Goal: Information Seeking & Learning: Learn about a topic

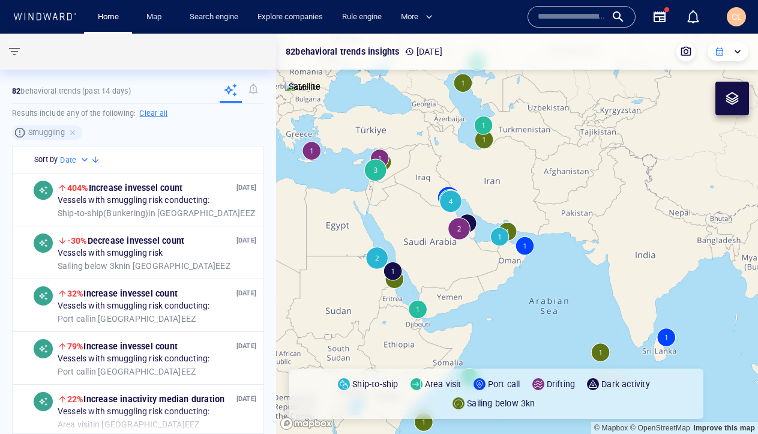
drag, startPoint x: 755, startPoint y: 24, endPoint x: 802, endPoint y: 12, distance: 48.9
click at [758, 12] on html "**********" at bounding box center [379, 217] width 758 height 434
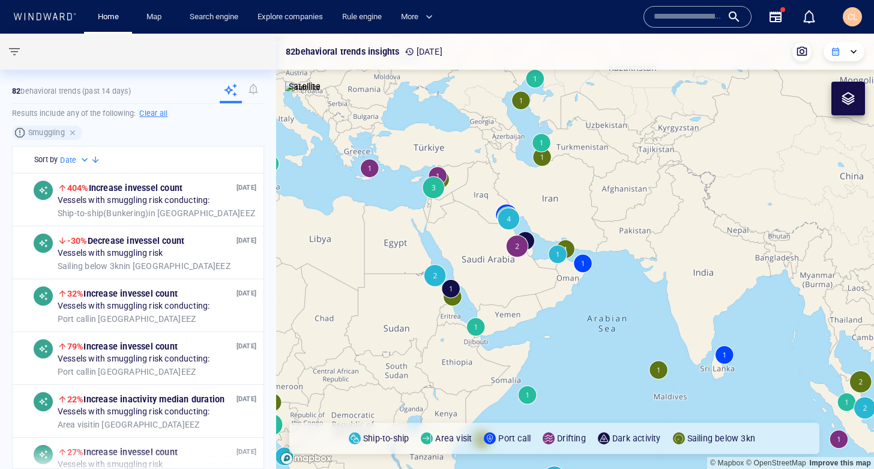
click at [73, 133] on div at bounding box center [73, 132] width 11 height 11
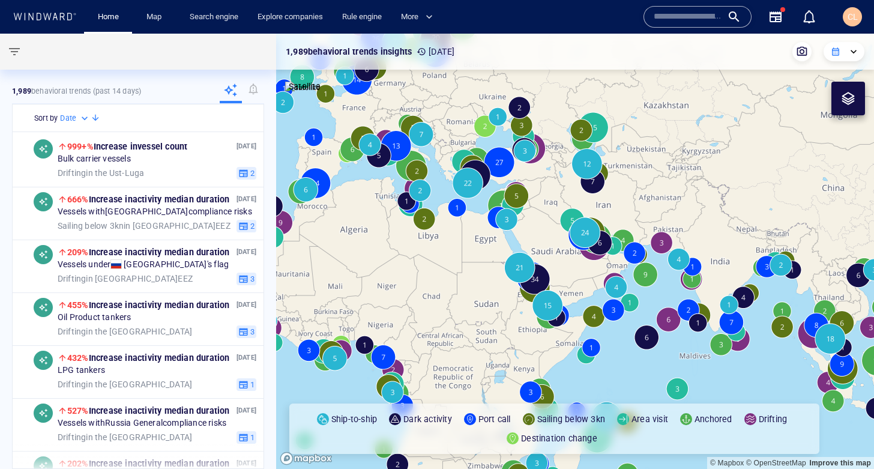
drag, startPoint x: 393, startPoint y: 251, endPoint x: 473, endPoint y: 243, distance: 80.3
click at [472, 246] on canvas "Map" at bounding box center [575, 251] width 598 height 435
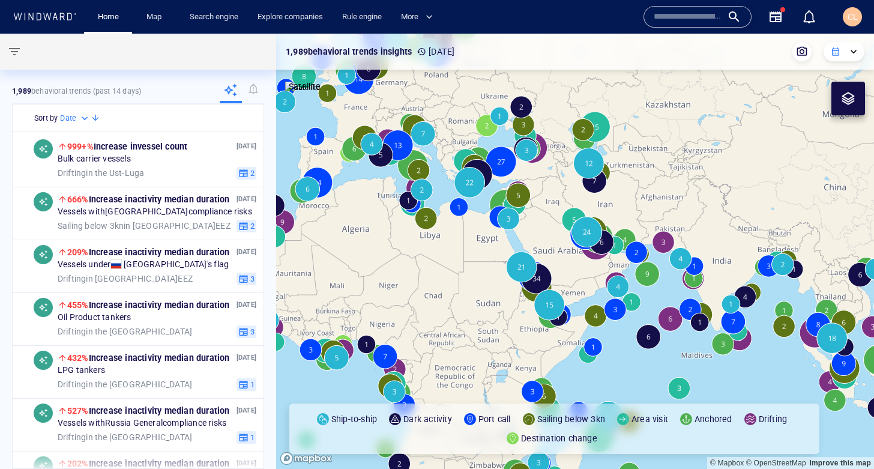
drag, startPoint x: 391, startPoint y: 265, endPoint x: 445, endPoint y: 253, distance: 55.5
click at [427, 251] on canvas "Map" at bounding box center [575, 251] width 598 height 435
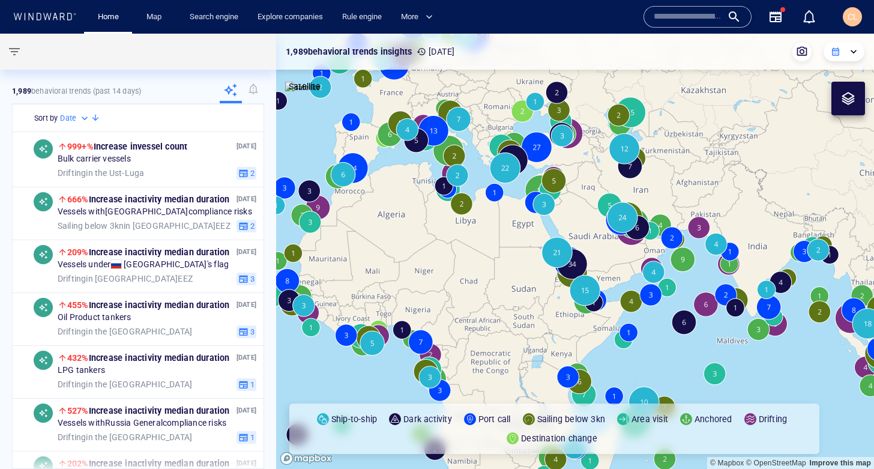
drag, startPoint x: 482, startPoint y: 267, endPoint x: 492, endPoint y: 264, distance: 10.1
click at [492, 264] on canvas "Map" at bounding box center [575, 251] width 598 height 435
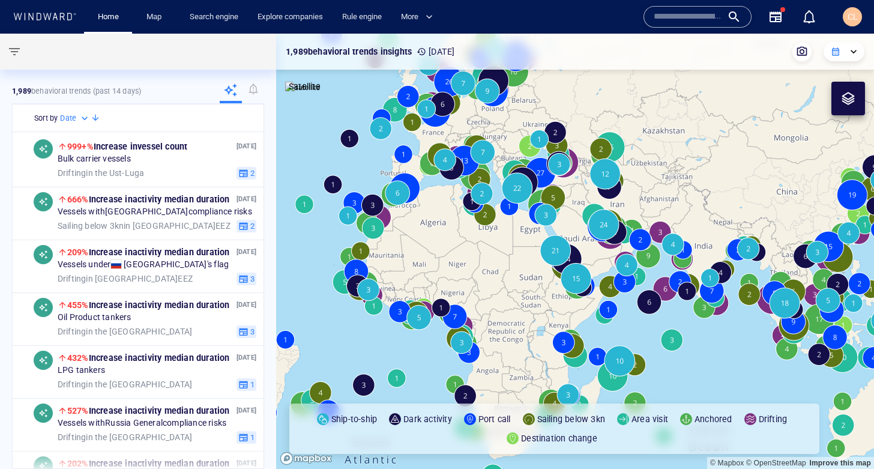
click at [758, 50] on icon at bounding box center [836, 52] width 10 height 10
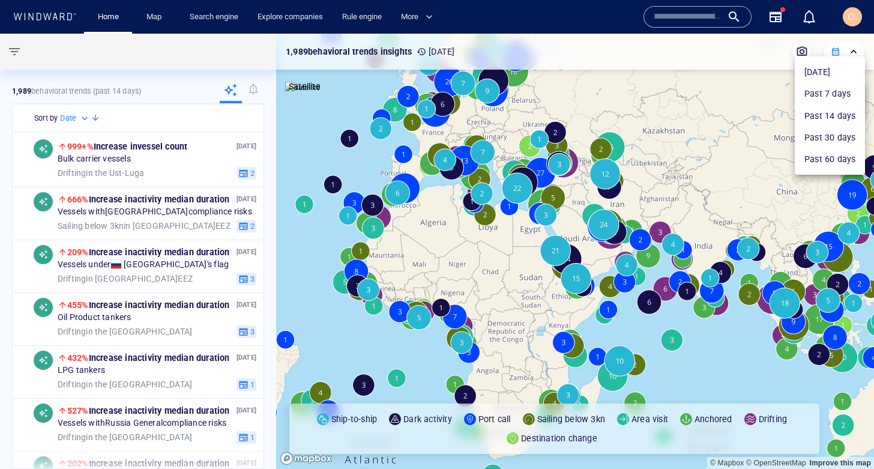
click at [758, 94] on li "Past 7 days" at bounding box center [830, 94] width 70 height 22
type input "**********"
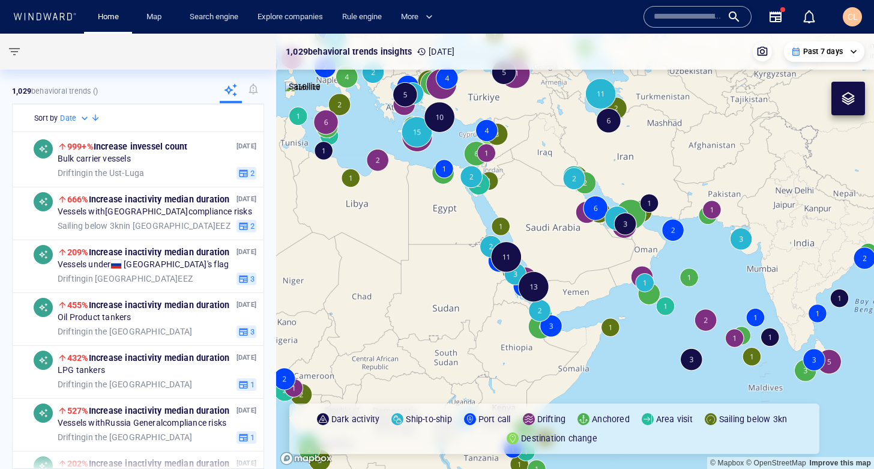
click at [575, 182] on canvas "Map" at bounding box center [575, 251] width 598 height 435
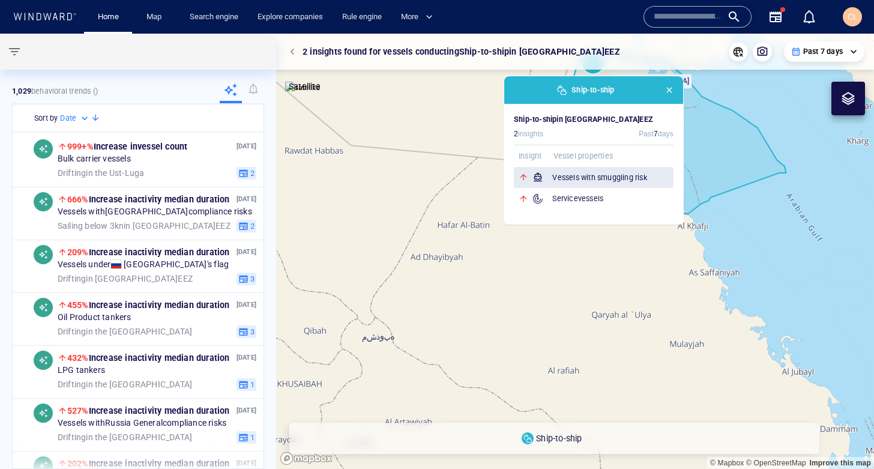
click at [596, 177] on h6 "Vessels with smuggling risk" at bounding box center [612, 178] width 121 height 12
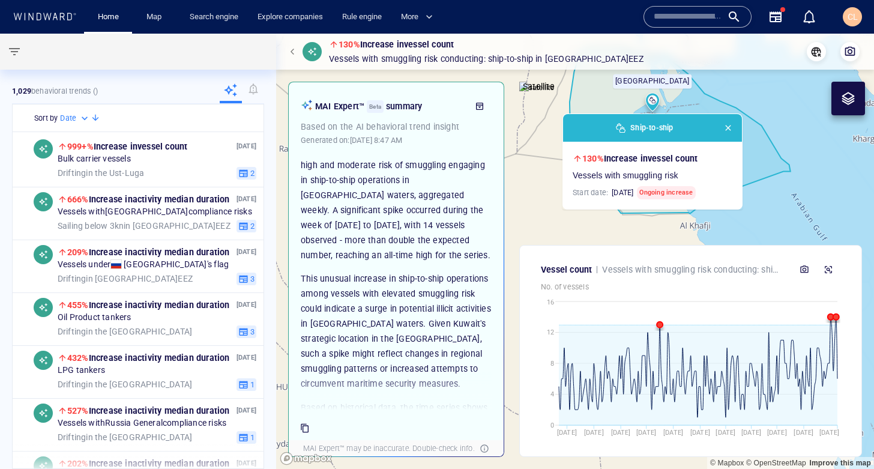
scroll to position [40, 0]
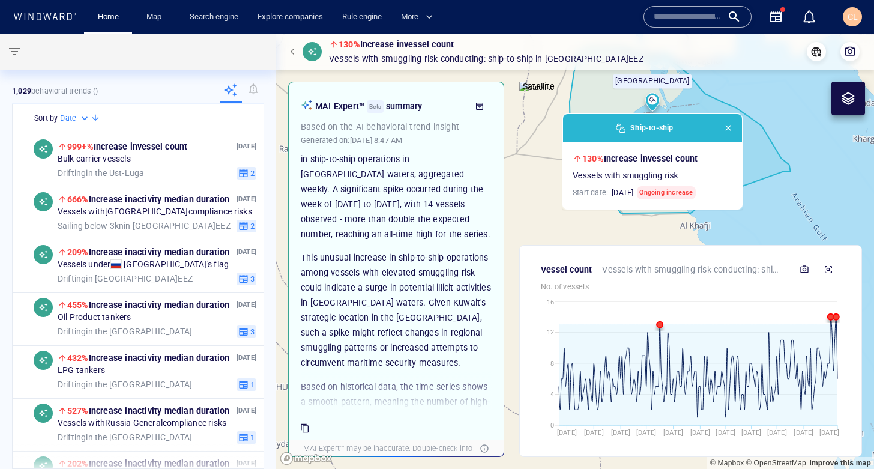
click at [297, 53] on span "button" at bounding box center [294, 51] width 7 height 7
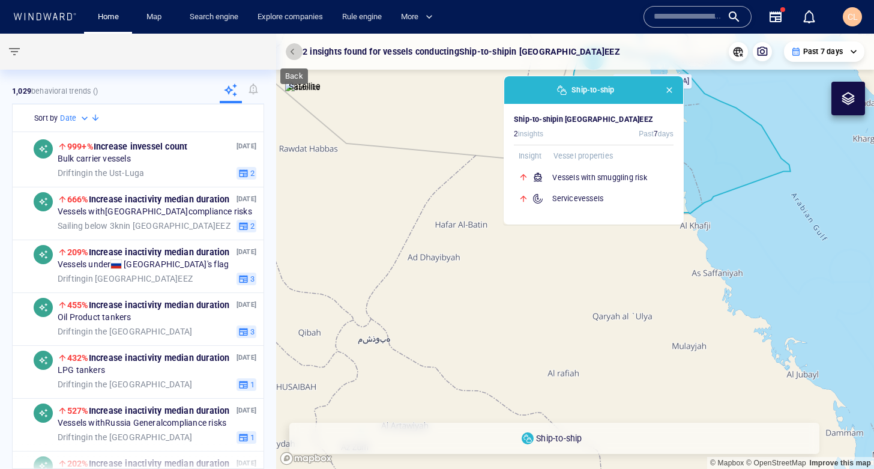
click at [293, 55] on span "button" at bounding box center [294, 51] width 7 height 7
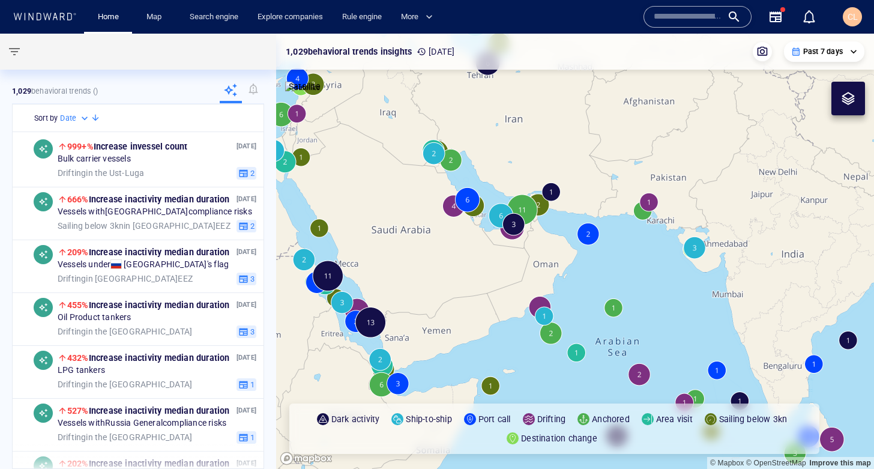
drag, startPoint x: 390, startPoint y: 175, endPoint x: 439, endPoint y: 172, distance: 48.8
click at [439, 172] on canvas "Map" at bounding box center [575, 251] width 598 height 435
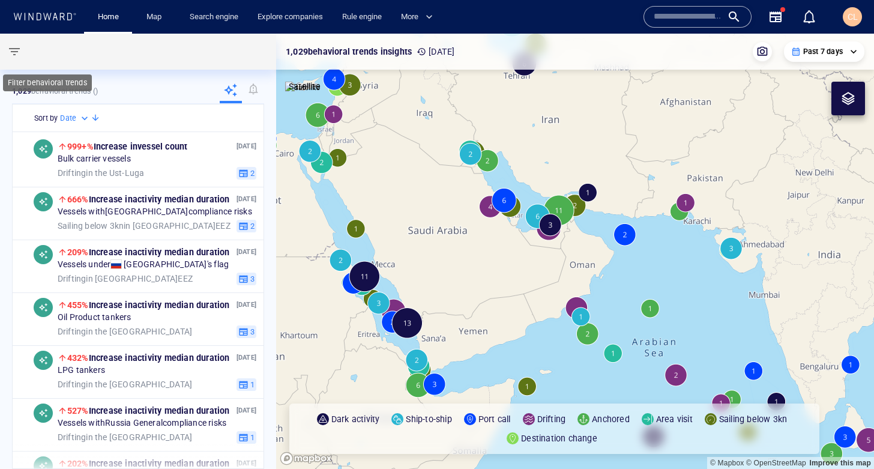
click at [15, 50] on span "button" at bounding box center [14, 51] width 14 height 14
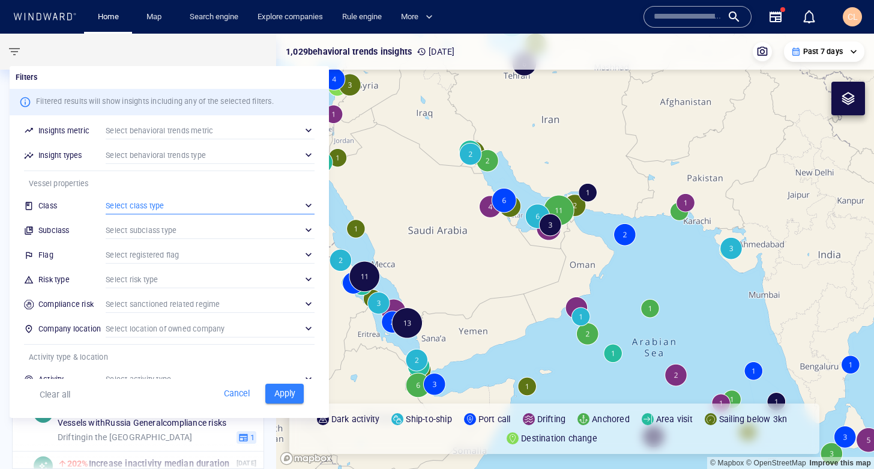
click at [137, 202] on div "​" at bounding box center [210, 205] width 209 height 18
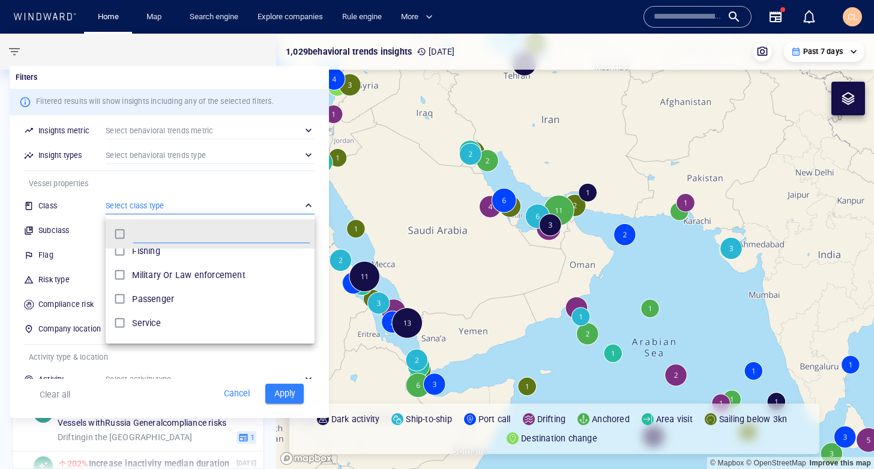
scroll to position [40, 0]
click at [92, 207] on div at bounding box center [437, 234] width 874 height 469
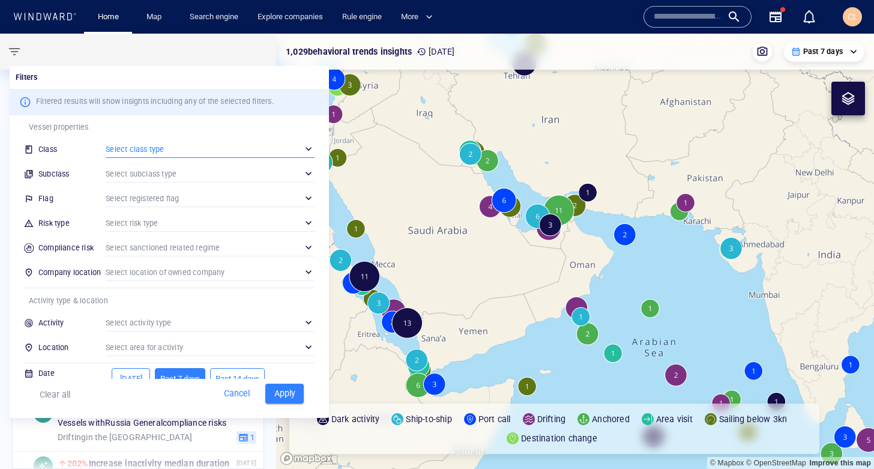
scroll to position [67, 0]
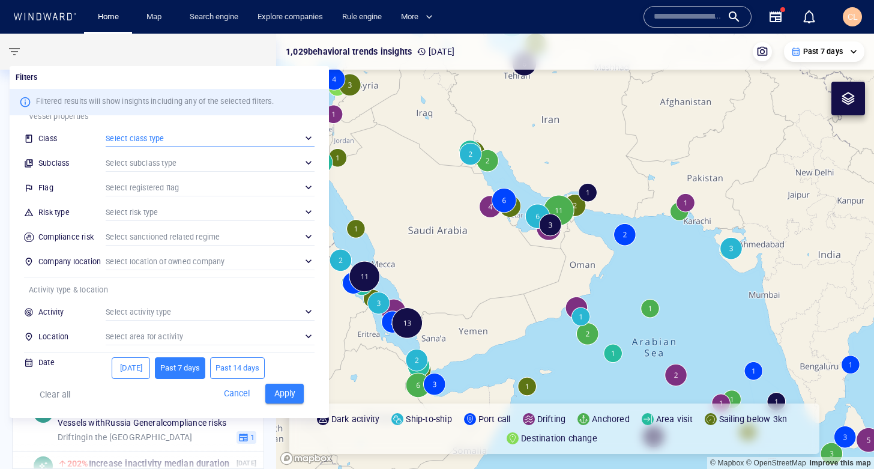
click at [136, 211] on div "​" at bounding box center [210, 212] width 209 height 18
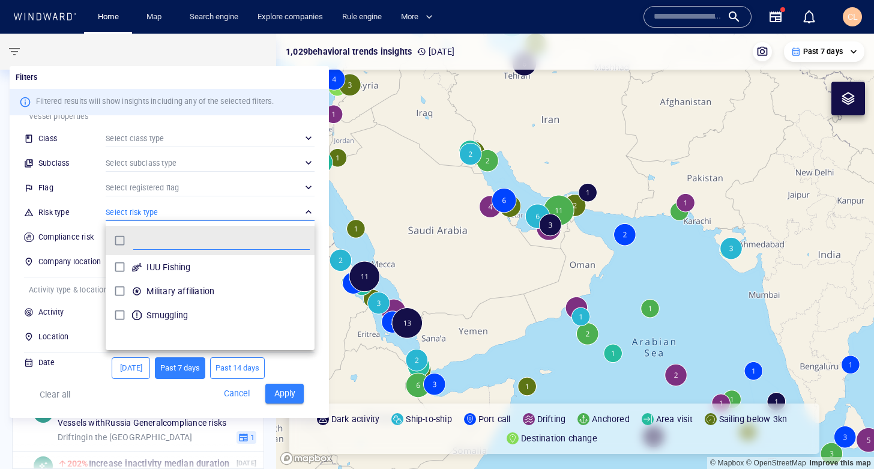
scroll to position [119, 209]
click at [89, 267] on div at bounding box center [437, 234] width 874 height 469
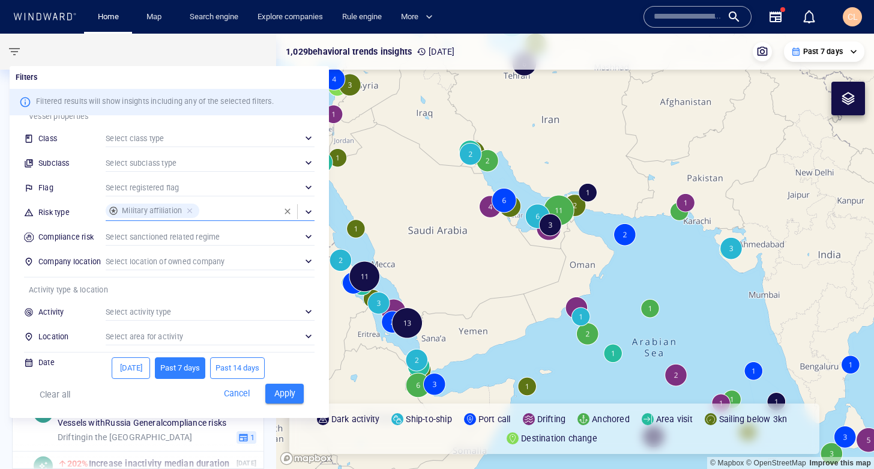
scroll to position [100, 0]
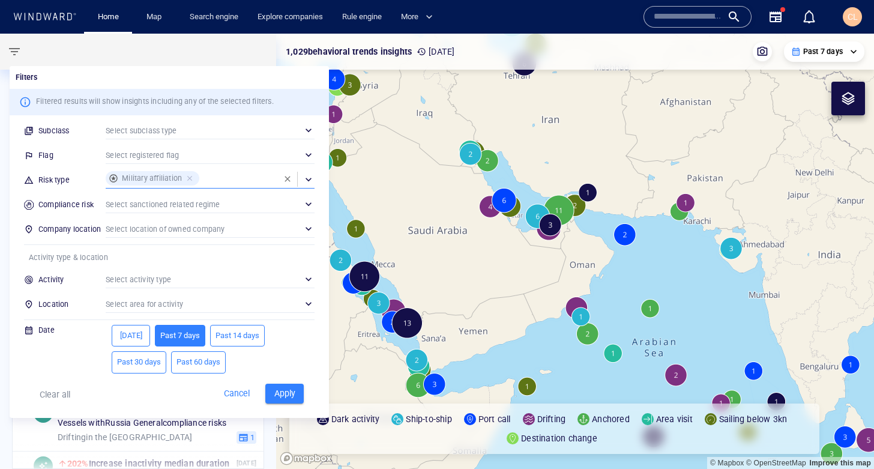
click at [195, 357] on span "Past 60 days" at bounding box center [199, 362] width 44 height 14
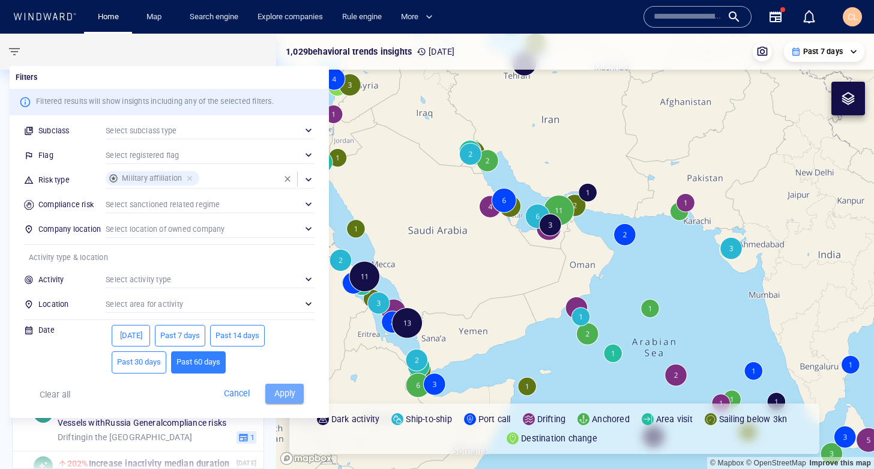
click at [290, 397] on span "Apply" at bounding box center [284, 393] width 26 height 15
type input "**********"
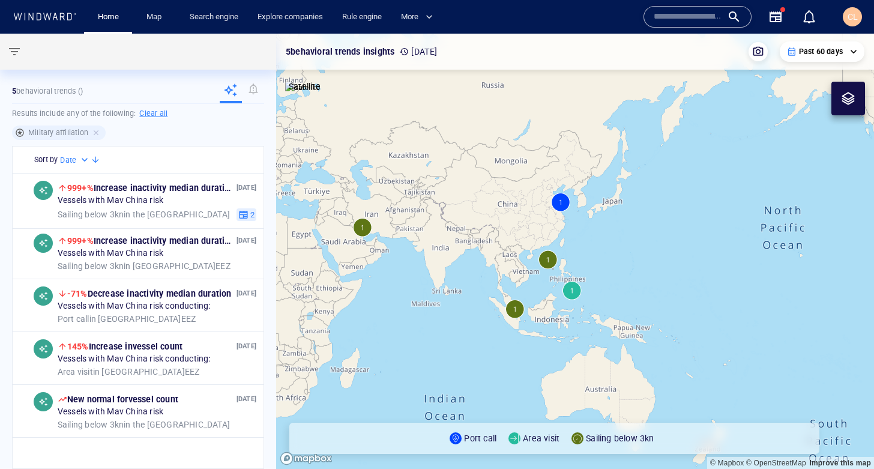
drag, startPoint x: 588, startPoint y: 267, endPoint x: 472, endPoint y: 246, distance: 117.8
click at [472, 246] on canvas "Map" at bounding box center [575, 251] width 598 height 435
click at [546, 255] on canvas "Map" at bounding box center [575, 251] width 598 height 435
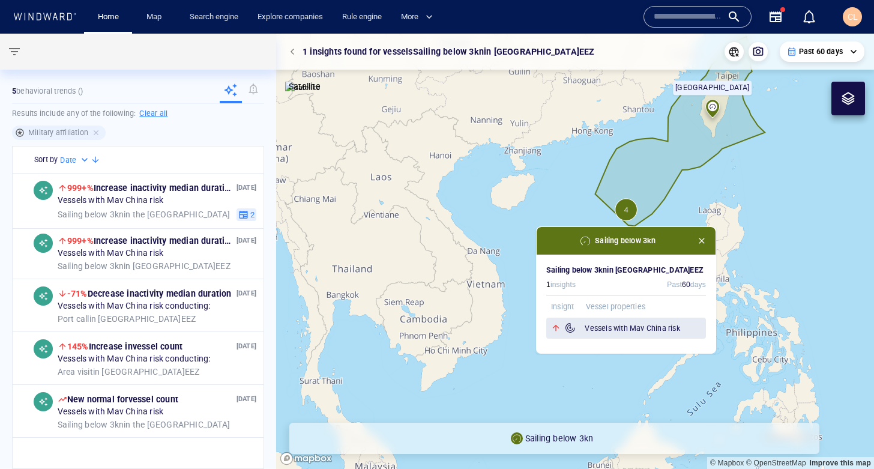
click at [609, 327] on h6 "Vessels with Mav China risk" at bounding box center [645, 328] width 121 height 12
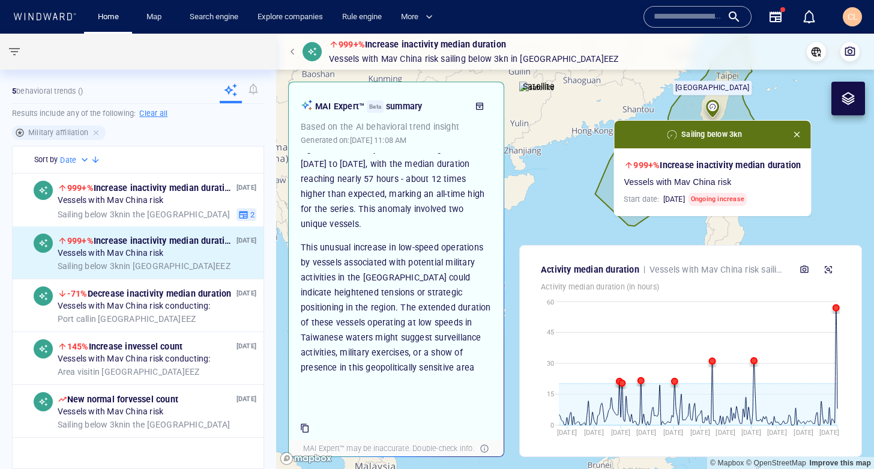
scroll to position [100, 0]
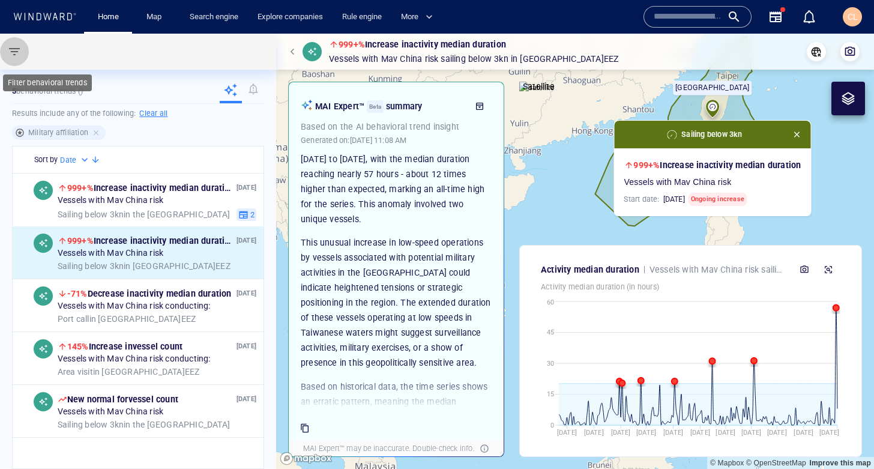
click at [14, 51] on span "button" at bounding box center [14, 51] width 14 height 14
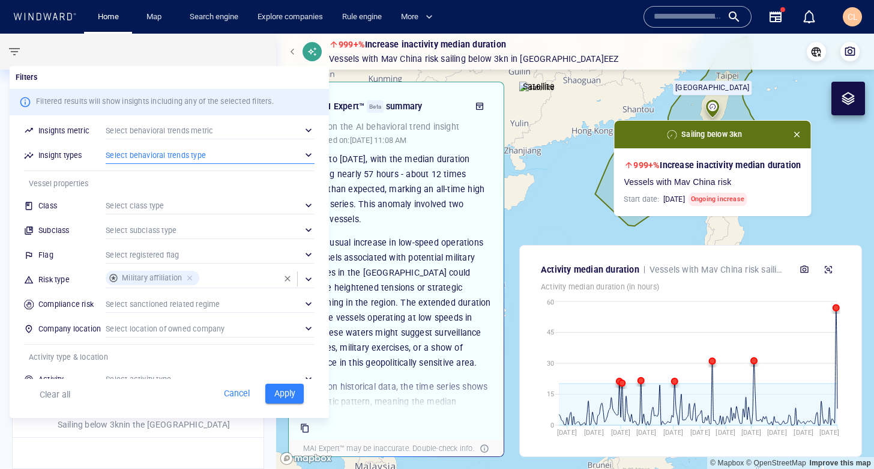
click at [147, 158] on div "​" at bounding box center [210, 155] width 209 height 18
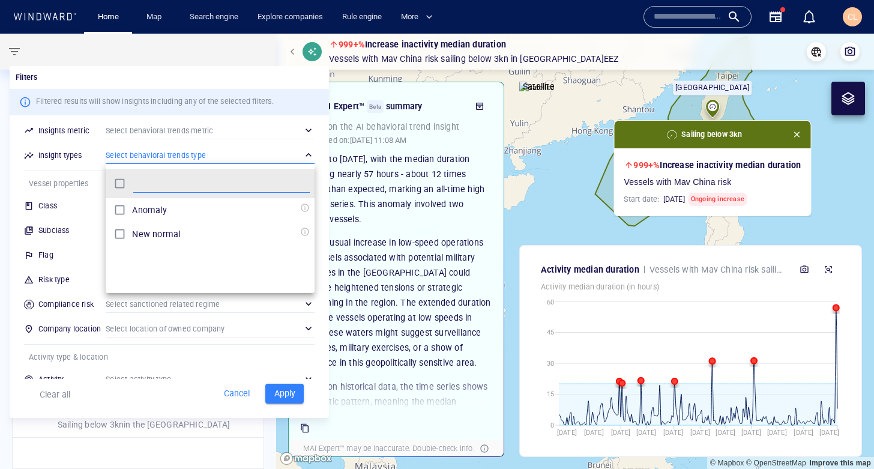
scroll to position [119, 209]
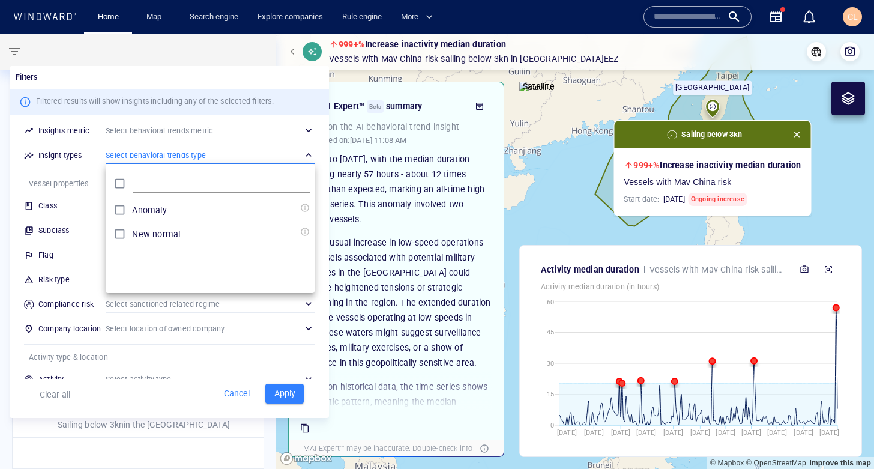
click at [263, 137] on div at bounding box center [437, 234] width 874 height 469
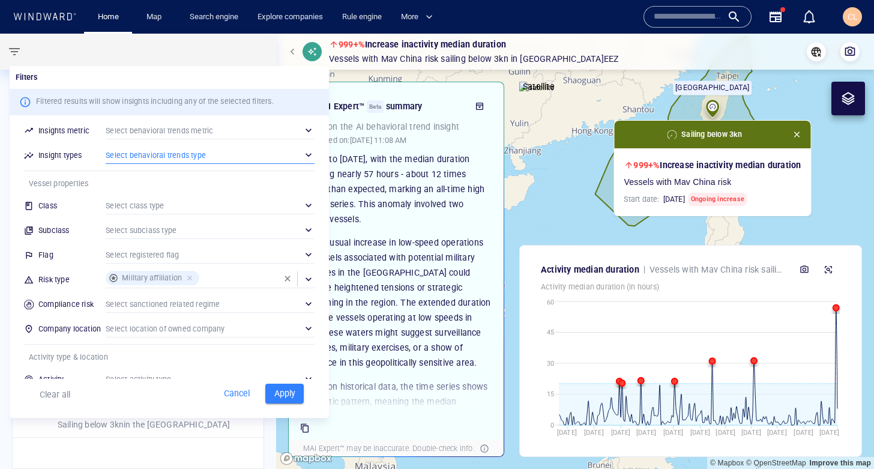
click at [273, 133] on div "​" at bounding box center [210, 130] width 209 height 18
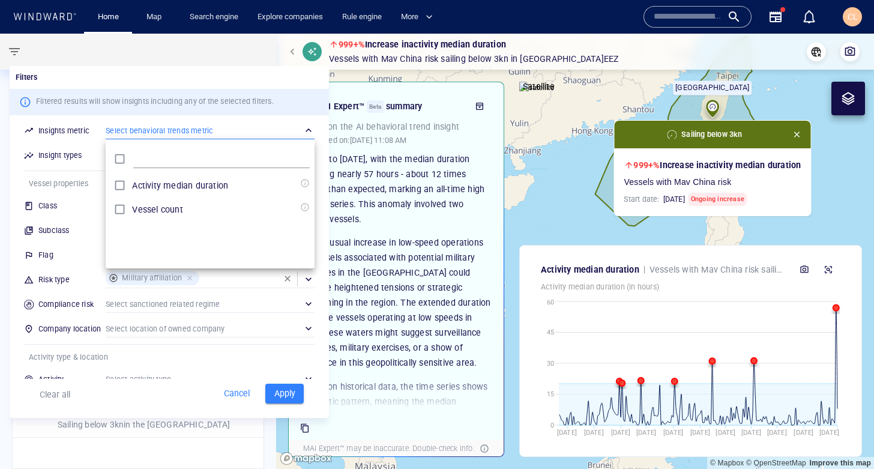
click at [528, 192] on div at bounding box center [437, 234] width 874 height 469
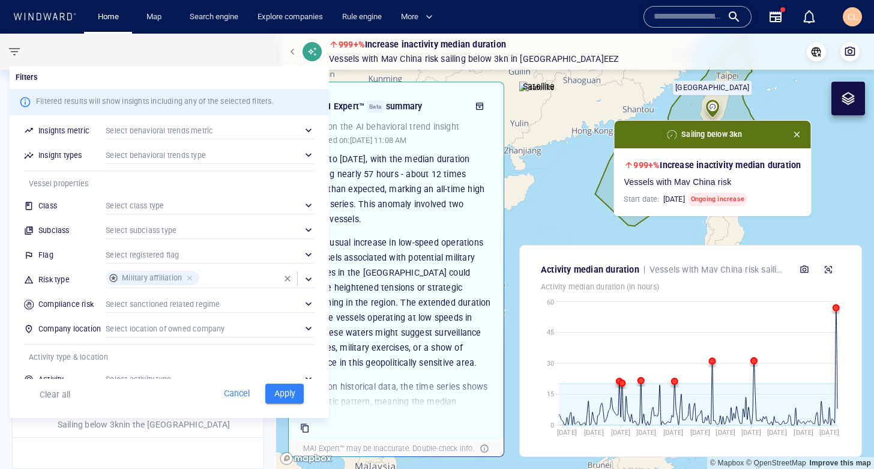
click at [292, 55] on div at bounding box center [437, 234] width 874 height 469
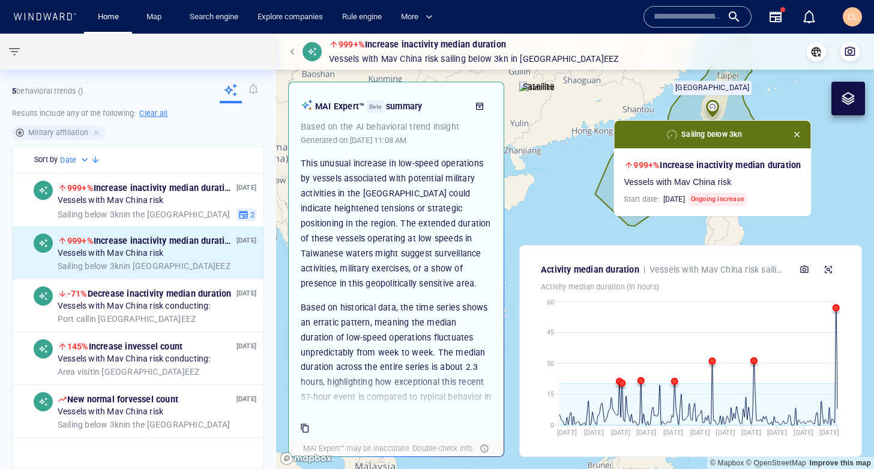
scroll to position [236, 0]
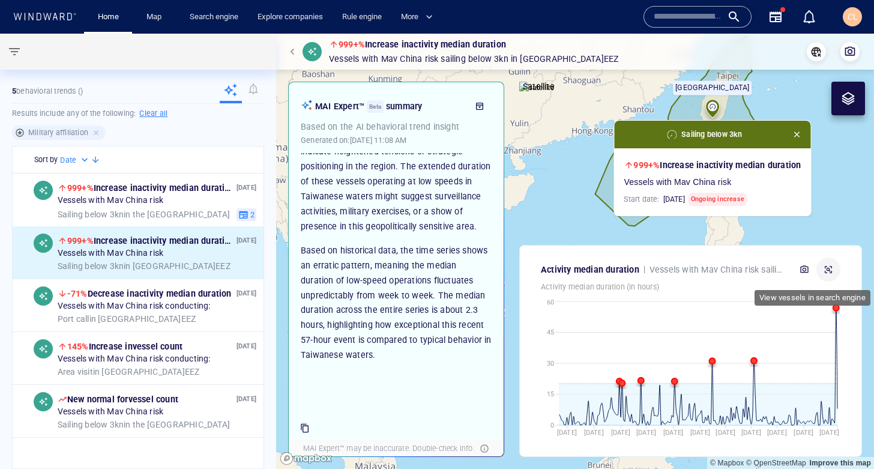
click at [758, 271] on icon "button" at bounding box center [829, 270] width 10 height 10
click at [293, 52] on span "button" at bounding box center [294, 51] width 7 height 7
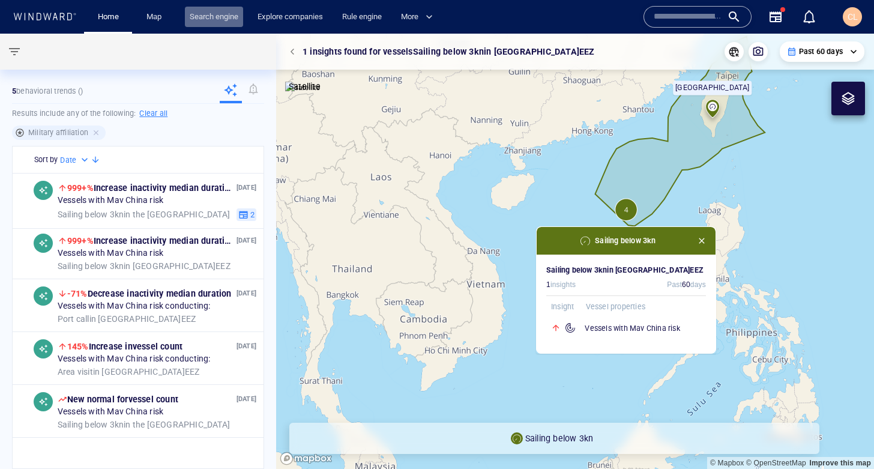
click at [223, 23] on link "Search engine" at bounding box center [214, 17] width 58 height 21
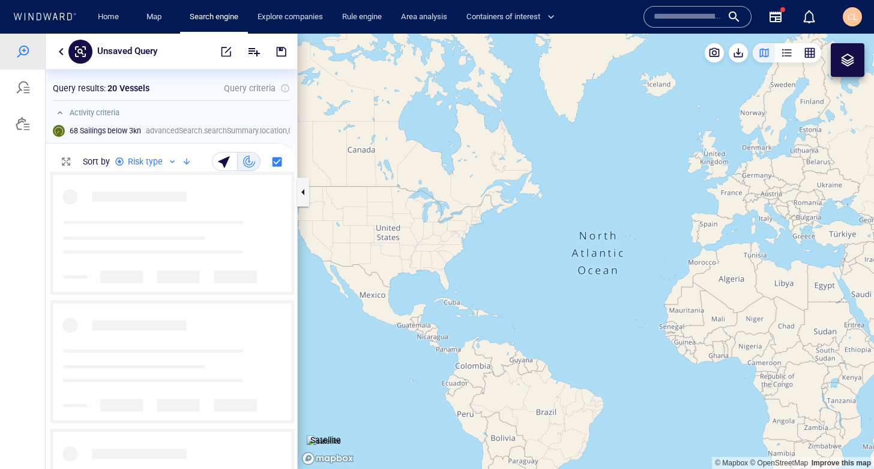
scroll to position [297, 252]
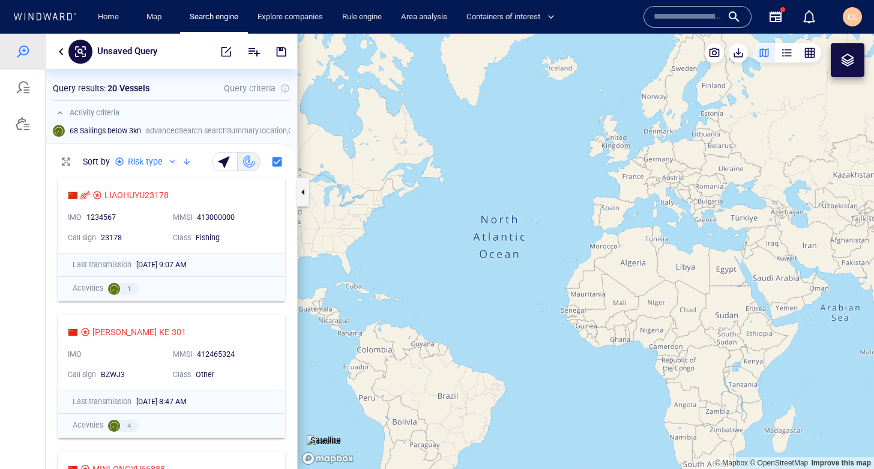
drag, startPoint x: 727, startPoint y: 232, endPoint x: 526, endPoint y: 196, distance: 204.2
click at [525, 190] on canvas "Map" at bounding box center [586, 251] width 576 height 435
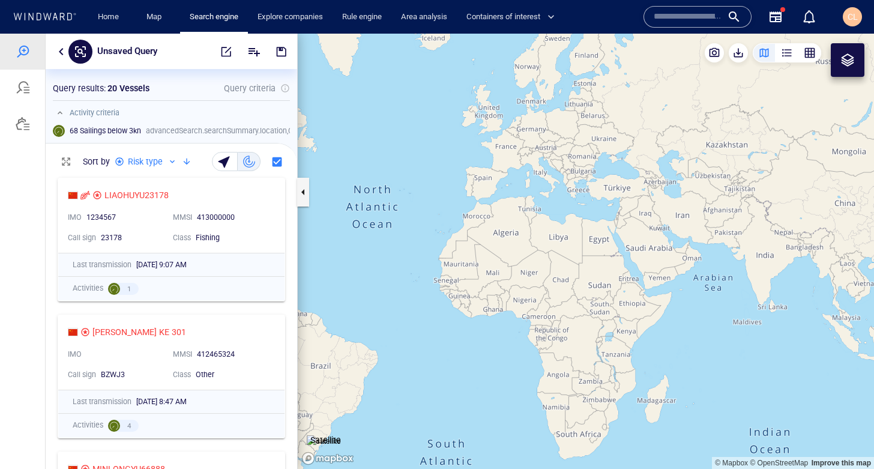
drag, startPoint x: 649, startPoint y: 237, endPoint x: 531, endPoint y: 217, distance: 119.3
click at [528, 216] on canvas "Map" at bounding box center [586, 251] width 576 height 435
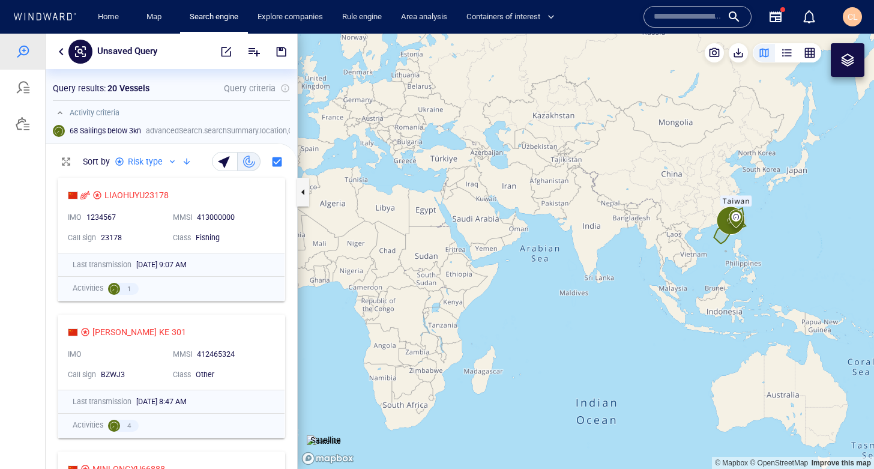
drag, startPoint x: 658, startPoint y: 223, endPoint x: 635, endPoint y: 221, distance: 22.9
click at [635, 221] on canvas "Map" at bounding box center [586, 251] width 576 height 435
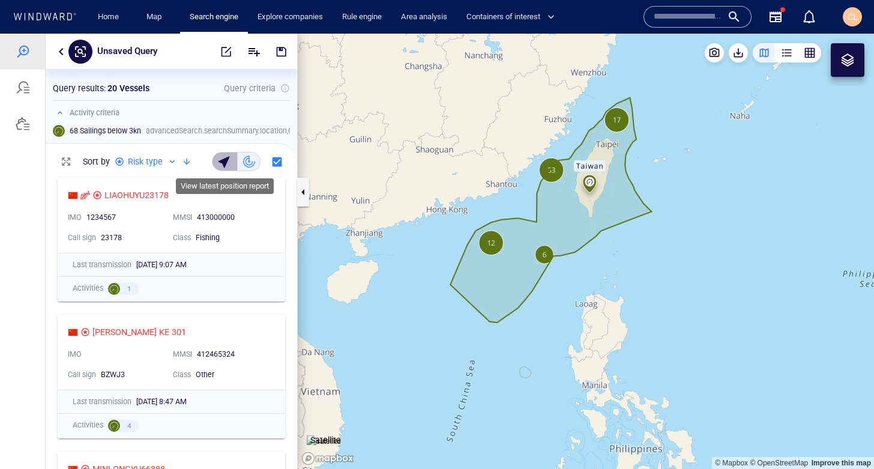
click at [222, 163] on div "button" at bounding box center [225, 161] width 17 height 17
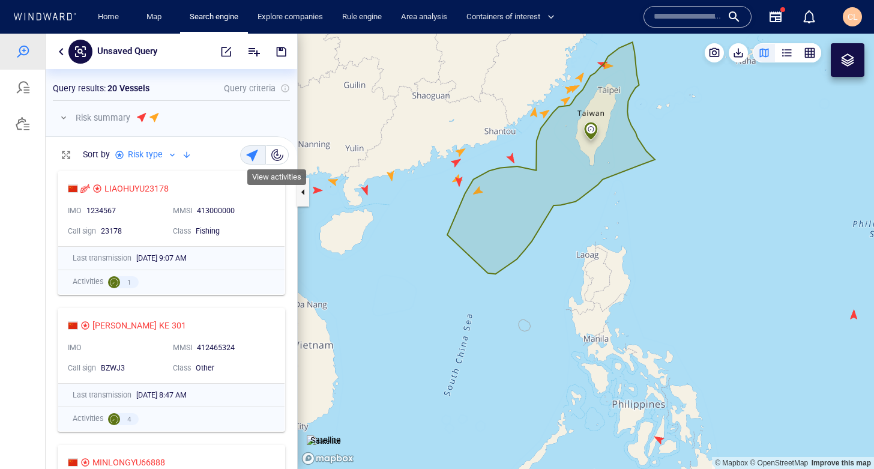
click at [271, 157] on div "button" at bounding box center [277, 155] width 12 height 12
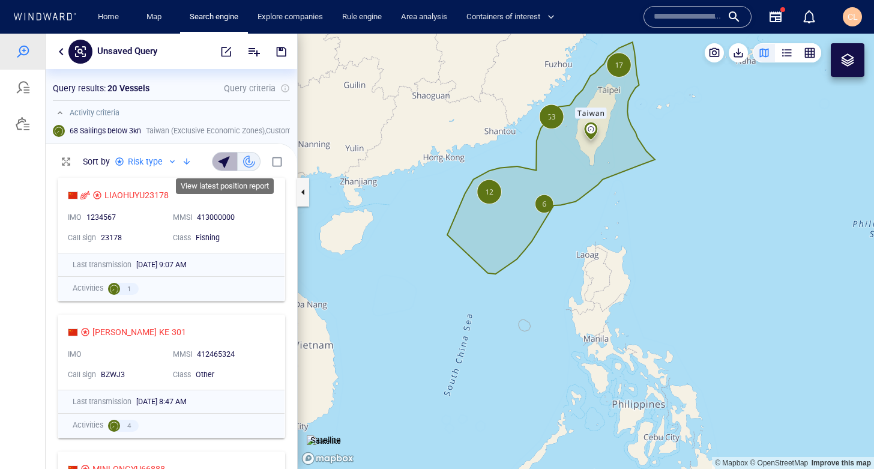
drag, startPoint x: 234, startPoint y: 162, endPoint x: 247, endPoint y: 161, distance: 13.2
click at [235, 162] on button "button" at bounding box center [225, 161] width 26 height 19
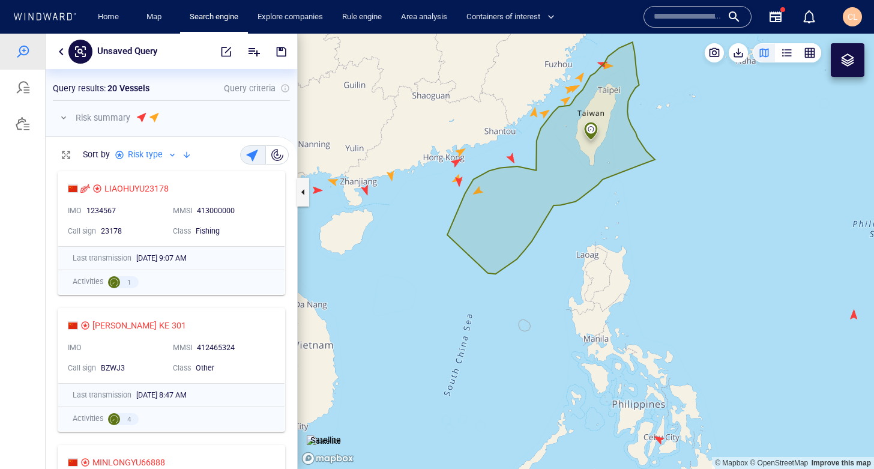
click at [267, 152] on button "button" at bounding box center [277, 154] width 23 height 19
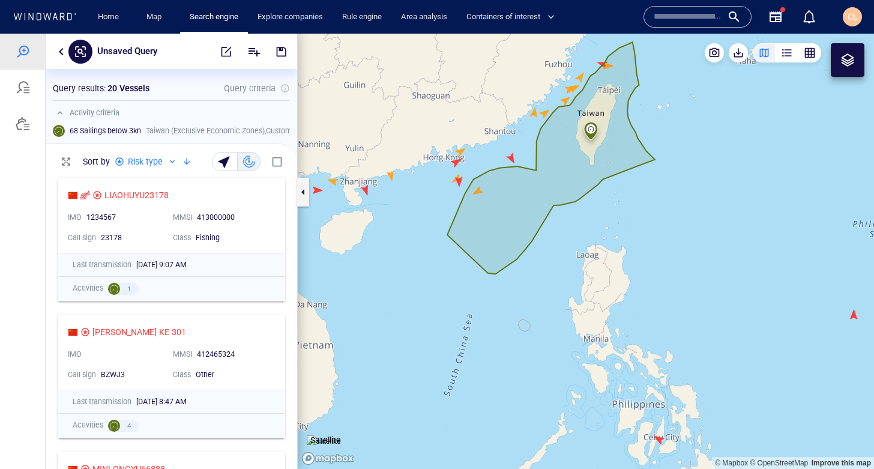
scroll to position [1, 1]
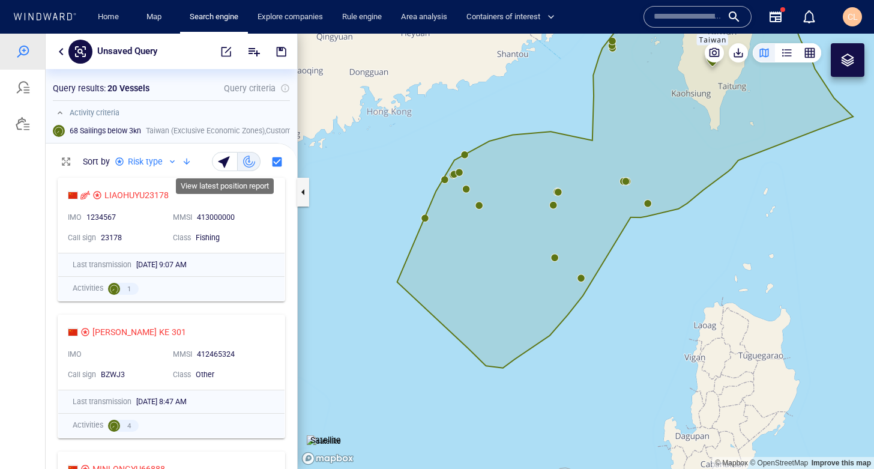
click at [225, 163] on div "button" at bounding box center [225, 161] width 17 height 17
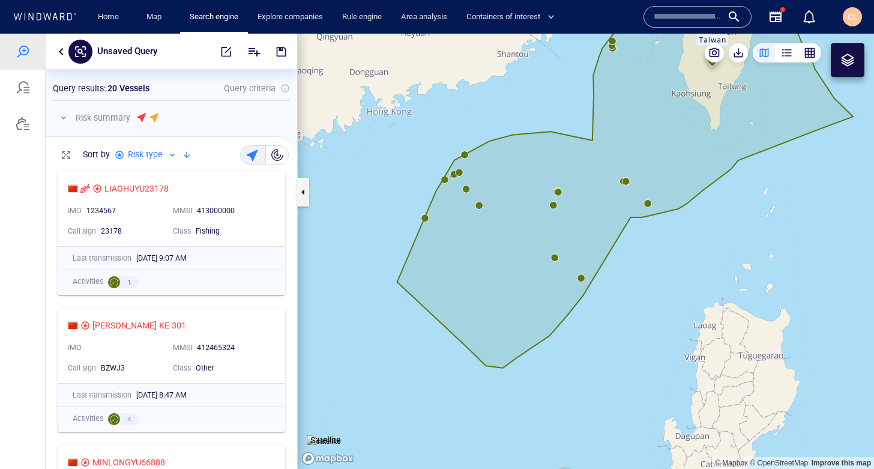
scroll to position [304, 252]
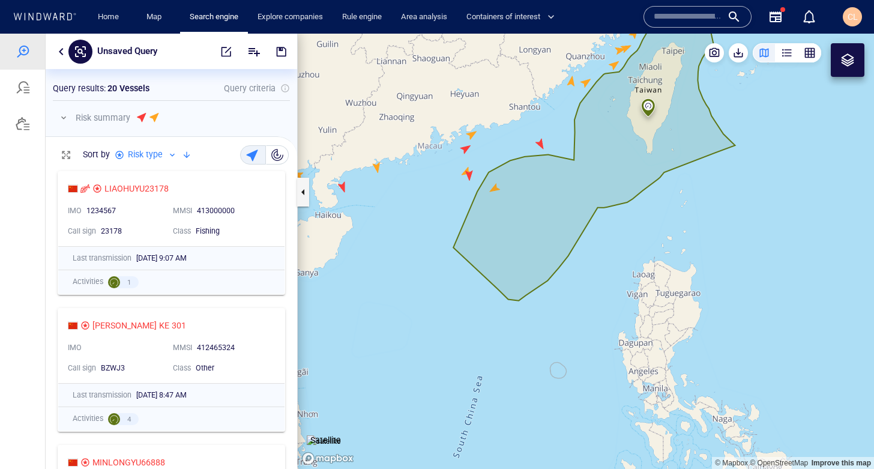
click at [284, 157] on button "button" at bounding box center [277, 154] width 23 height 19
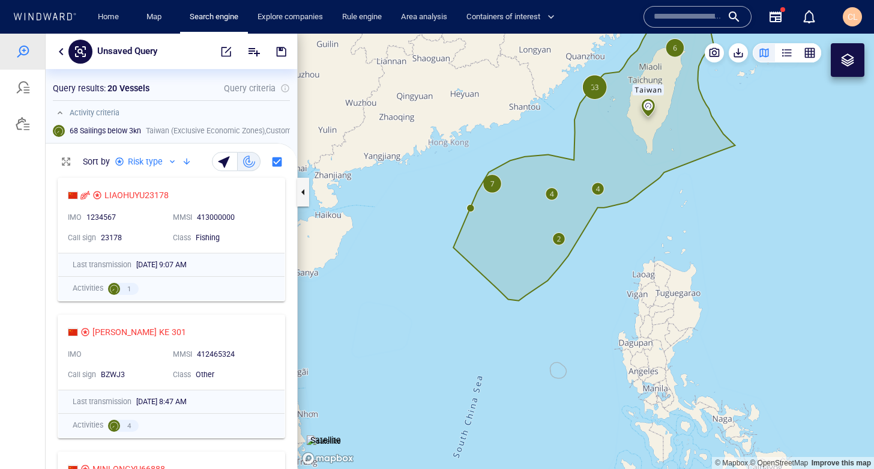
drag, startPoint x: 525, startPoint y: 186, endPoint x: 489, endPoint y: 194, distance: 36.3
click at [489, 194] on canvas "Map" at bounding box center [586, 251] width 576 height 435
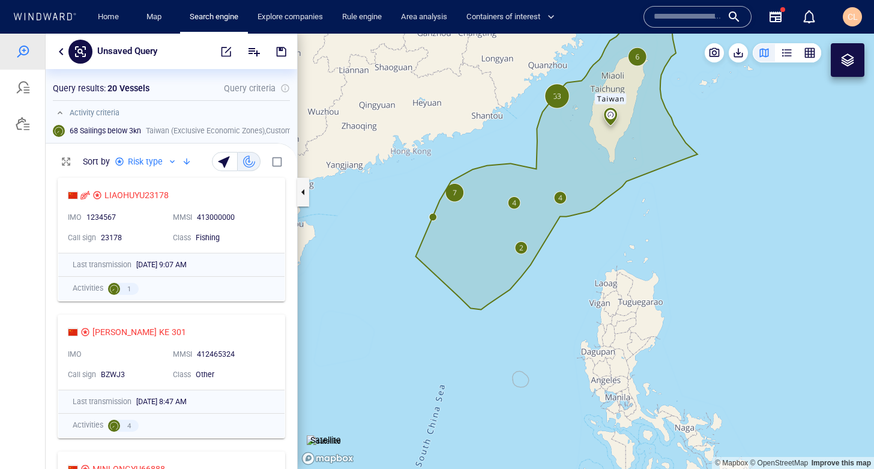
click at [234, 160] on button "button" at bounding box center [225, 161] width 26 height 19
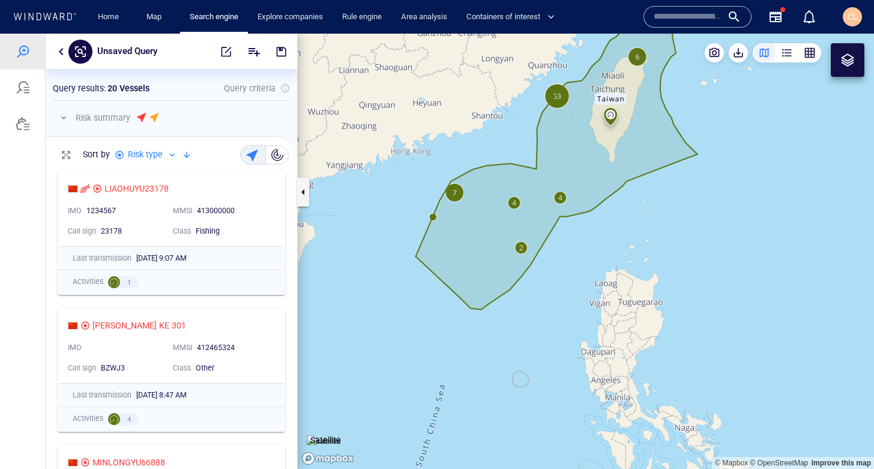
scroll to position [304, 252]
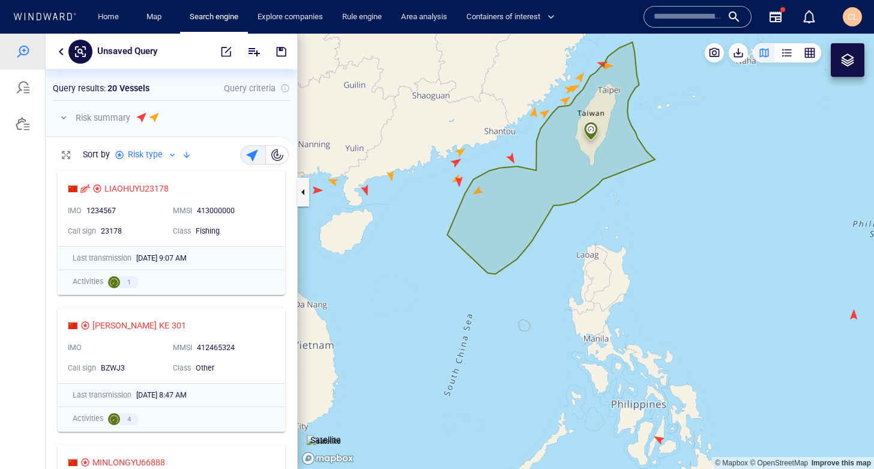
click at [283, 158] on button "button" at bounding box center [277, 154] width 23 height 19
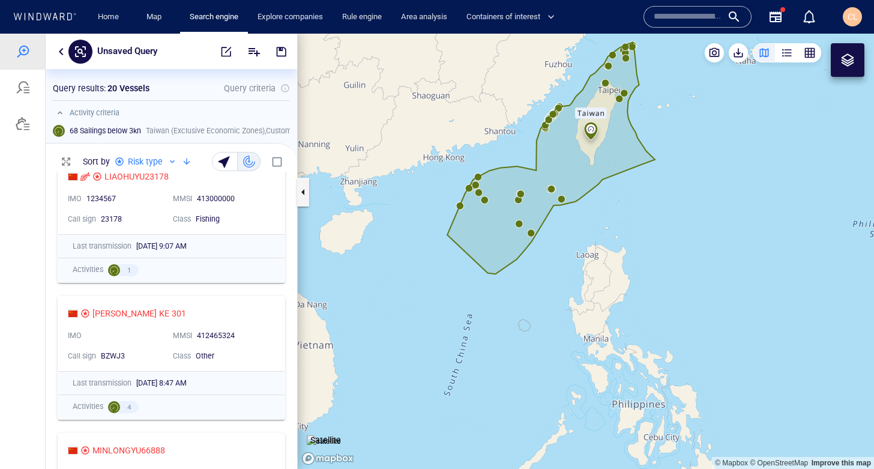
scroll to position [0, 0]
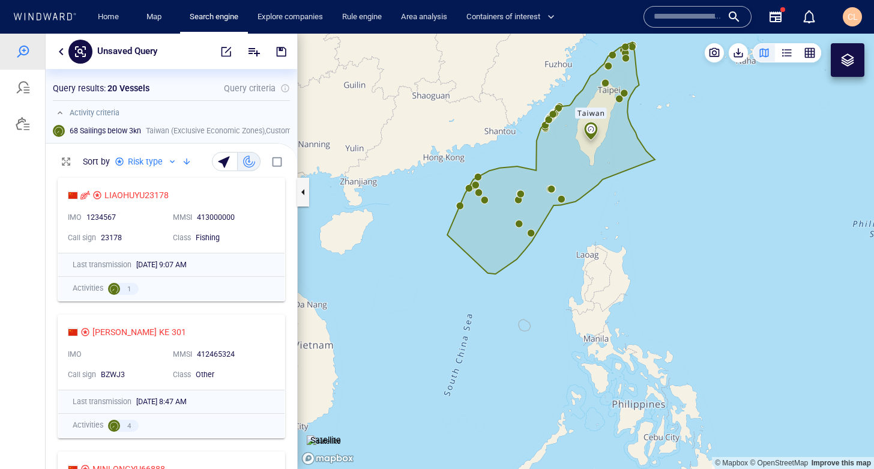
click at [231, 163] on div "button" at bounding box center [225, 161] width 17 height 17
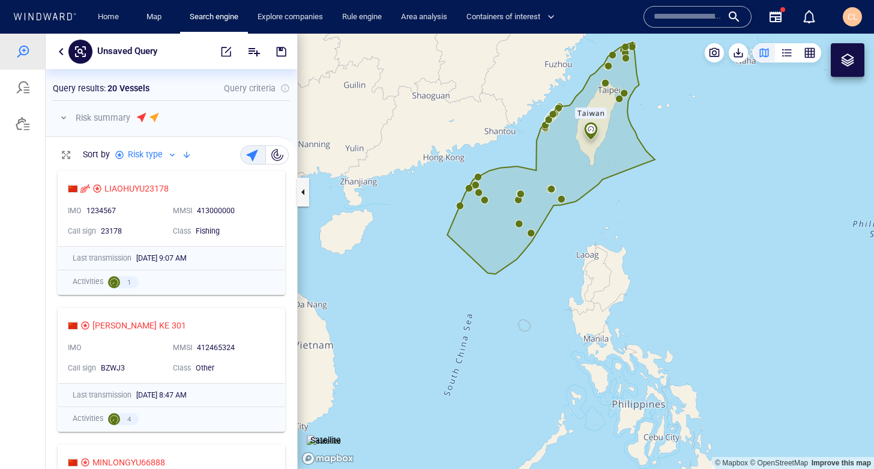
scroll to position [304, 252]
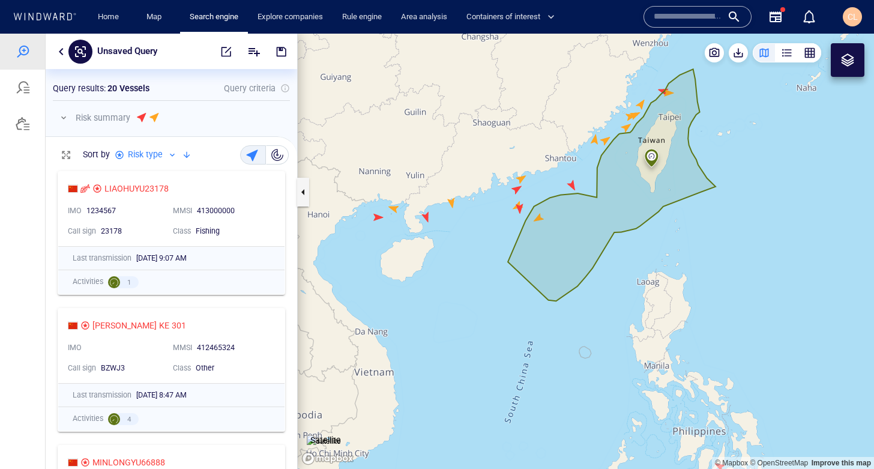
drag, startPoint x: 427, startPoint y: 229, endPoint x: 488, endPoint y: 256, distance: 65.8
click at [489, 256] on canvas "Map" at bounding box center [586, 251] width 576 height 435
click at [69, 116] on button "button" at bounding box center [63, 117] width 14 height 14
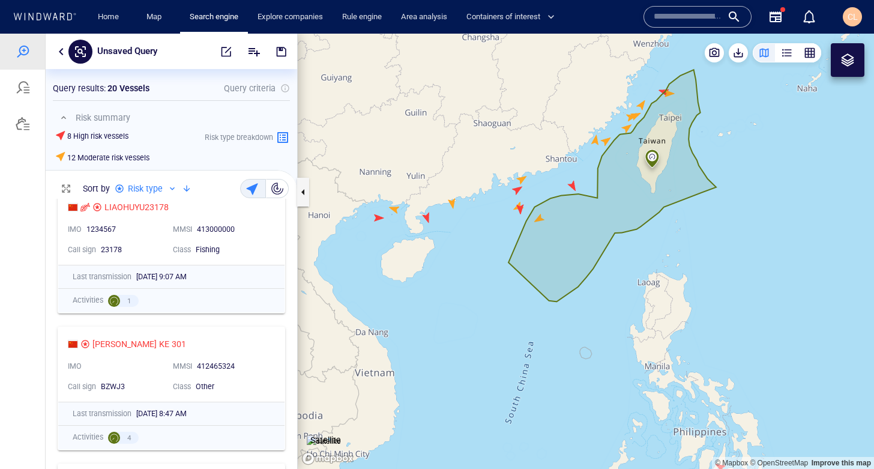
scroll to position [0, 0]
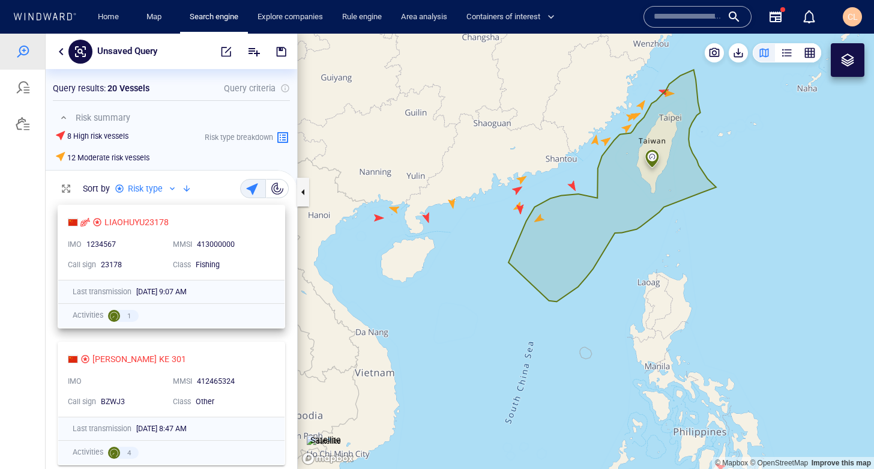
click at [136, 243] on div "1234567" at bounding box center [124, 245] width 77 height 11
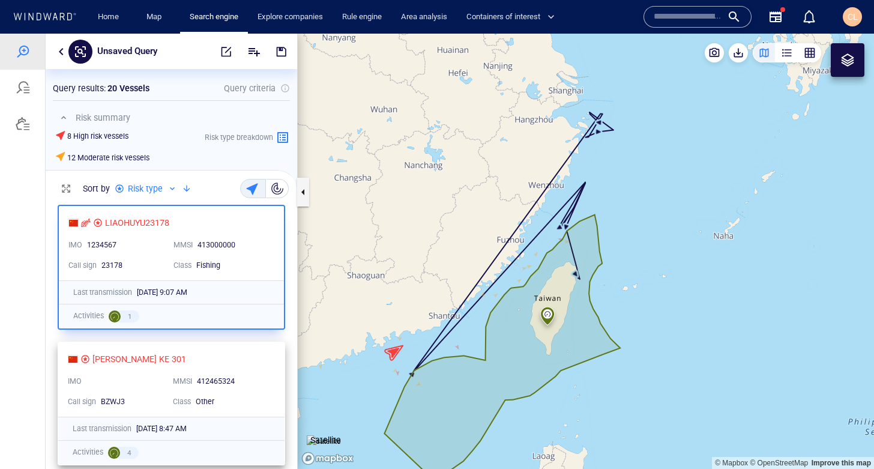
click at [240, 366] on div "ZHONG YU KE 301" at bounding box center [167, 359] width 198 height 14
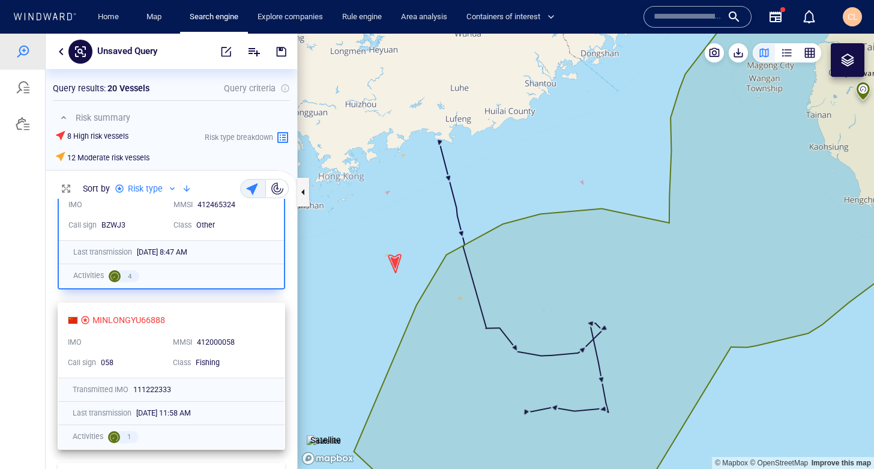
click at [240, 318] on div "MINLONGYU66888" at bounding box center [167, 320] width 198 height 14
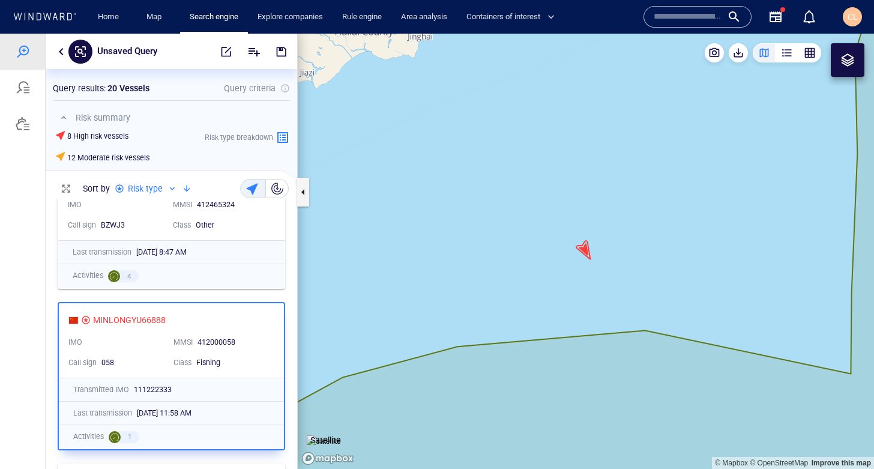
scroll to position [250, 0]
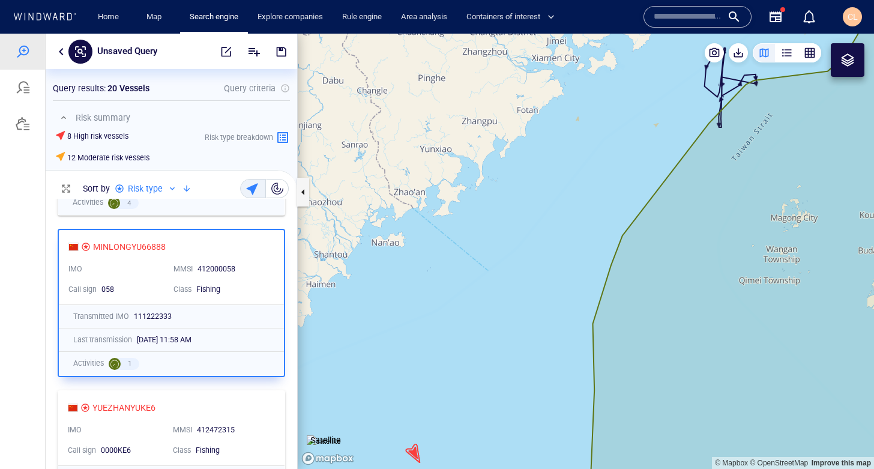
drag, startPoint x: 678, startPoint y: 189, endPoint x: 528, endPoint y: 247, distance: 160.8
click at [528, 247] on canvas "Map" at bounding box center [586, 251] width 576 height 435
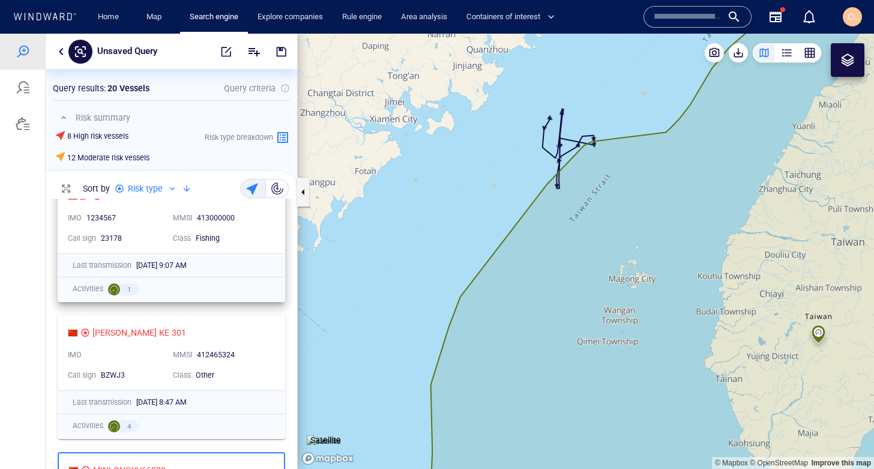
scroll to position [0, 0]
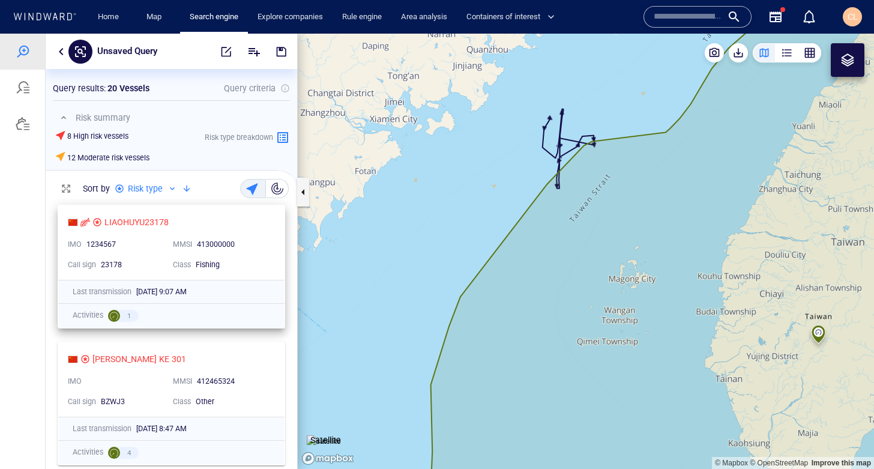
click at [142, 249] on div "1234567" at bounding box center [124, 245] width 77 height 11
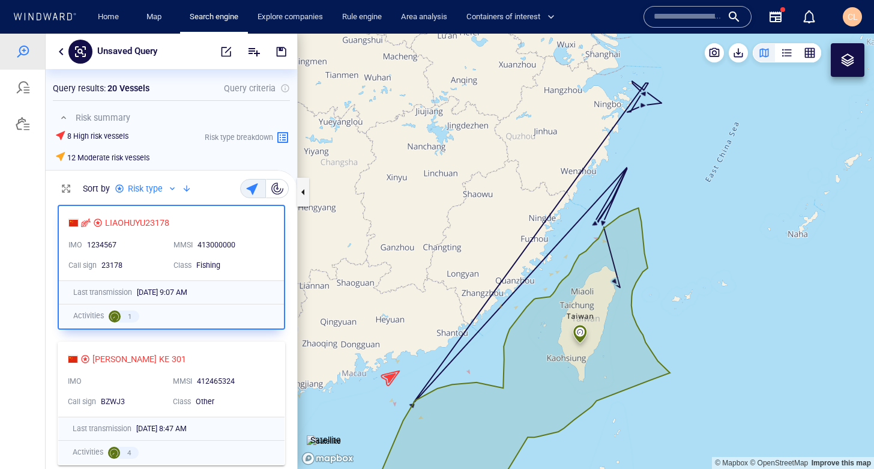
drag, startPoint x: 373, startPoint y: 223, endPoint x: 386, endPoint y: 214, distance: 16.0
click at [386, 214] on canvas "Map" at bounding box center [586, 251] width 576 height 435
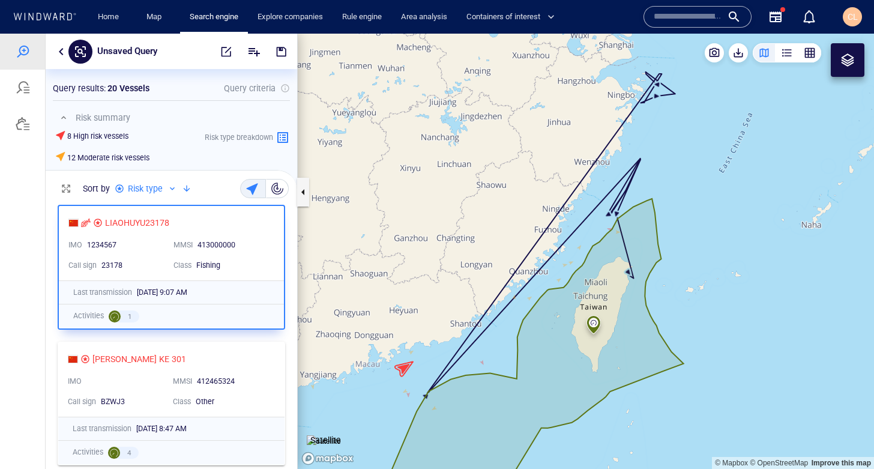
click at [134, 245] on div "1234567" at bounding box center [125, 245] width 77 height 11
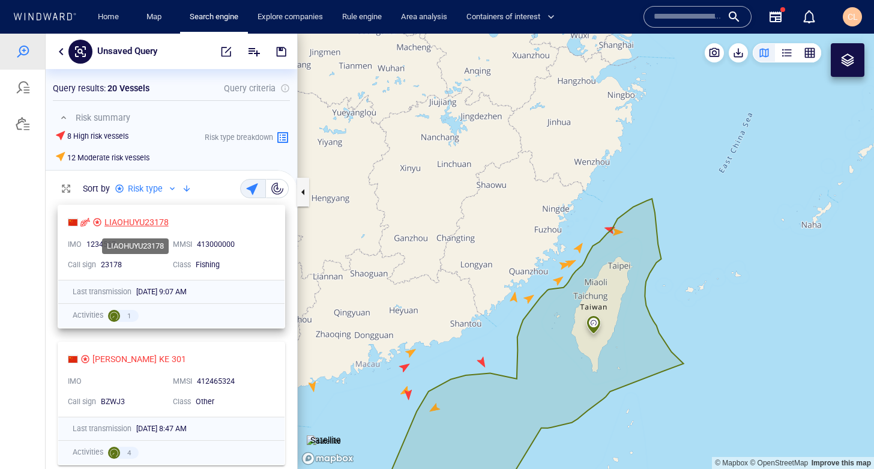
click at [145, 222] on div "LIAOHUYU23178" at bounding box center [136, 222] width 64 height 14
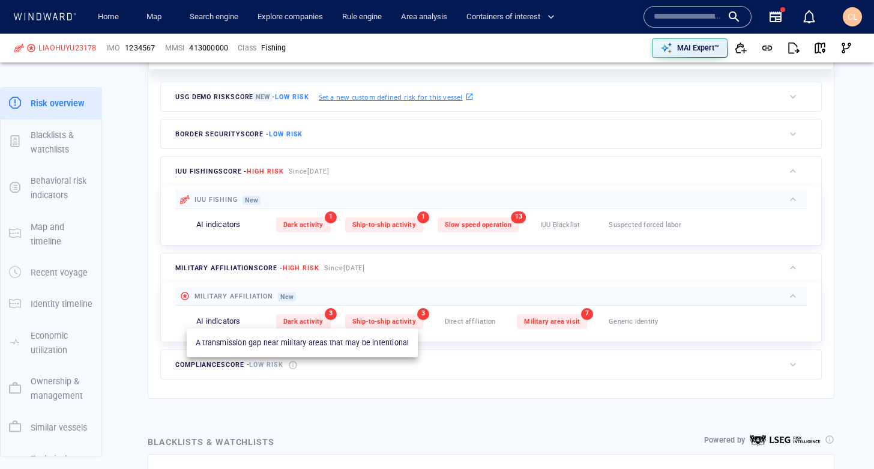
scroll to position [339, 0]
click at [300, 321] on span "Dark activity" at bounding box center [303, 323] width 40 height 8
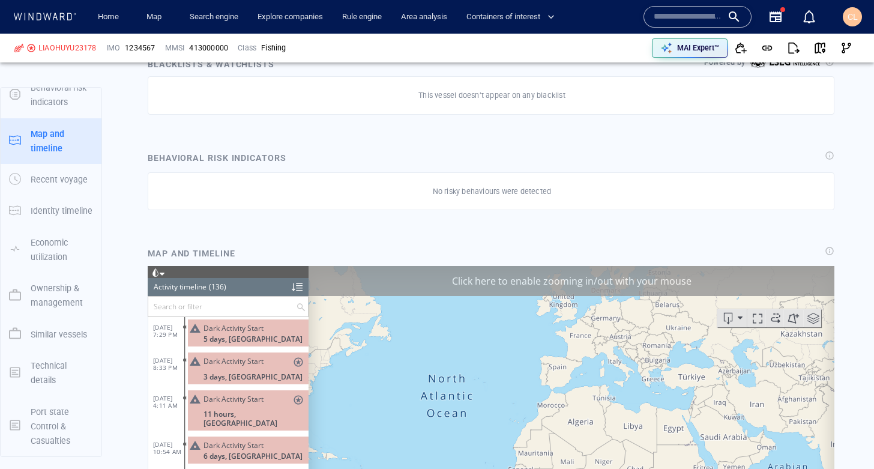
scroll to position [4206, 0]
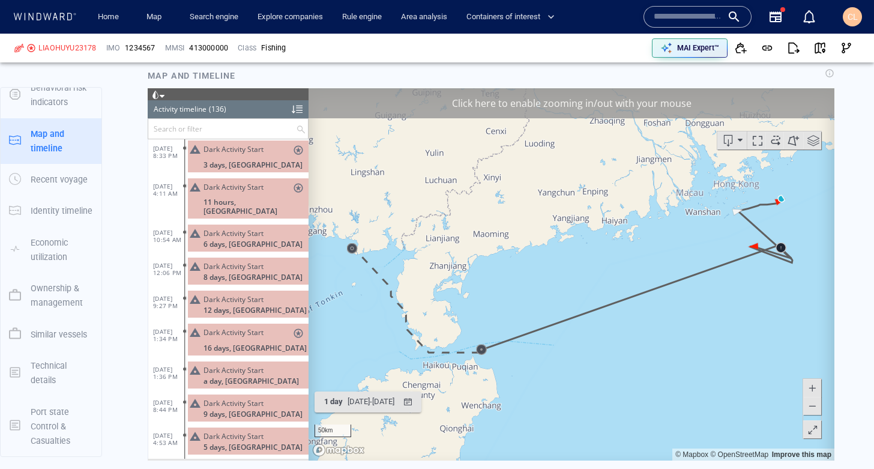
scroll to position [900, 0]
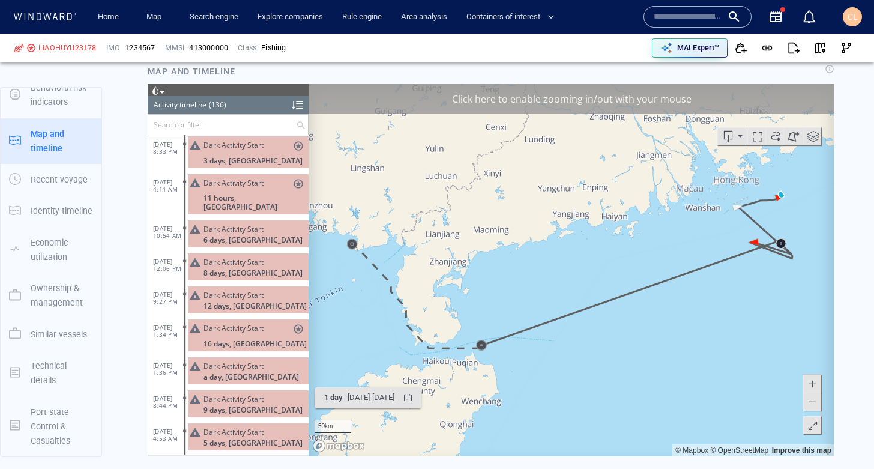
click at [370, 97] on div "Click here to enable zooming in/out with your mouse" at bounding box center [572, 98] width 526 height 30
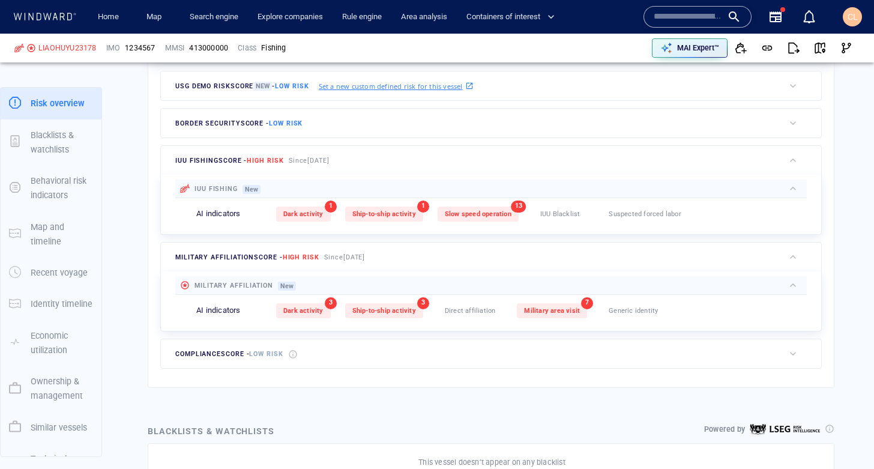
scroll to position [344, 0]
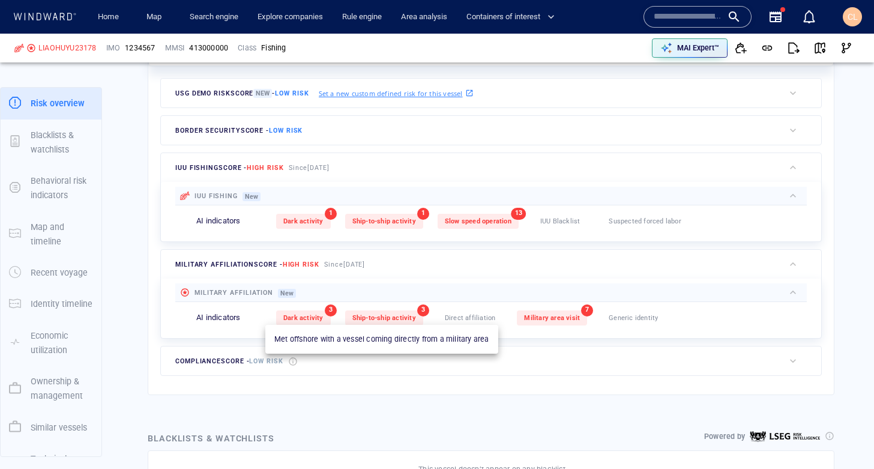
click at [387, 315] on span "Ship-to-ship activity" at bounding box center [384, 318] width 64 height 8
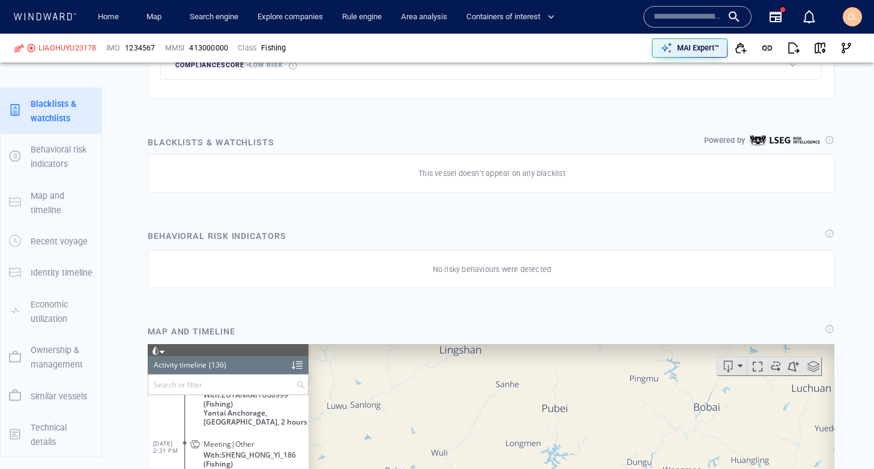
scroll to position [0, 0]
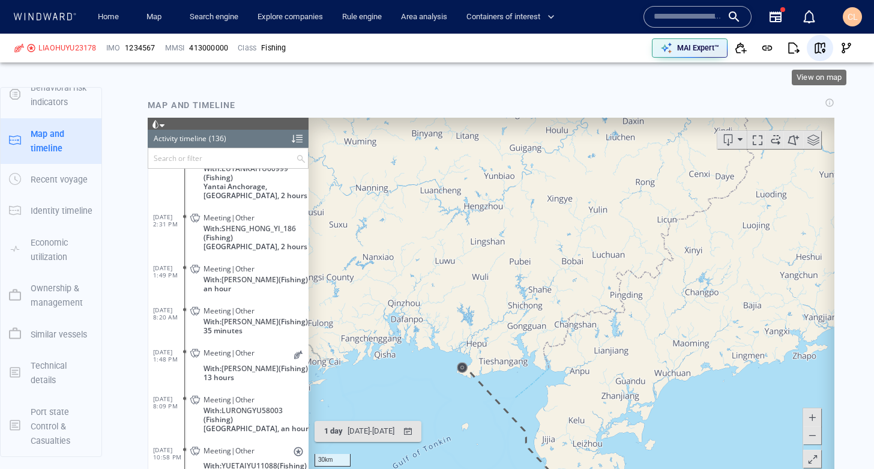
click at [819, 52] on span "button" at bounding box center [820, 48] width 12 height 12
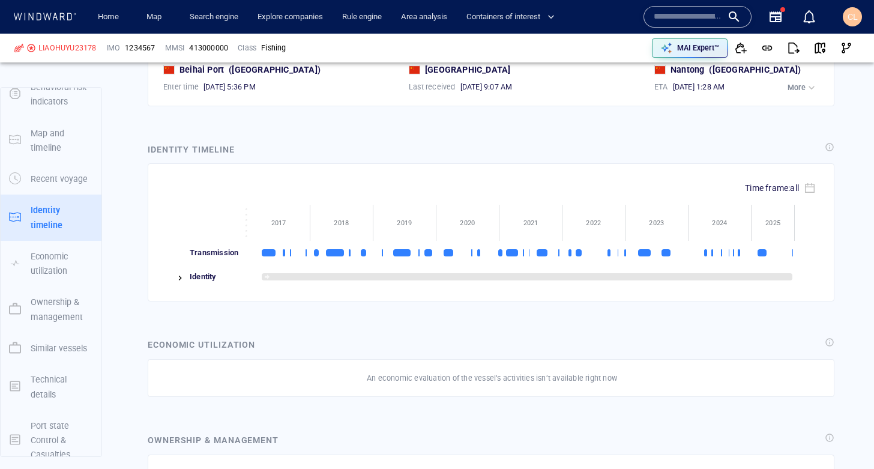
scroll to position [1390, 0]
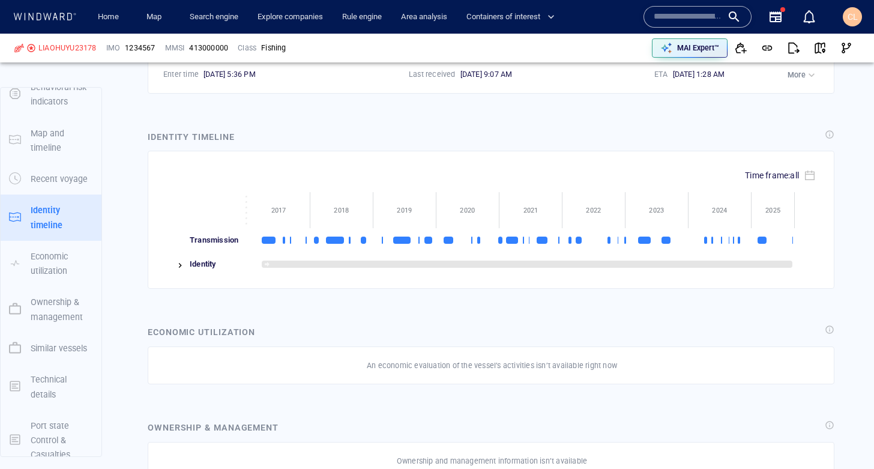
click at [181, 262] on img at bounding box center [180, 266] width 10 height 10
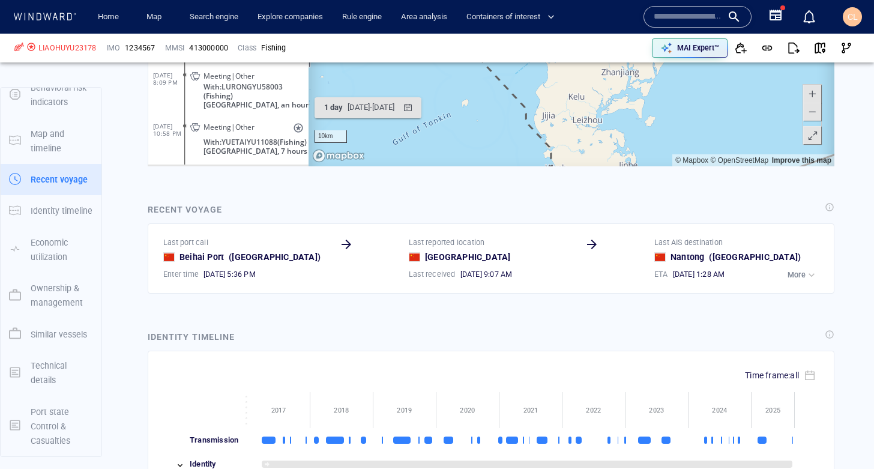
scroll to position [1140, 0]
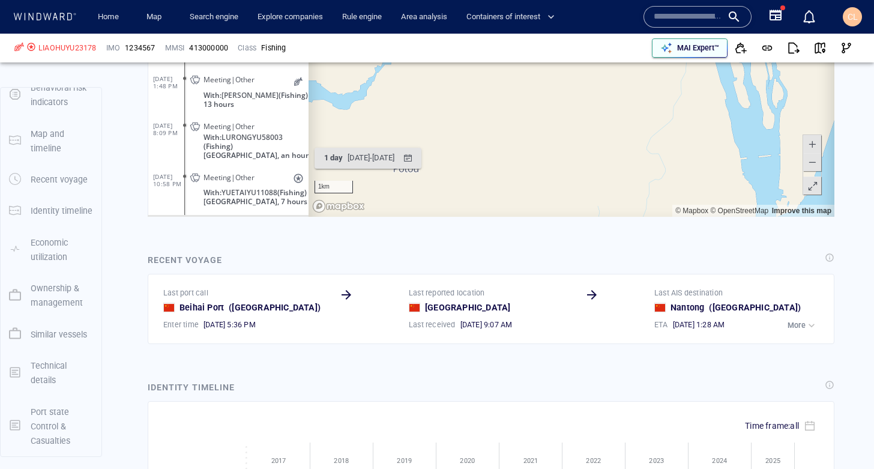
drag, startPoint x: 682, startPoint y: 48, endPoint x: 671, endPoint y: 48, distance: 10.8
click at [680, 46] on p "MAI Expert™" at bounding box center [698, 48] width 42 height 11
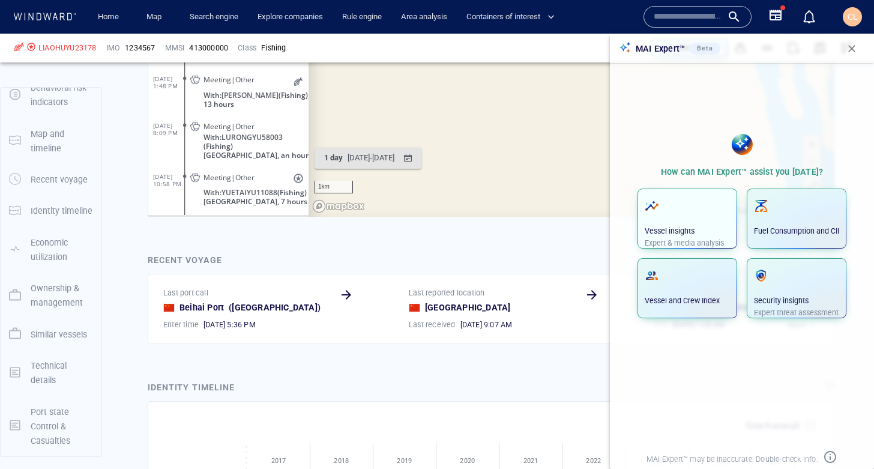
click at [702, 207] on div "Vessel insights Expert & media analysis" at bounding box center [687, 222] width 85 height 53
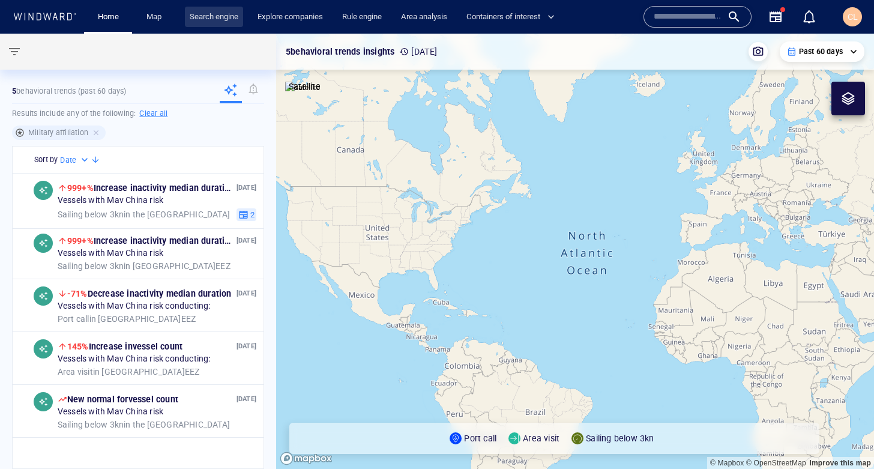
click at [231, 22] on link "Search engine" at bounding box center [214, 17] width 58 height 21
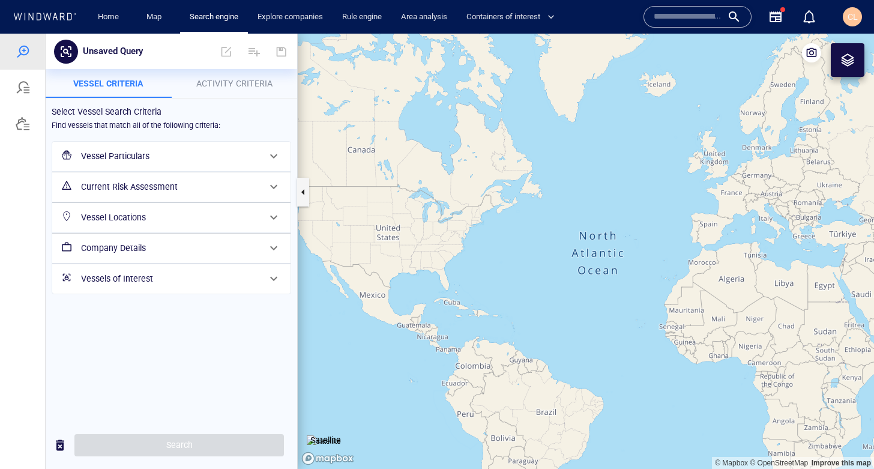
click at [239, 82] on span "Activity Criteria" at bounding box center [234, 84] width 76 height 10
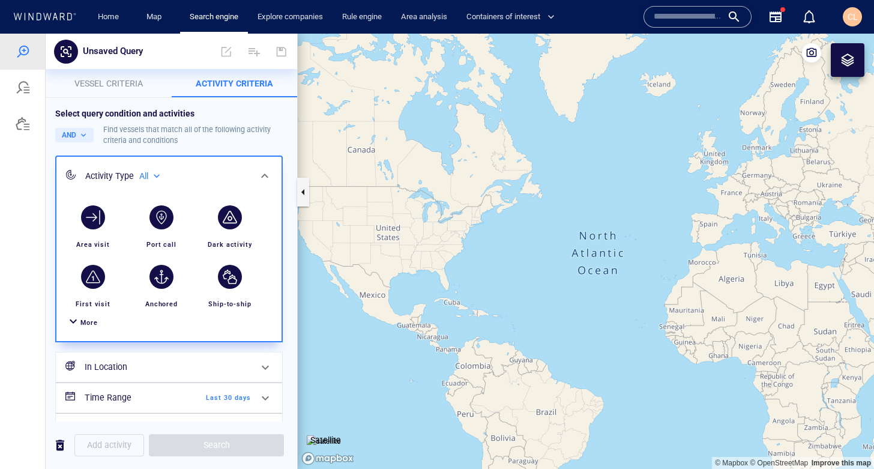
click at [222, 234] on div "Dark activity" at bounding box center [230, 244] width 55 height 21
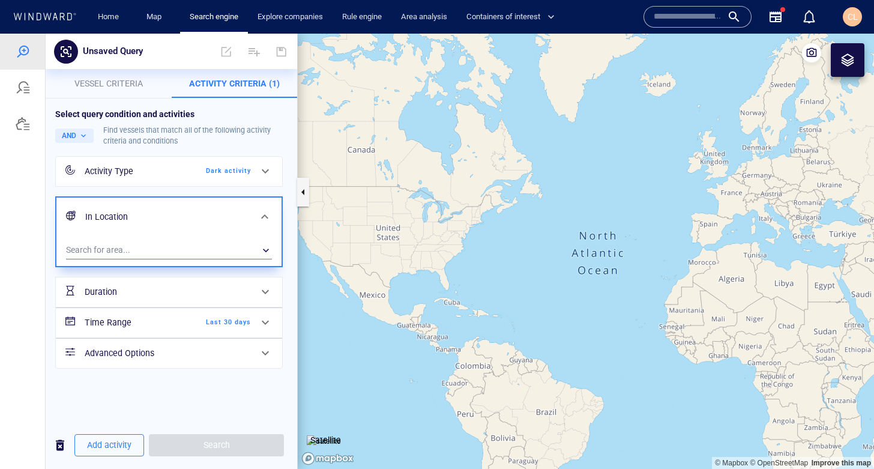
click at [139, 243] on div "​" at bounding box center [169, 250] width 206 height 18
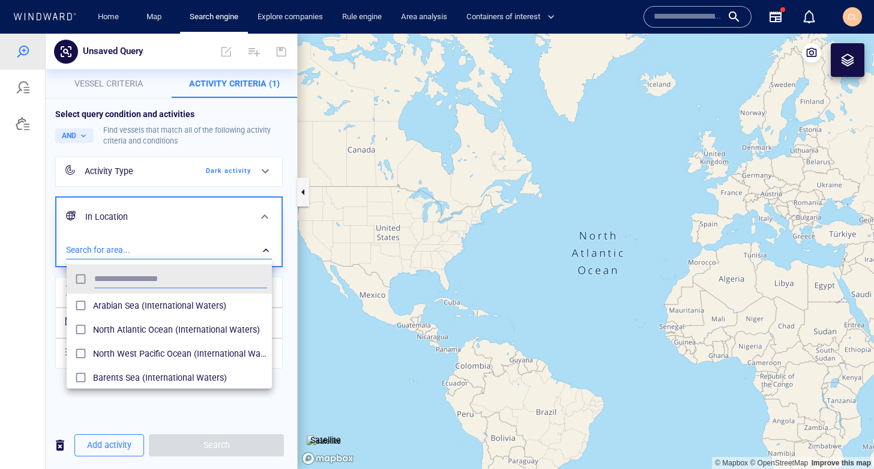
scroll to position [119, 205]
click at [129, 312] on span "Arabian Sea (International Waters)" at bounding box center [180, 305] width 174 height 14
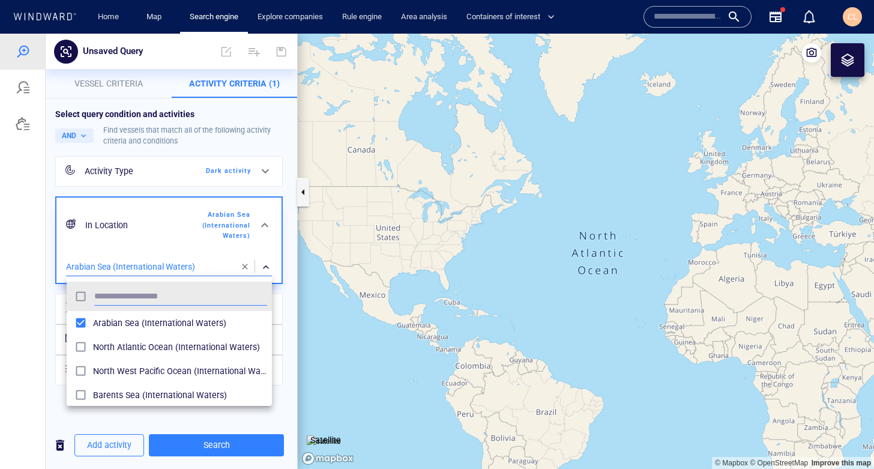
click at [47, 347] on div at bounding box center [437, 251] width 874 height 435
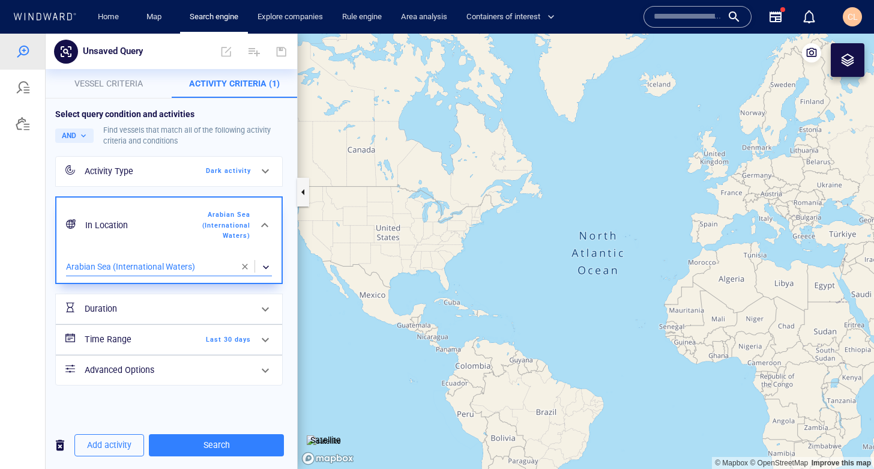
click at [247, 467] on div "Add activity Search" at bounding box center [172, 444] width 252 height 47
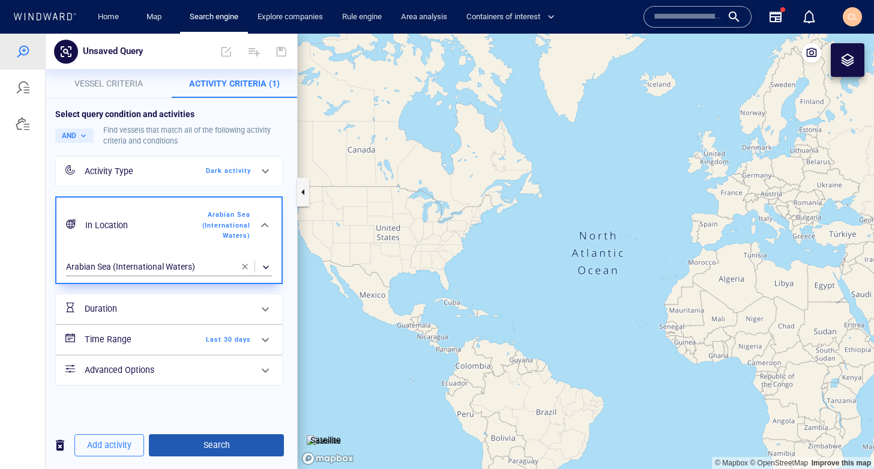
click at [234, 448] on span "Search" at bounding box center [217, 445] width 116 height 15
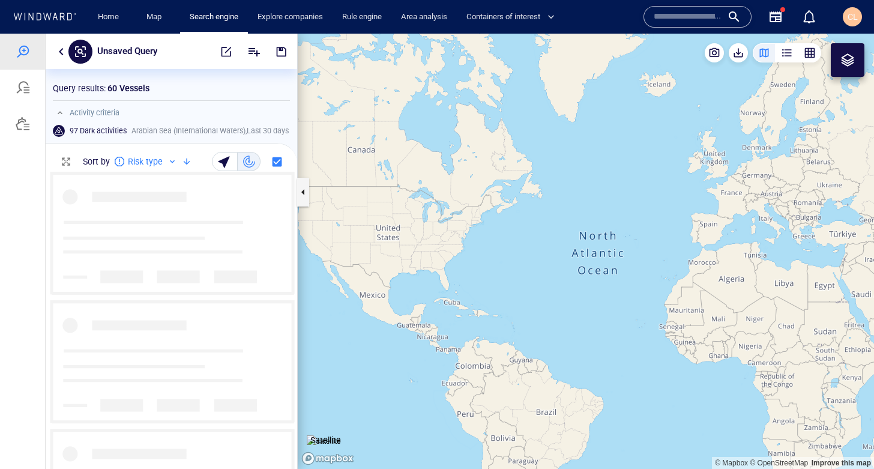
scroll to position [297, 252]
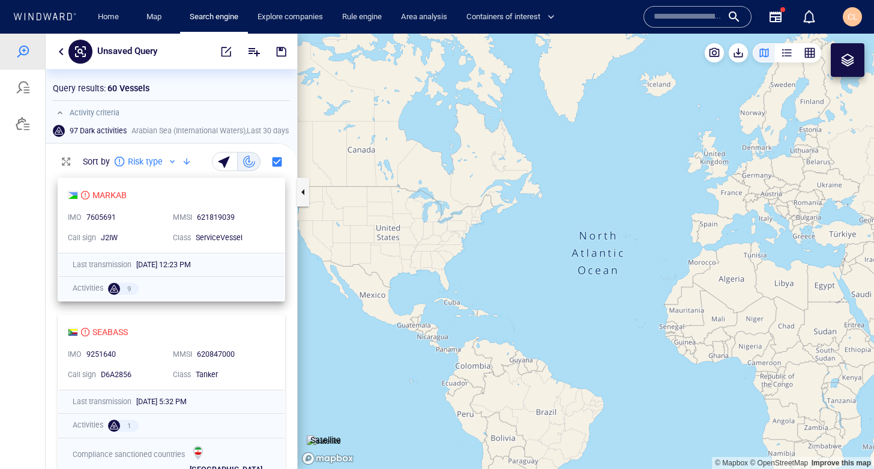
click at [157, 218] on div "7605691" at bounding box center [124, 218] width 77 height 11
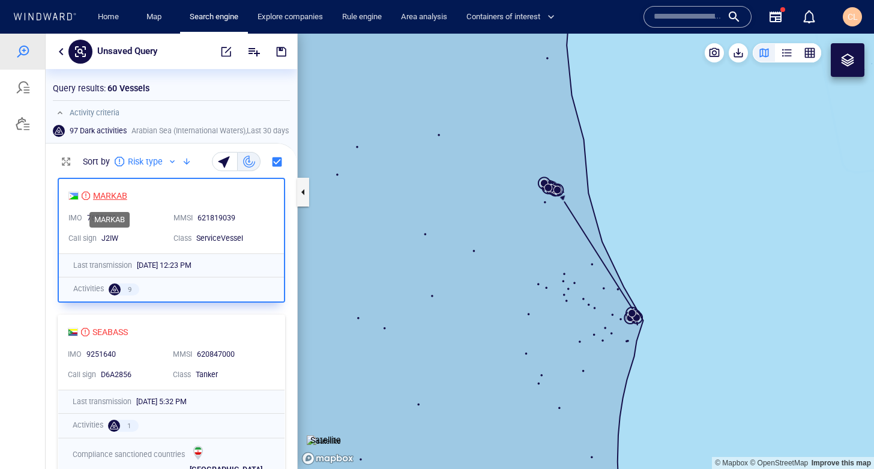
click at [109, 194] on div "MARKAB" at bounding box center [110, 196] width 34 height 14
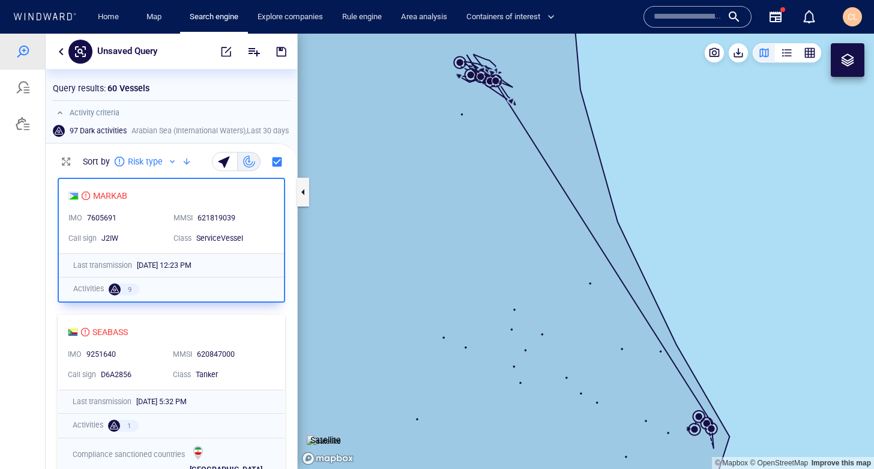
click at [61, 53] on button "button" at bounding box center [61, 51] width 14 height 14
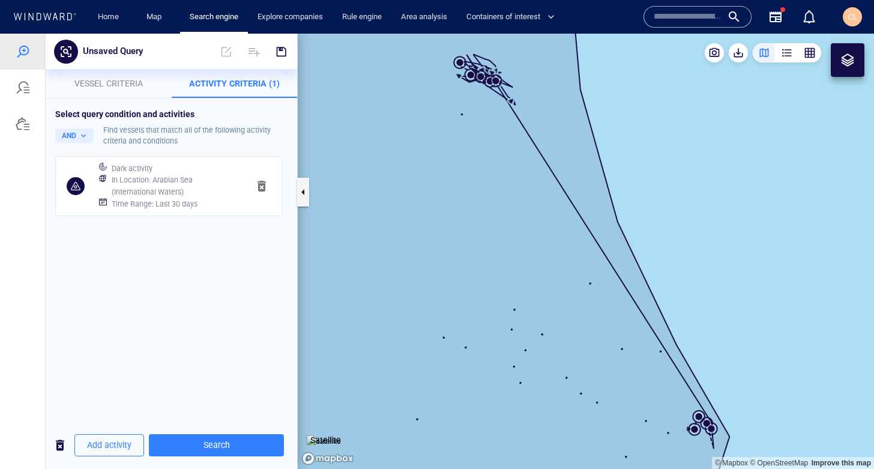
click at [202, 192] on h6 "In Location : Arabian Sea (International Waters)" at bounding box center [175, 185] width 127 height 23
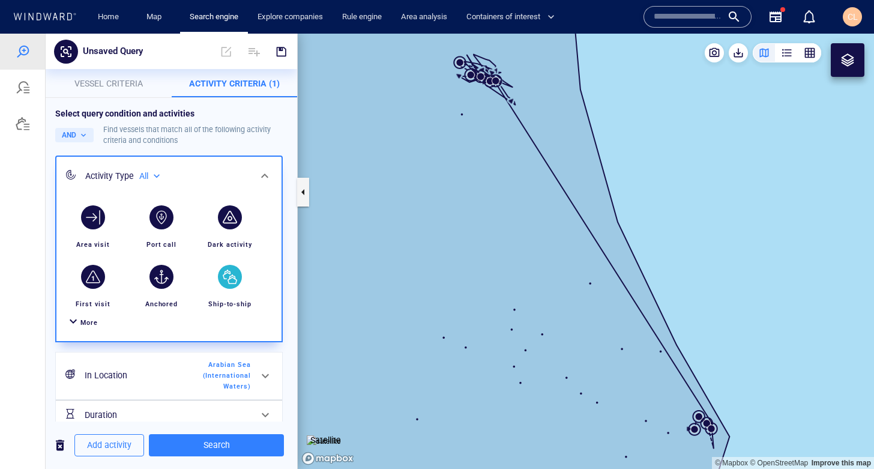
click at [226, 282] on div "button" at bounding box center [230, 277] width 24 height 24
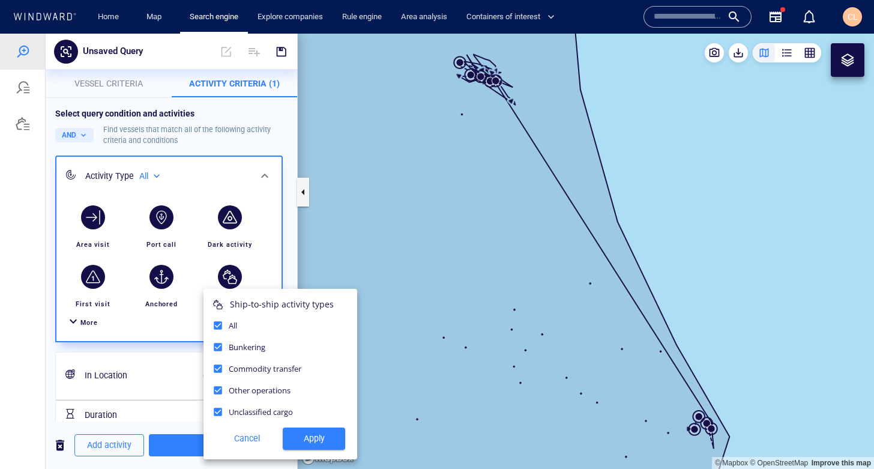
click at [250, 439] on span "Cancel" at bounding box center [246, 438] width 53 height 15
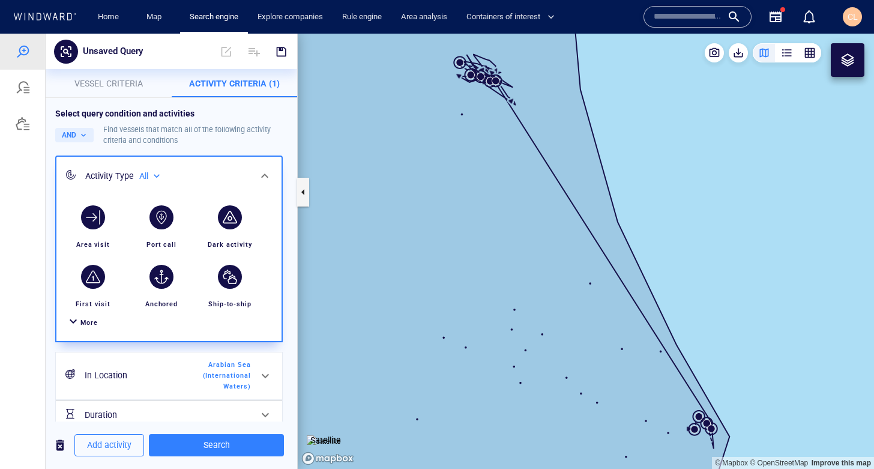
click at [118, 89] on p "Vessel criteria" at bounding box center [109, 83] width 112 height 14
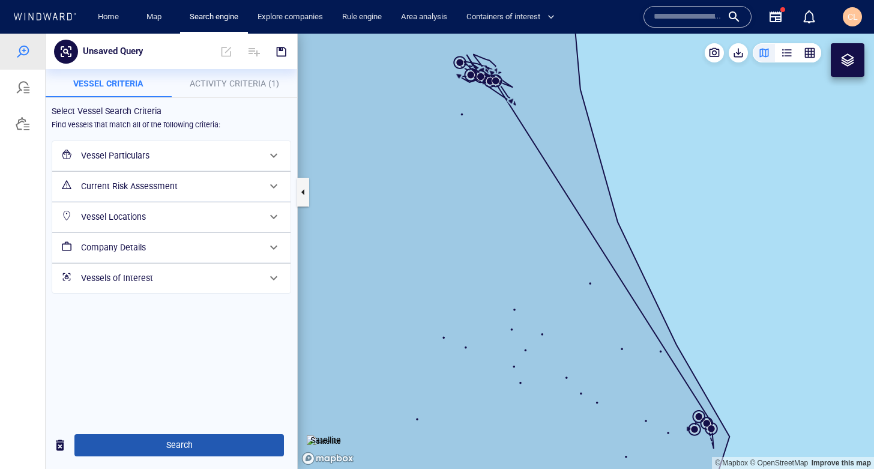
click at [157, 444] on span "Search" at bounding box center [179, 445] width 190 height 15
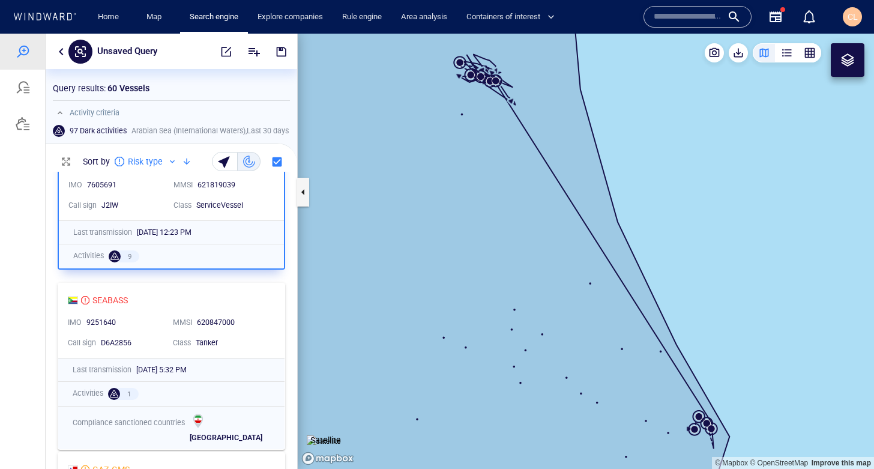
scroll to position [49, 0]
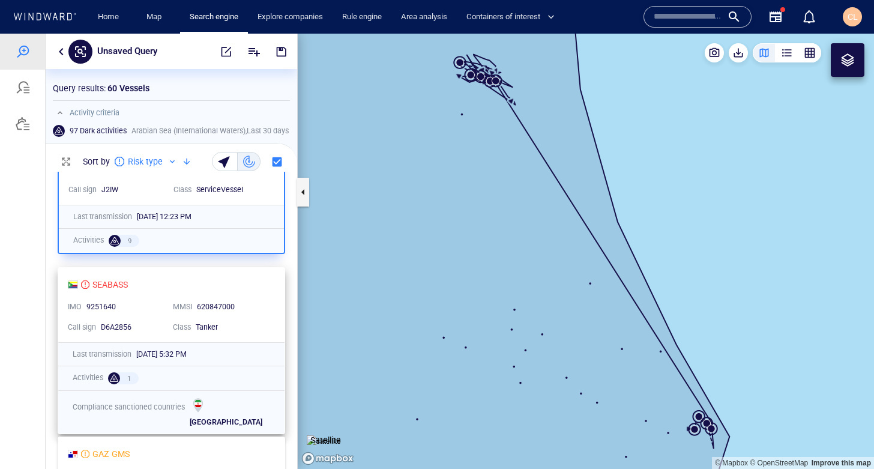
click at [163, 297] on div "IMO 9251640" at bounding box center [115, 307] width 105 height 20
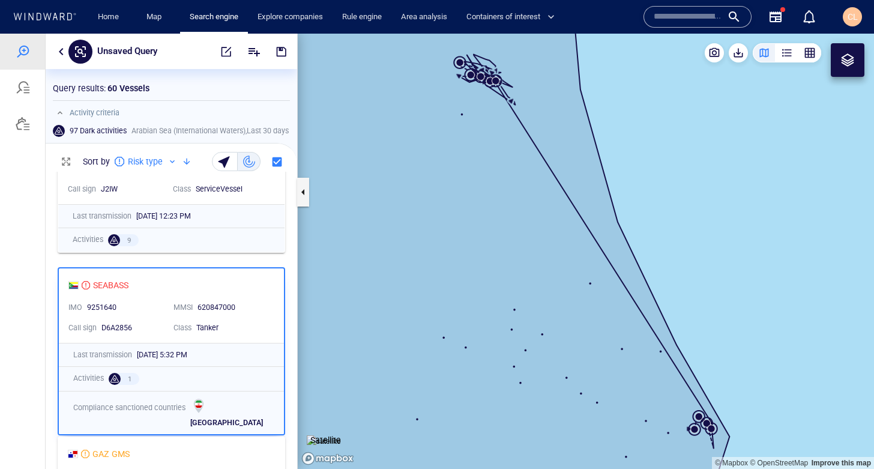
scroll to position [48, 0]
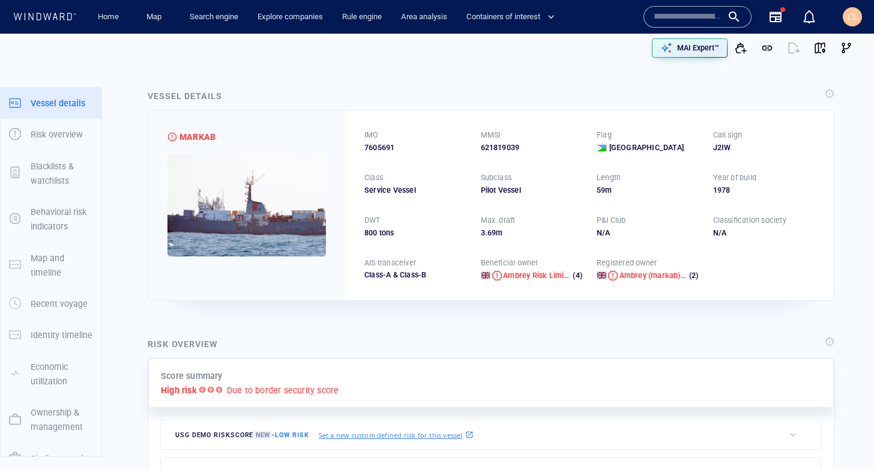
click at [250, 187] on img at bounding box center [247, 205] width 159 height 102
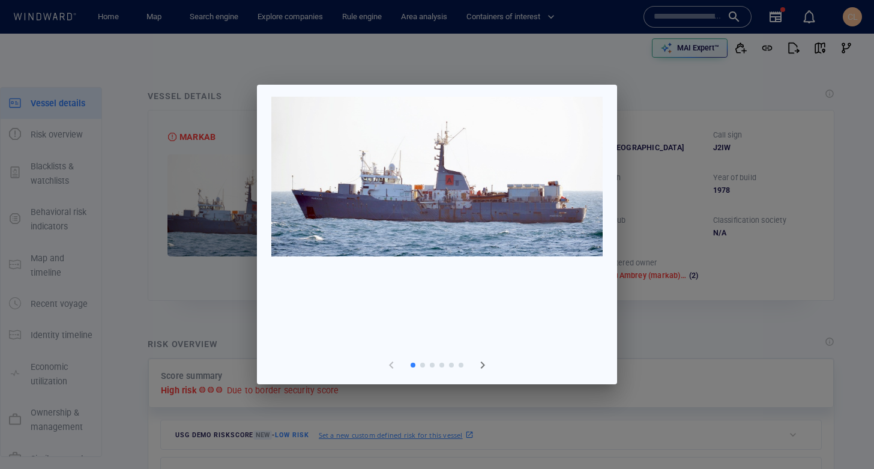
click at [481, 367] on span "button" at bounding box center [483, 365] width 14 height 14
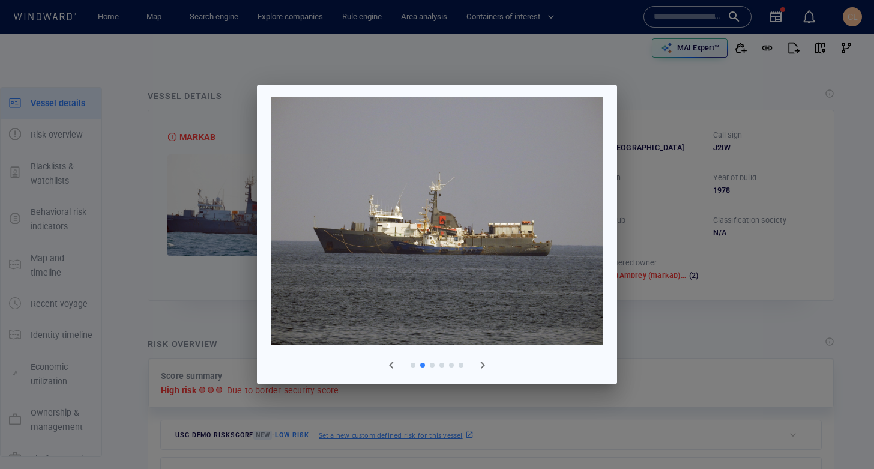
click at [481, 367] on span "button" at bounding box center [483, 365] width 14 height 14
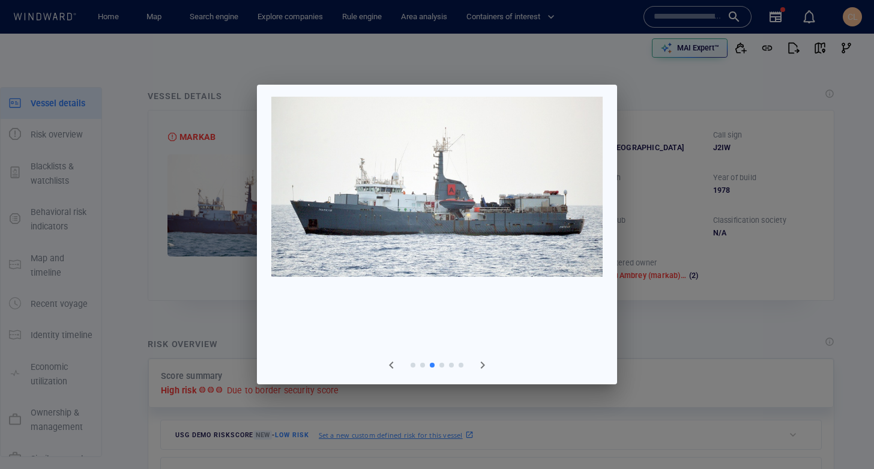
click at [165, 291] on div at bounding box center [437, 234] width 874 height 469
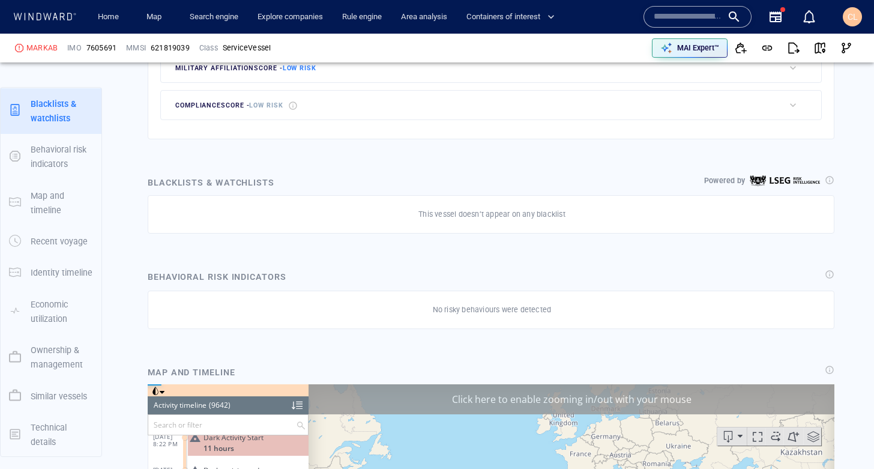
scroll to position [644, 0]
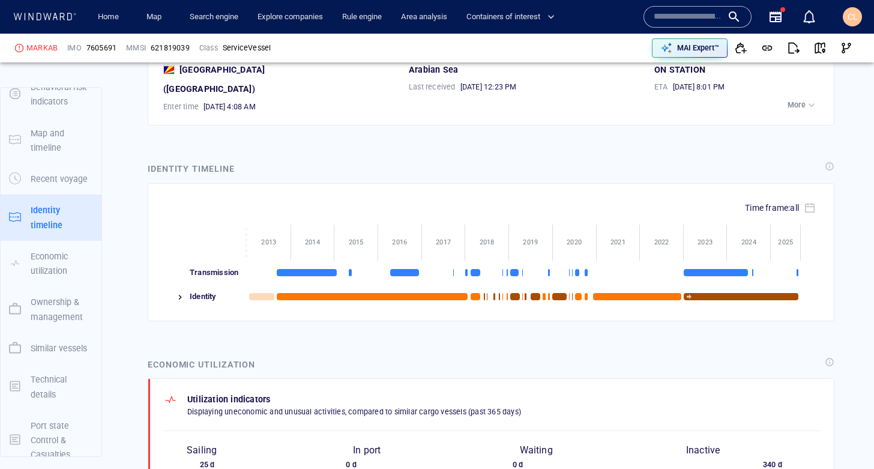
scroll to position [1417, 0]
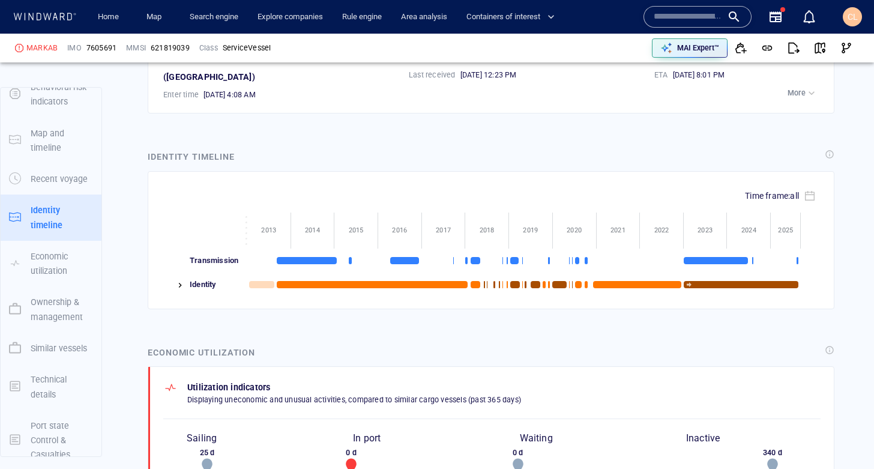
click at [177, 280] on img at bounding box center [180, 285] width 10 height 10
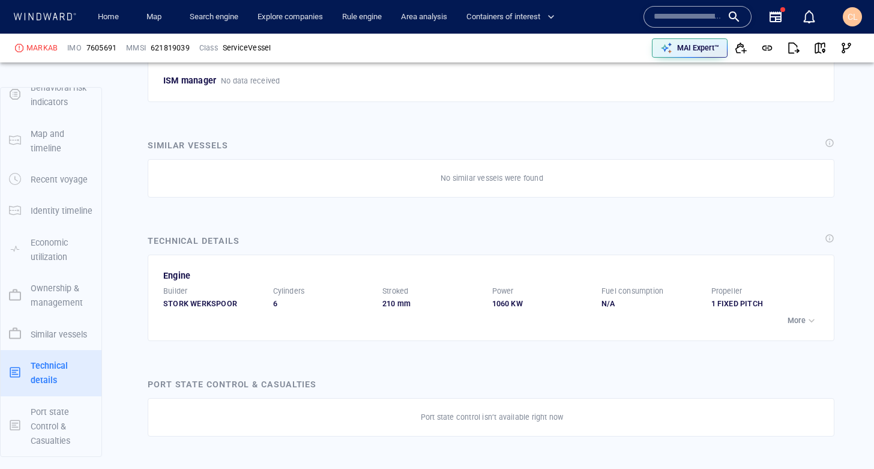
scroll to position [2641, 0]
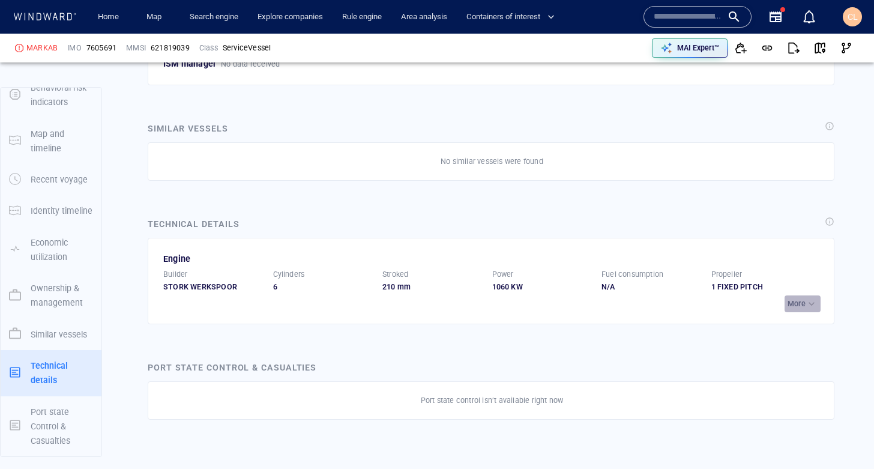
click at [812, 298] on div "button" at bounding box center [812, 304] width 12 height 12
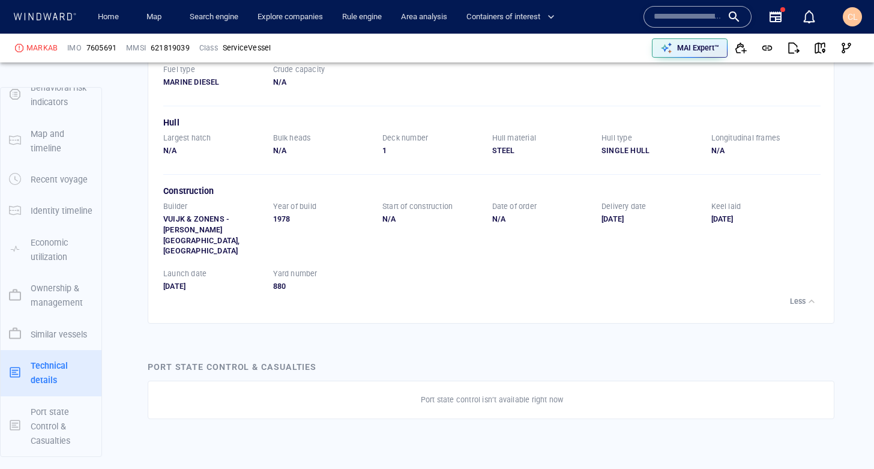
scroll to position [3121, 0]
click at [767, 47] on span "button" at bounding box center [767, 48] width 12 height 12
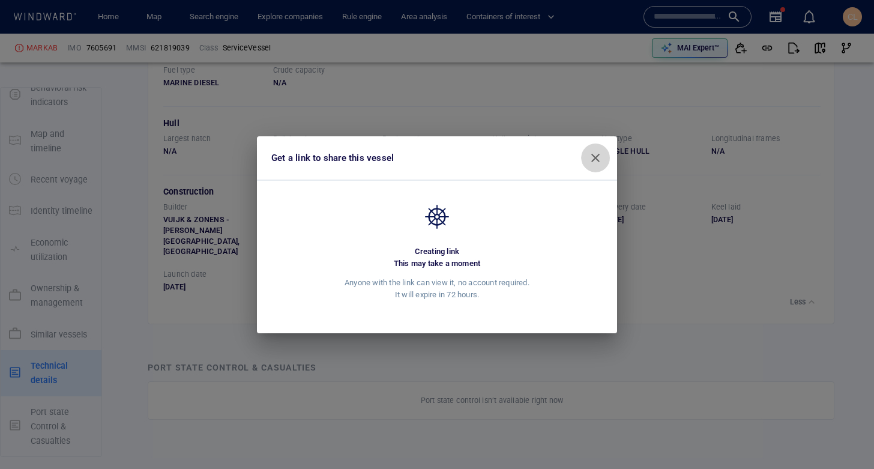
click at [596, 155] on span "button" at bounding box center [595, 158] width 14 height 14
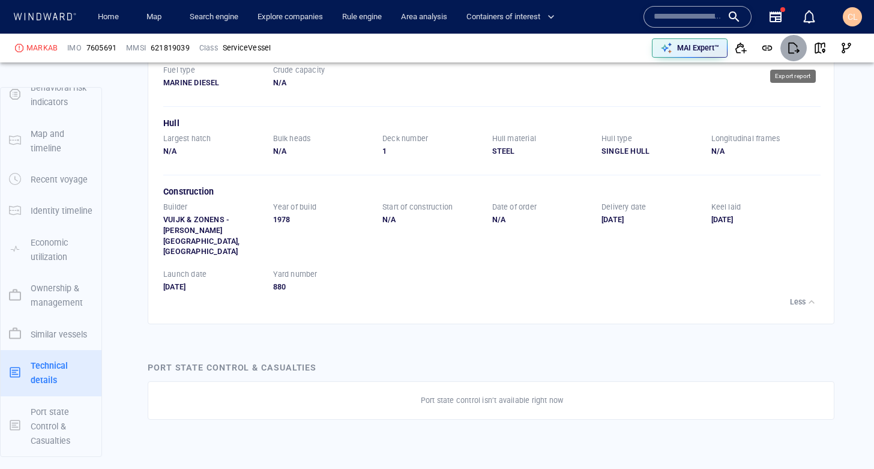
click at [796, 49] on span "button" at bounding box center [794, 48] width 12 height 12
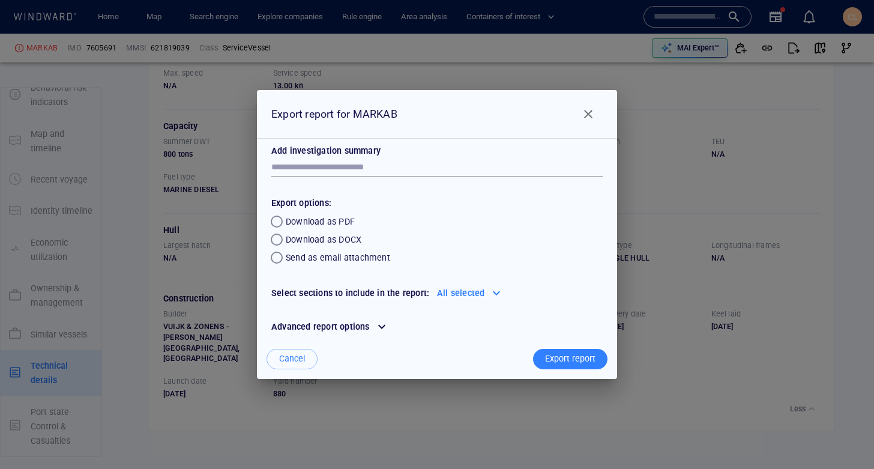
drag, startPoint x: 560, startPoint y: 355, endPoint x: 618, endPoint y: 162, distance: 201.5
click at [560, 355] on div "Export report" at bounding box center [570, 359] width 55 height 20
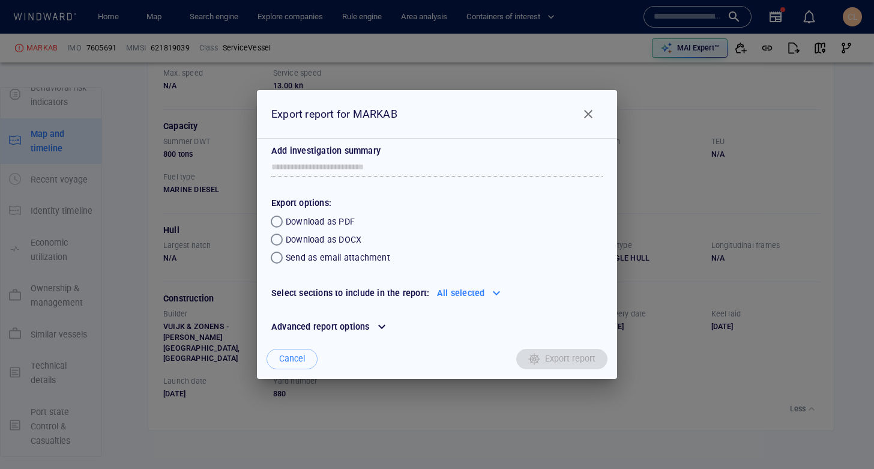
scroll to position [978, 0]
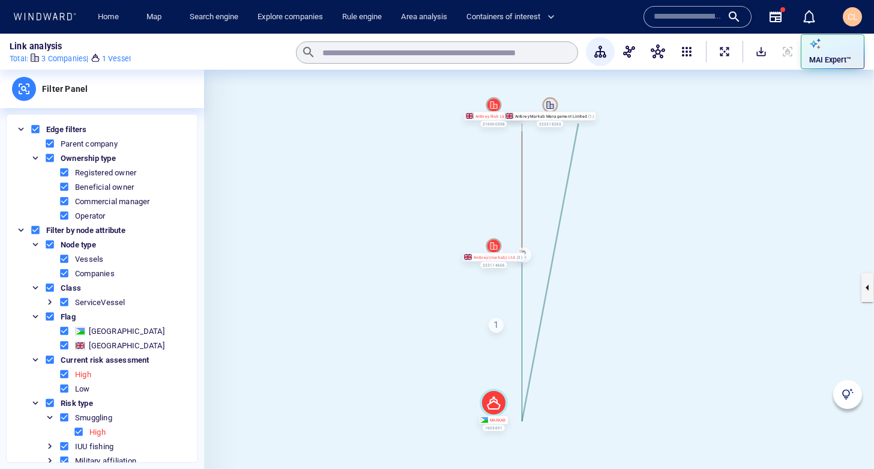
drag, startPoint x: 616, startPoint y: 222, endPoint x: 591, endPoint y: 207, distance: 29.1
click at [591, 207] on canvas at bounding box center [539, 287] width 670 height 435
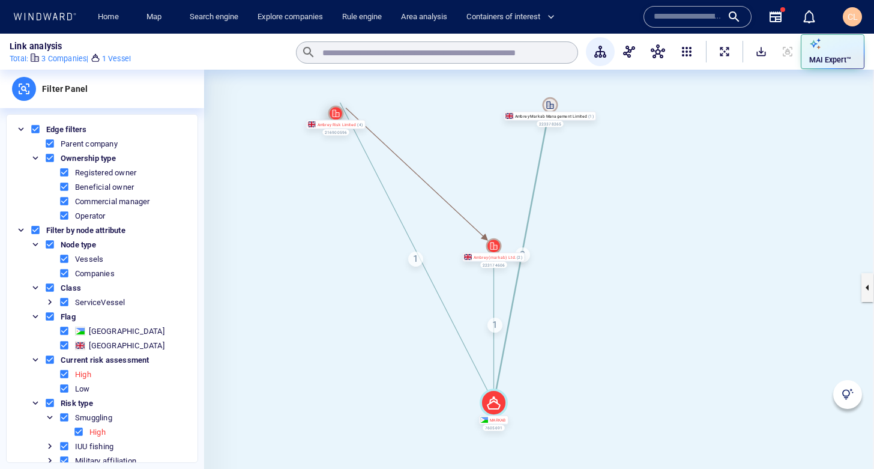
drag, startPoint x: 489, startPoint y: 100, endPoint x: 334, endPoint y: 109, distance: 155.7
click at [332, 109] on icon at bounding box center [336, 114] width 16 height 16
drag, startPoint x: 549, startPoint y: 103, endPoint x: 676, endPoint y: 125, distance: 129.3
click at [676, 125] on icon at bounding box center [678, 128] width 16 height 16
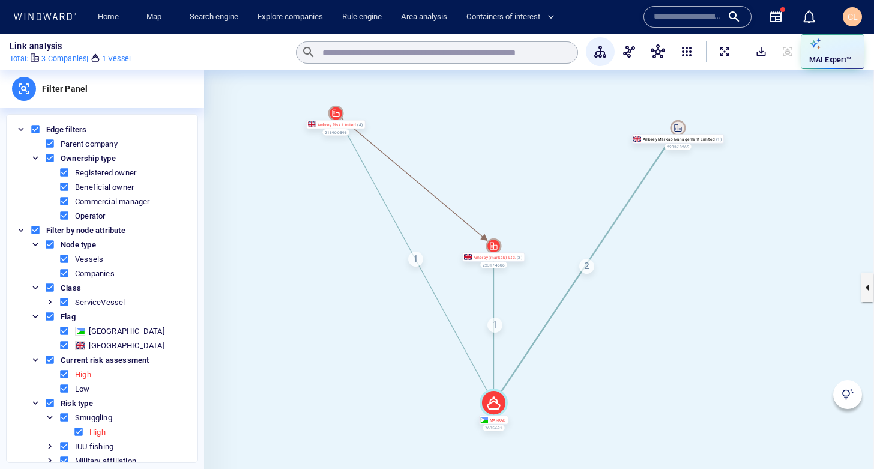
click at [410, 260] on div "1" at bounding box center [415, 259] width 15 height 15
click at [498, 322] on div "1" at bounding box center [495, 325] width 15 height 15
click at [591, 267] on div "2" at bounding box center [586, 266] width 15 height 15
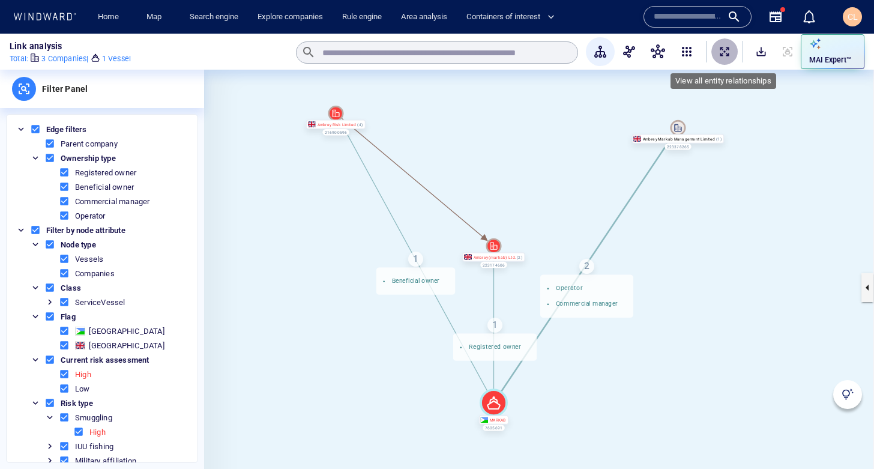
click at [719, 55] on span "ExpandAllNodes" at bounding box center [725, 52] width 12 height 12
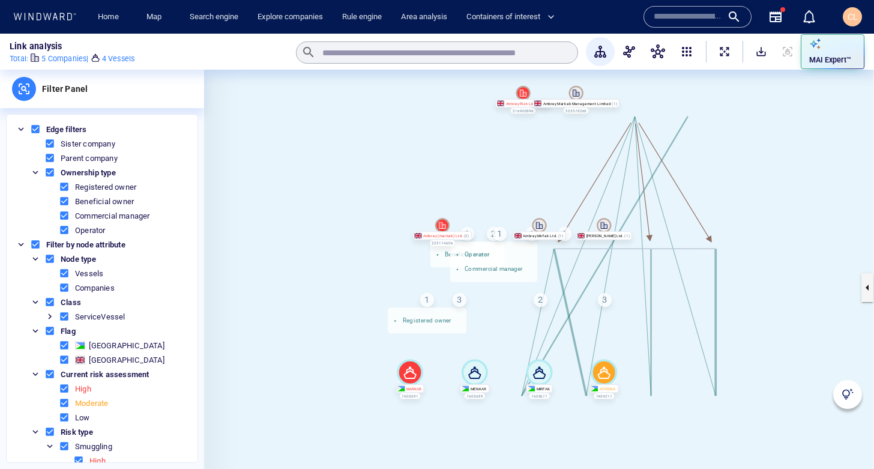
drag, startPoint x: 551, startPoint y: 178, endPoint x: 441, endPoint y: 156, distance: 112.2
click at [441, 156] on canvas at bounding box center [539, 287] width 670 height 435
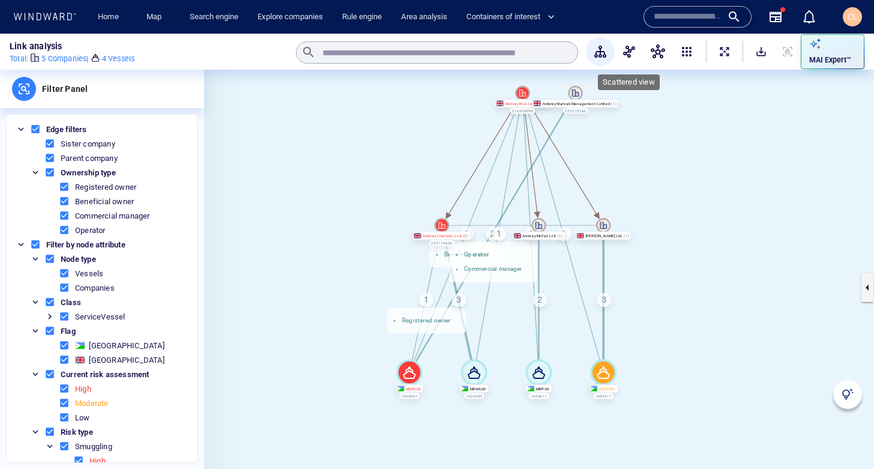
click at [634, 50] on span "button" at bounding box center [629, 51] width 14 height 14
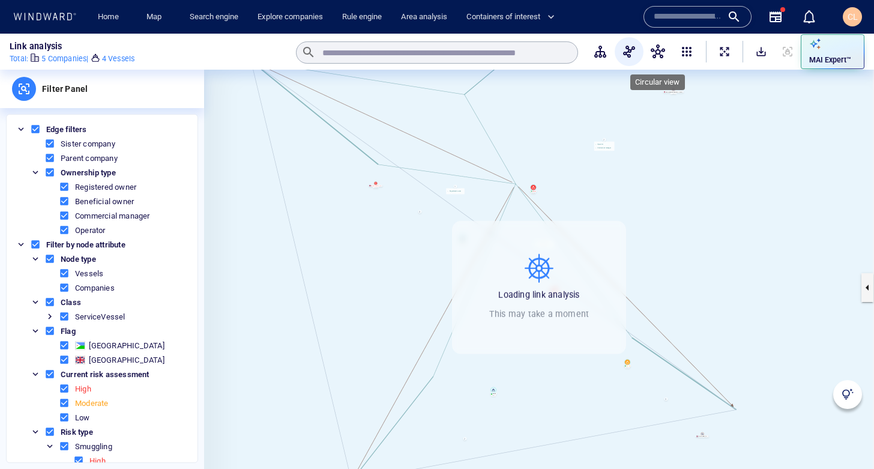
click at [661, 50] on span "button" at bounding box center [658, 51] width 14 height 14
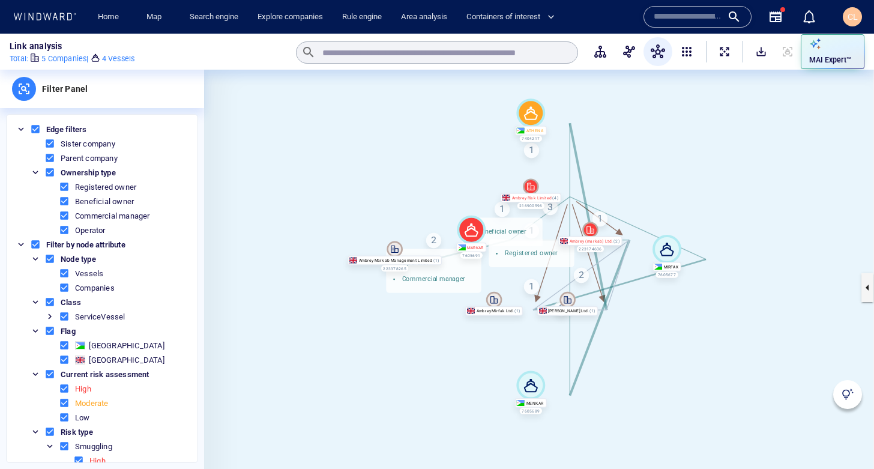
drag, startPoint x: 682, startPoint y: 171, endPoint x: 662, endPoint y: 165, distance: 21.5
click at [662, 165] on canvas at bounding box center [539, 287] width 670 height 435
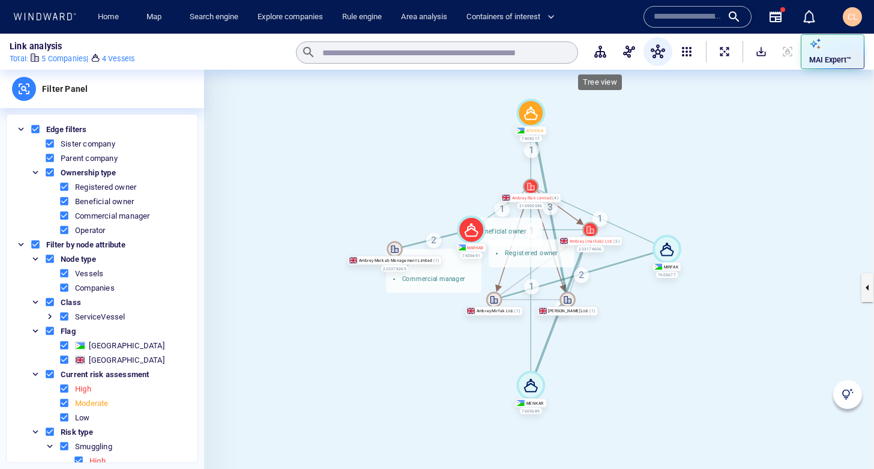
click at [601, 50] on span "button" at bounding box center [600, 51] width 14 height 14
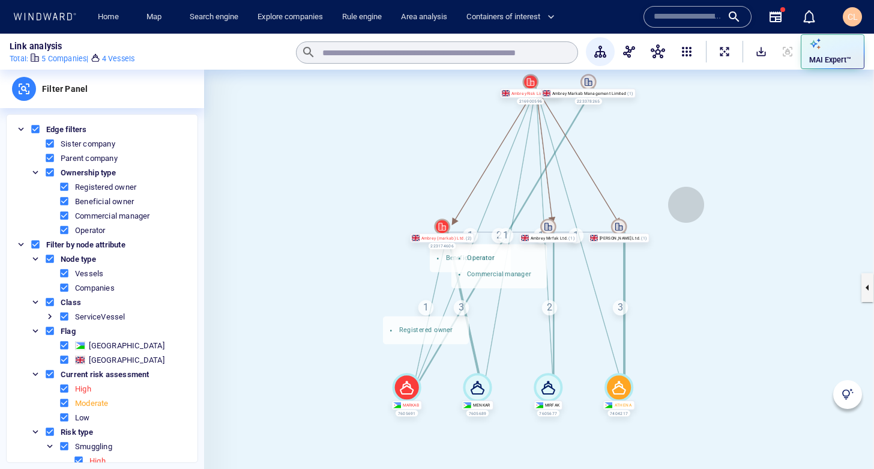
drag, startPoint x: 720, startPoint y: 232, endPoint x: 686, endPoint y: 205, distance: 44.0
click at [686, 205] on canvas at bounding box center [539, 287] width 670 height 435
click at [684, 205] on canvas at bounding box center [539, 287] width 670 height 435
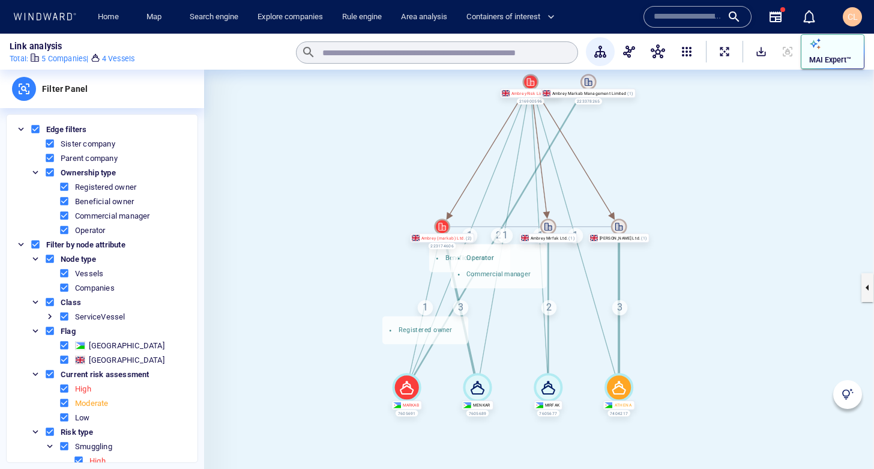
click at [839, 46] on div "MAI Expert™" at bounding box center [833, 51] width 52 height 32
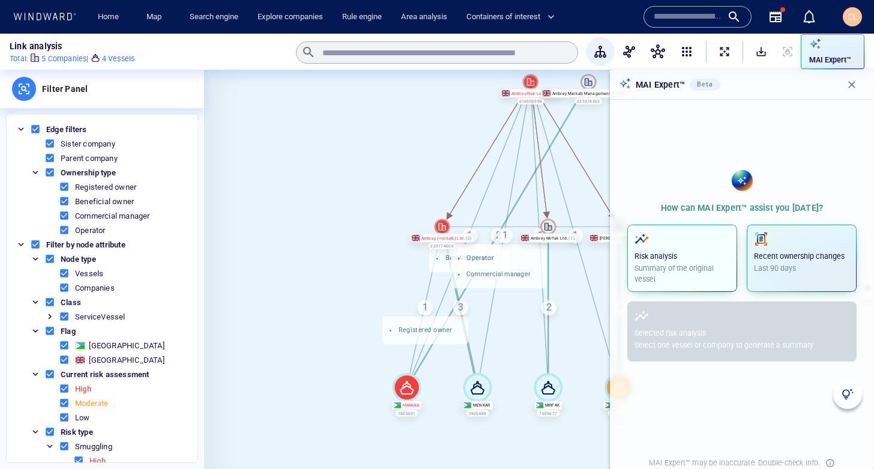
click at [693, 244] on span "button" at bounding box center [682, 239] width 95 height 14
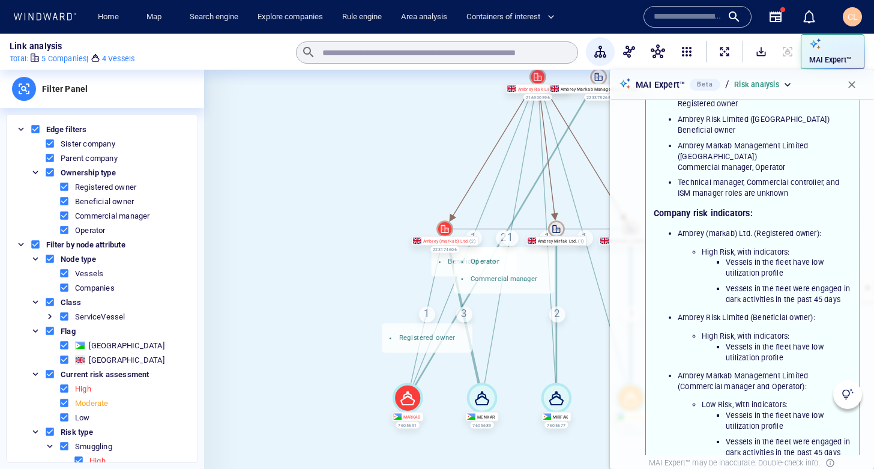
scroll to position [344, 0]
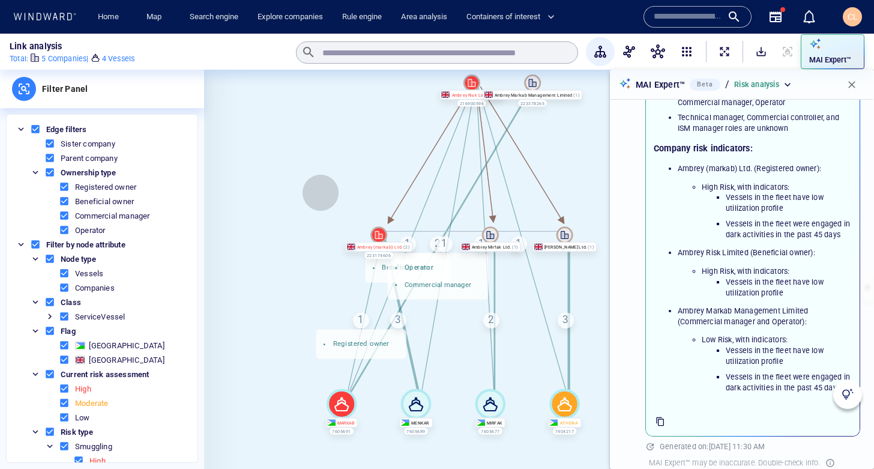
drag, startPoint x: 374, startPoint y: 183, endPoint x: 321, endPoint y: 193, distance: 54.3
click at [321, 193] on canvas at bounding box center [539, 287] width 670 height 435
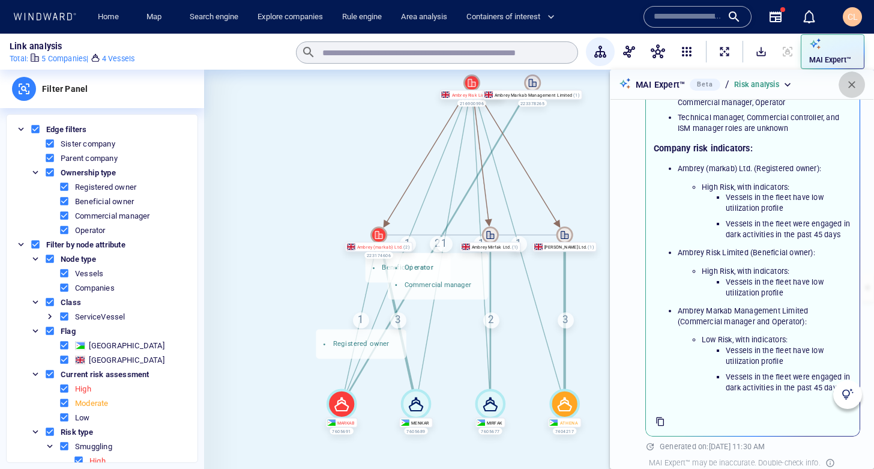
click at [852, 86] on span "button" at bounding box center [852, 85] width 12 height 12
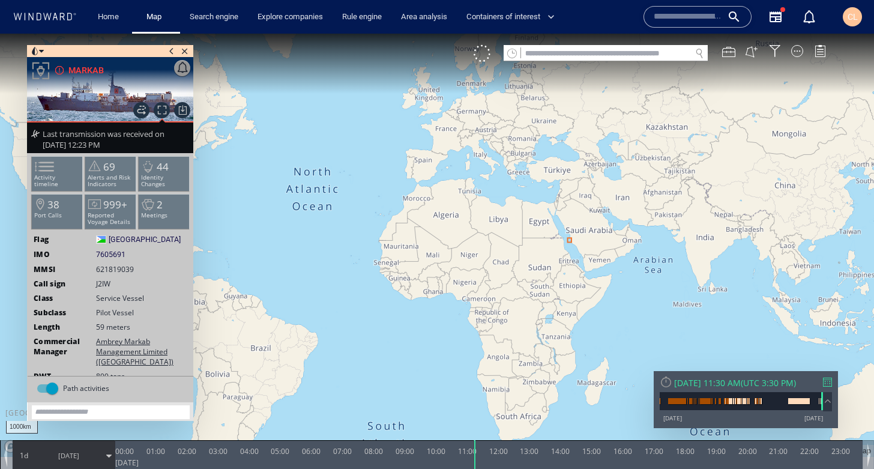
drag, startPoint x: 589, startPoint y: 223, endPoint x: 540, endPoint y: 207, distance: 51.8
click at [540, 207] on canvas "Map" at bounding box center [437, 245] width 874 height 423
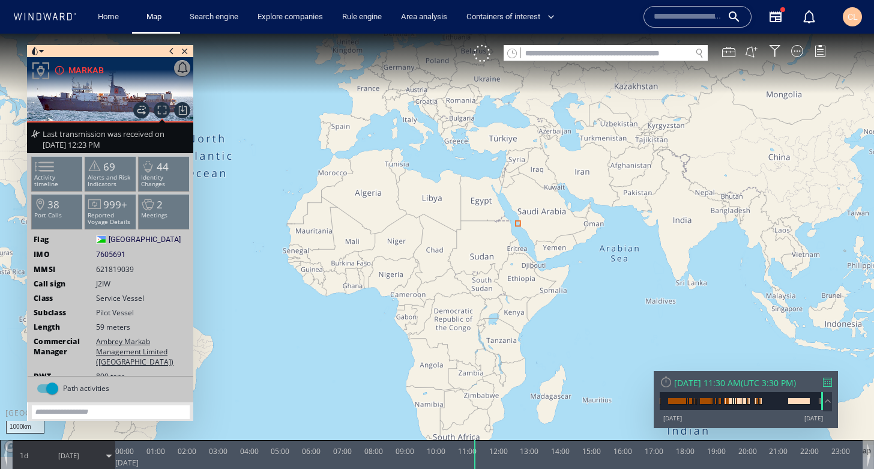
drag, startPoint x: 596, startPoint y: 222, endPoint x: 432, endPoint y: 210, distance: 164.3
click at [432, 210] on canvas "Map" at bounding box center [437, 245] width 874 height 423
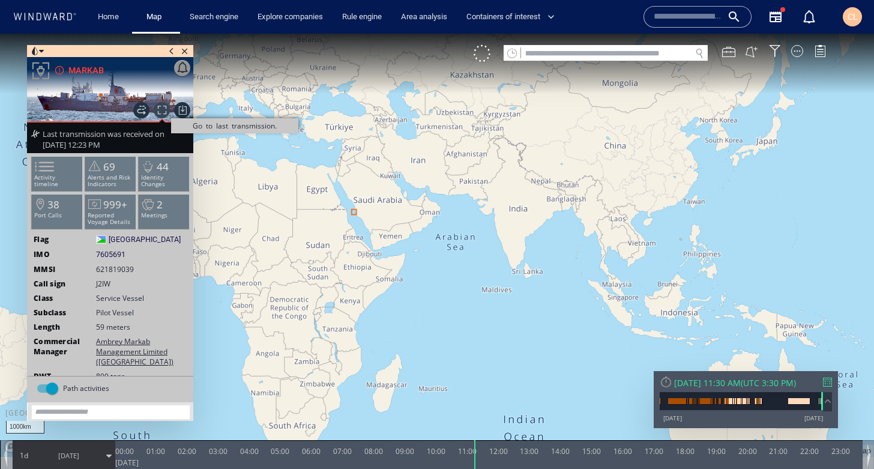
click at [160, 112] on span "Go to last transmission." at bounding box center [162, 110] width 16 height 16
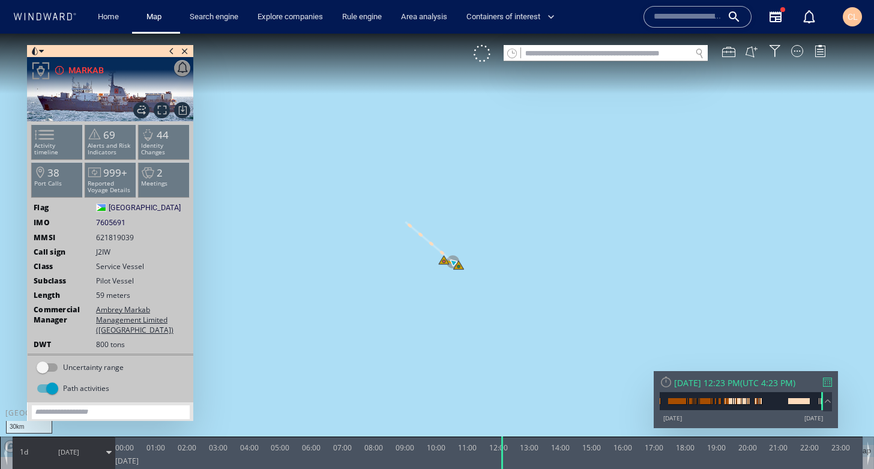
click at [98, 451] on span "9/9/25" at bounding box center [68, 452] width 61 height 30
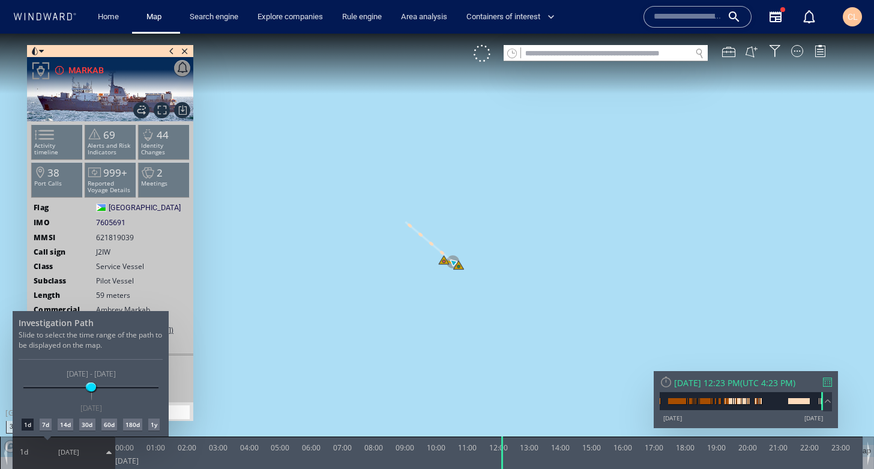
click at [45, 423] on div "7d" at bounding box center [46, 424] width 12 height 12
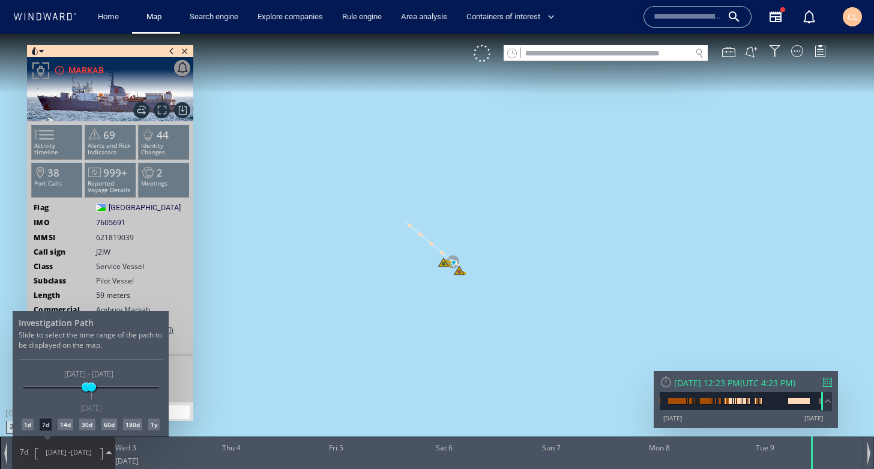
click at [87, 426] on div "30d" at bounding box center [87, 424] width 16 height 12
click at [45, 53] on div at bounding box center [437, 251] width 874 height 435
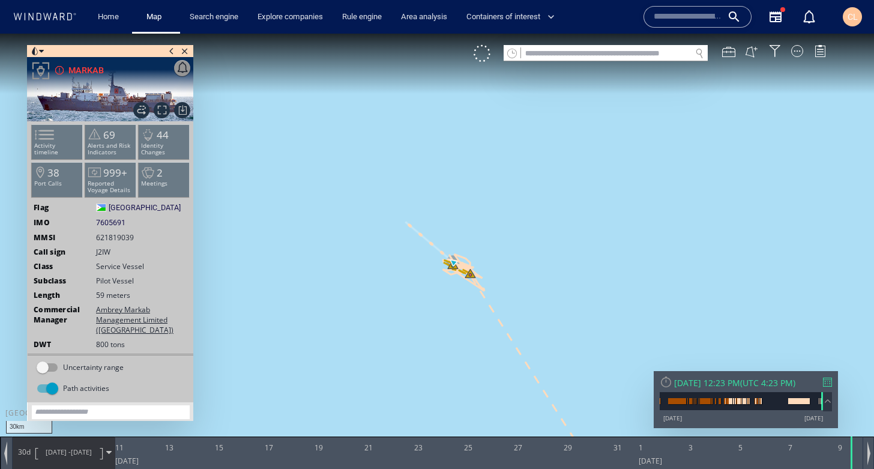
click at [43, 52] on span at bounding box center [41, 52] width 5 height 12
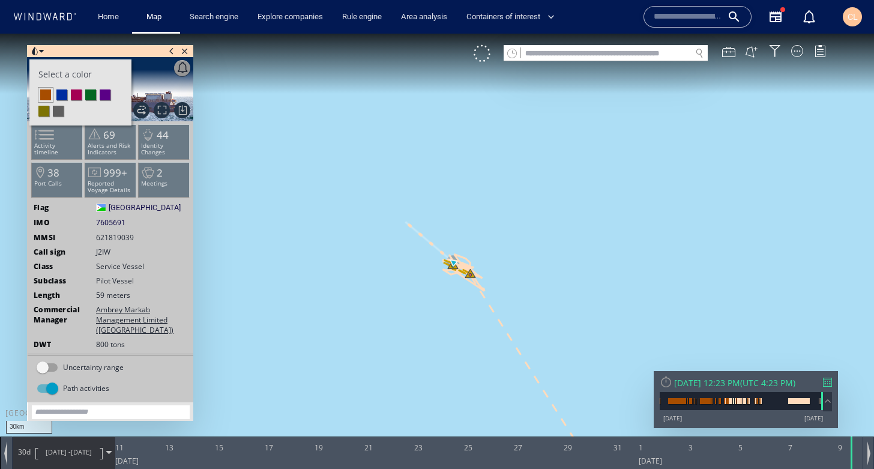
click at [61, 95] on li at bounding box center [61, 94] width 11 height 11
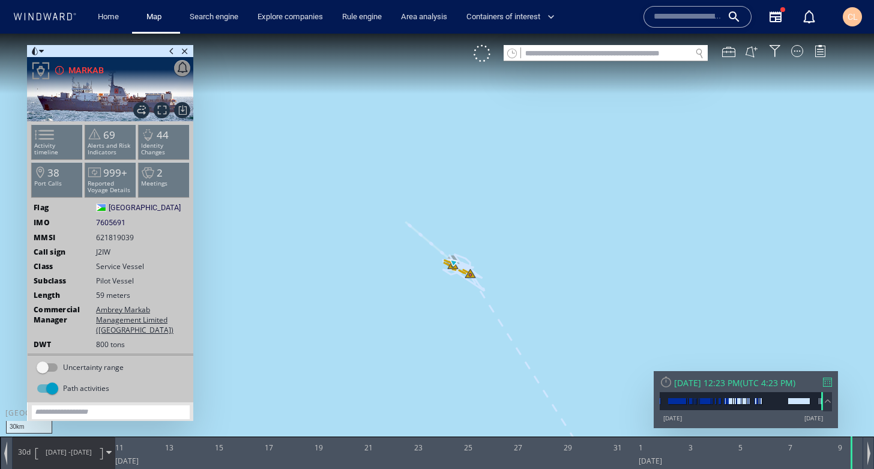
drag, startPoint x: 424, startPoint y: 292, endPoint x: 419, endPoint y: 286, distance: 7.7
click at [419, 286] on canvas "Map" at bounding box center [437, 245] width 874 height 423
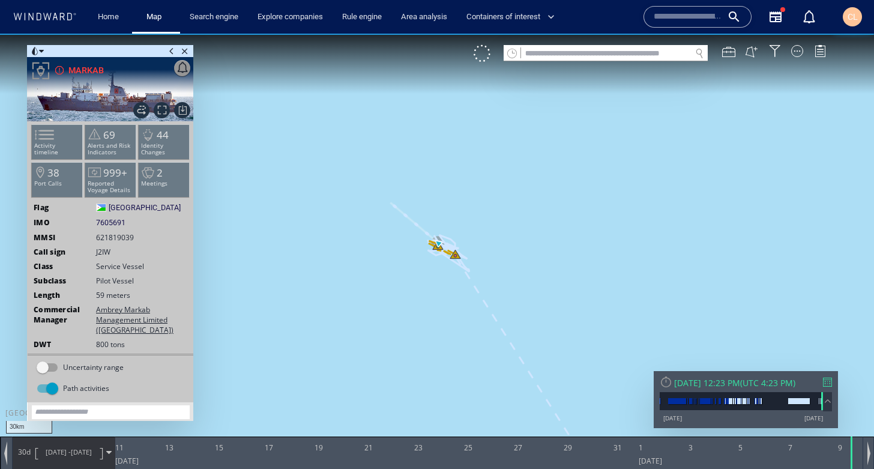
click at [40, 53] on span at bounding box center [41, 52] width 5 height 12
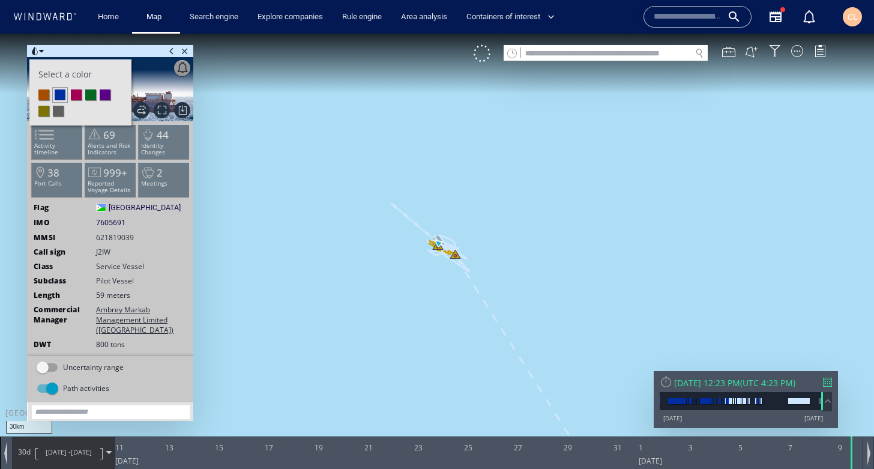
click at [89, 93] on li at bounding box center [90, 94] width 11 height 11
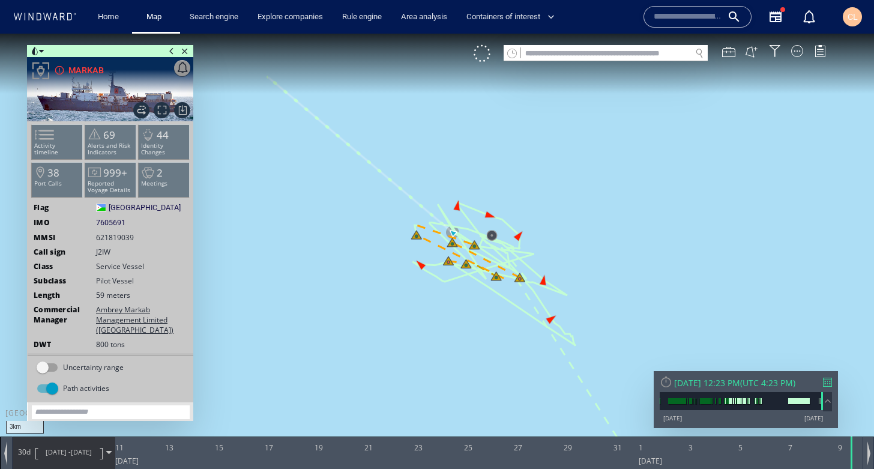
drag, startPoint x: 351, startPoint y: 253, endPoint x: 320, endPoint y: 228, distance: 40.1
click at [320, 228] on canvas "Map" at bounding box center [437, 245] width 874 height 423
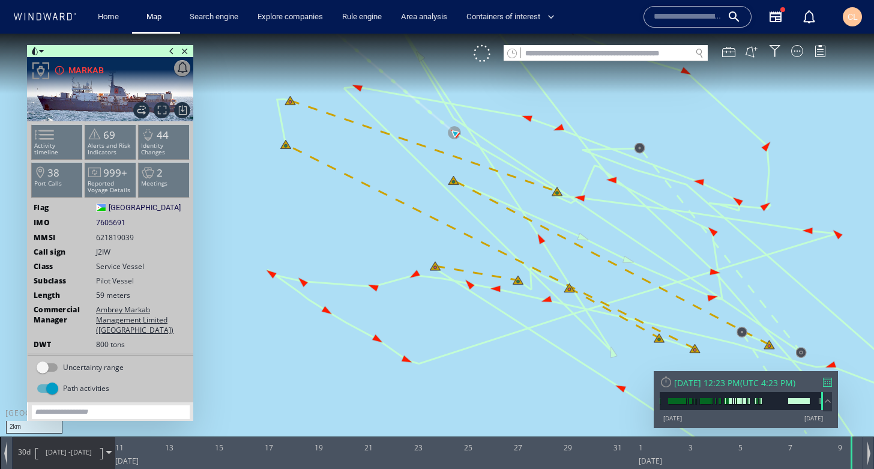
drag, startPoint x: 316, startPoint y: 247, endPoint x: 358, endPoint y: 202, distance: 61.6
click at [358, 202] on canvas "Map" at bounding box center [437, 245] width 874 height 423
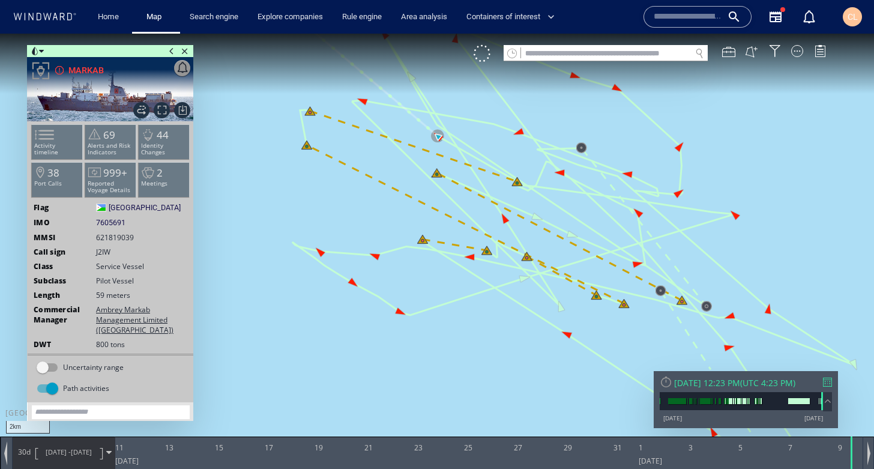
click at [355, 198] on canvas "Map" at bounding box center [437, 245] width 874 height 423
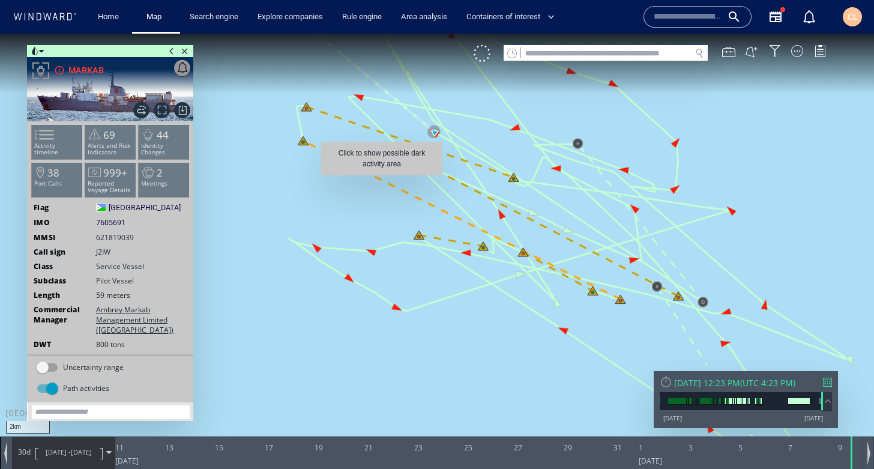
click at [382, 181] on canvas "Map" at bounding box center [437, 245] width 874 height 423
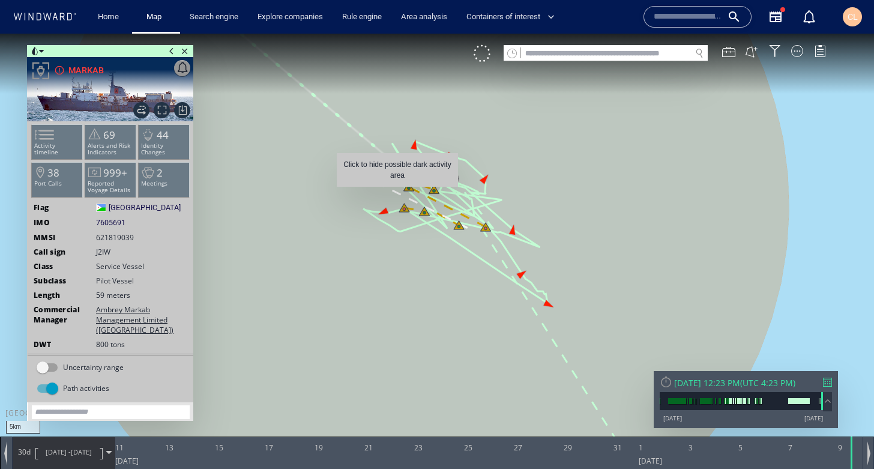
click at [397, 193] on canvas "Map" at bounding box center [437, 245] width 874 height 423
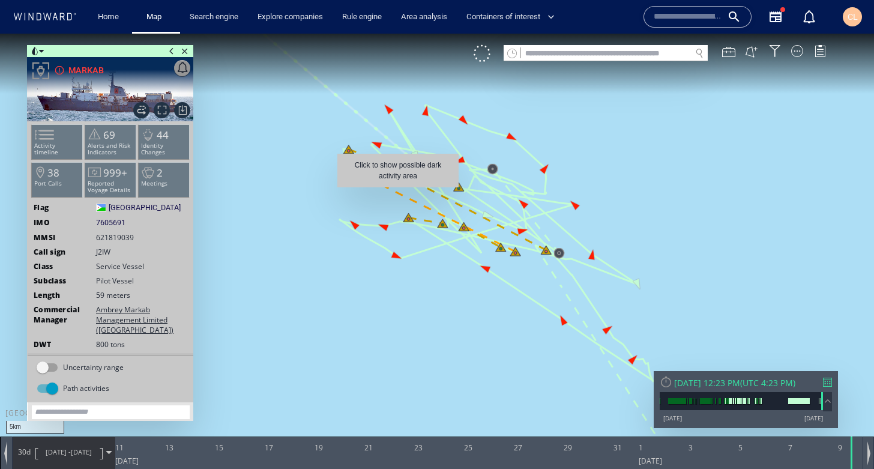
click at [398, 193] on canvas "Map" at bounding box center [437, 245] width 874 height 423
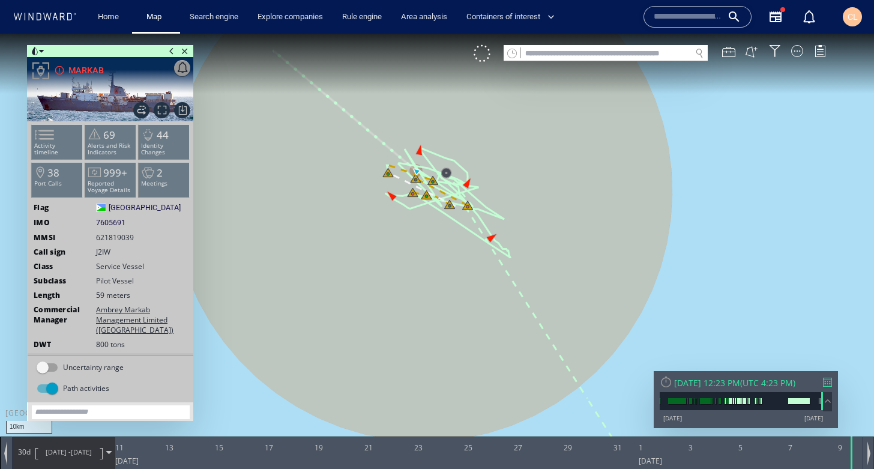
drag, startPoint x: 313, startPoint y: 326, endPoint x: 391, endPoint y: 288, distance: 87.0
click at [352, 330] on canvas "Map" at bounding box center [437, 245] width 874 height 423
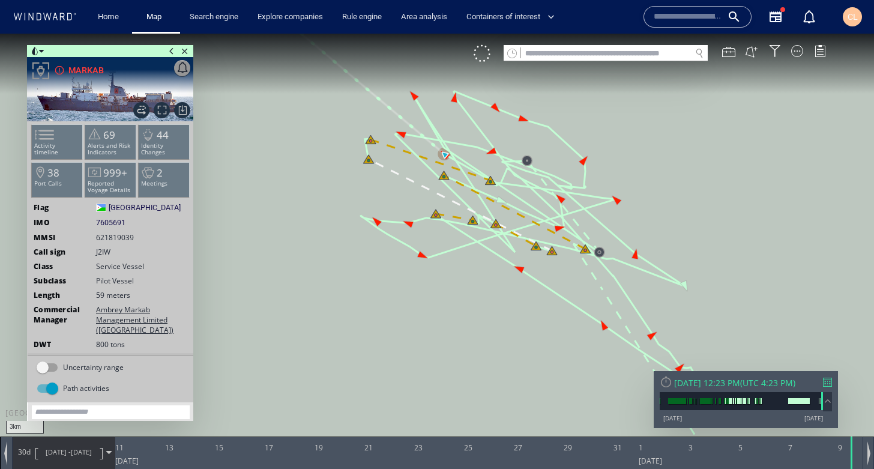
click at [319, 183] on canvas "Map" at bounding box center [437, 245] width 874 height 423
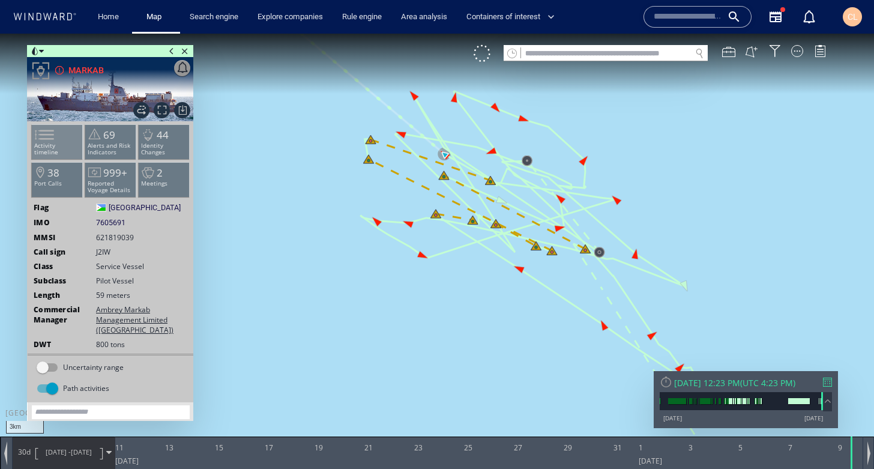
click at [46, 143] on span at bounding box center [37, 134] width 18 height 17
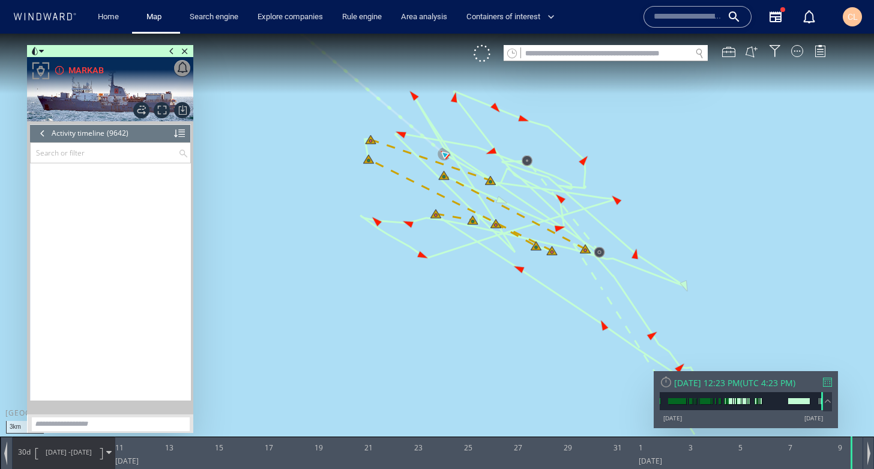
scroll to position [318154, 0]
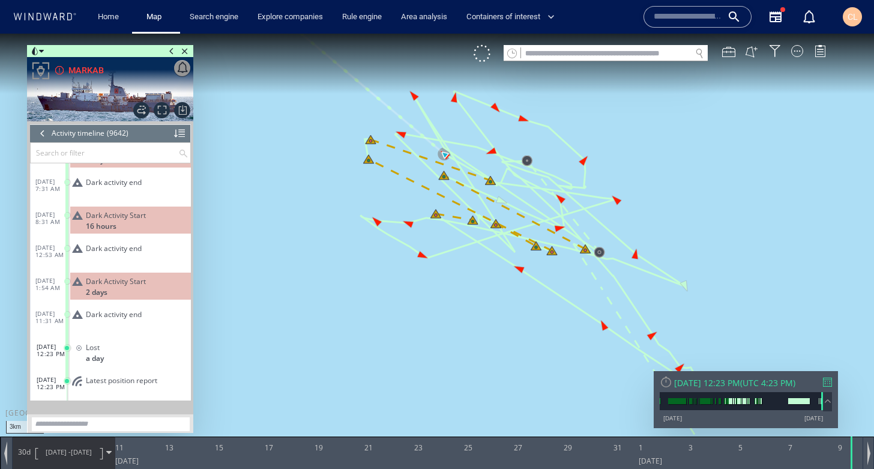
click at [186, 134] on header "Activity timeline (9642) (Still Loading...)" at bounding box center [110, 133] width 161 height 18
click at [180, 136] on div at bounding box center [179, 133] width 11 height 18
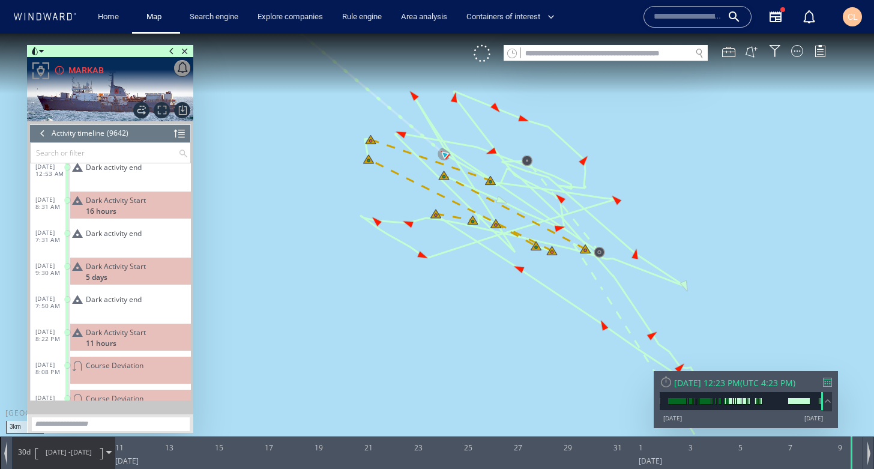
scroll to position [151, 0]
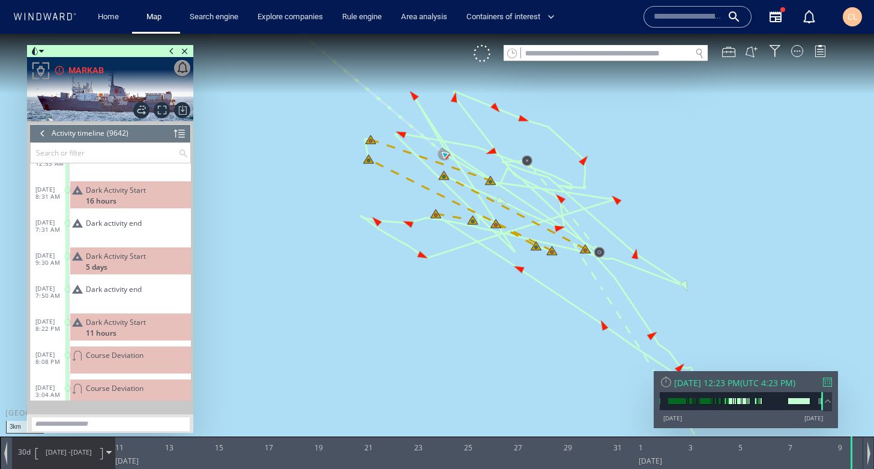
click at [108, 202] on span "16 hours" at bounding box center [101, 200] width 31 height 9
click at [64, 453] on span "8/10/25 -" at bounding box center [58, 451] width 25 height 9
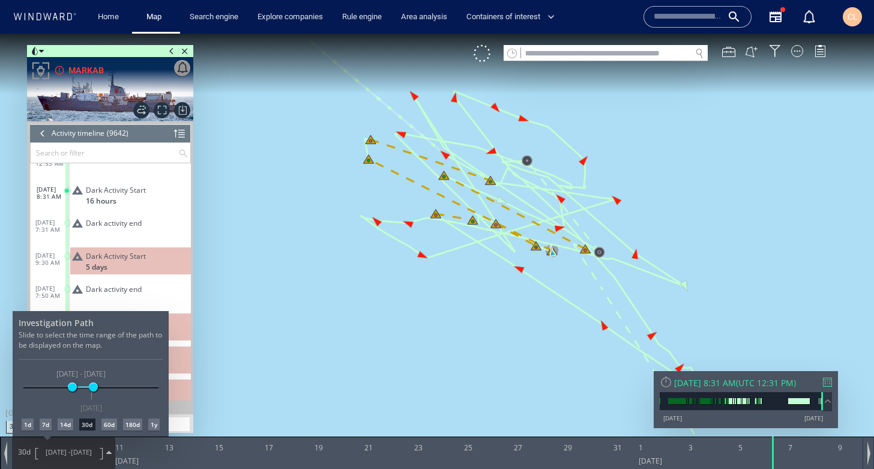
click at [46, 427] on div "7d" at bounding box center [46, 424] width 12 height 12
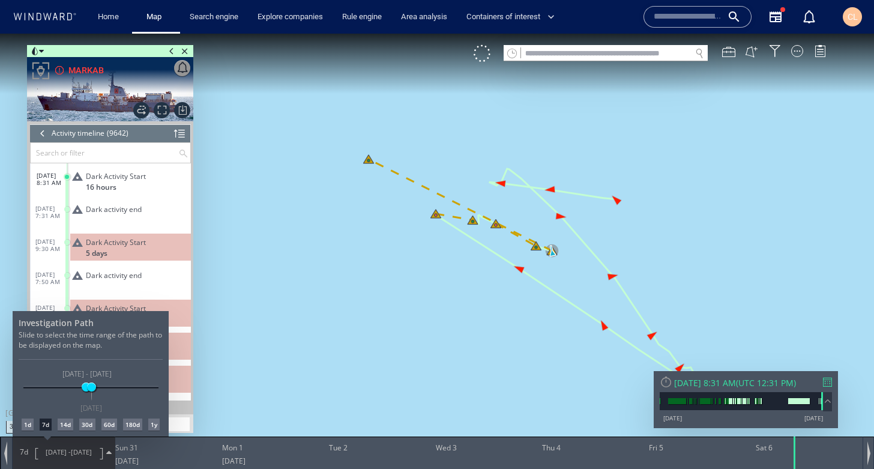
click at [127, 151] on div at bounding box center [437, 251] width 874 height 435
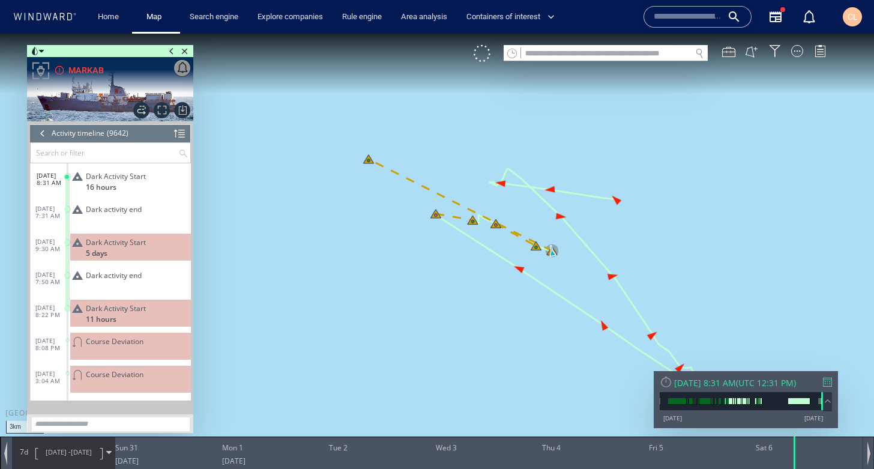
click at [127, 244] on span "Dark Activity Start" at bounding box center [116, 242] width 60 height 9
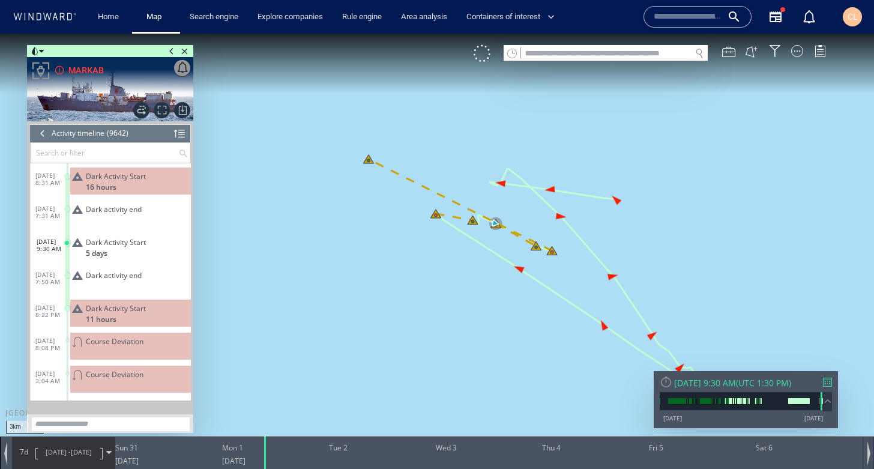
drag, startPoint x: 560, startPoint y: 271, endPoint x: 532, endPoint y: 262, distance: 29.2
click at [532, 262] on canvas "Map" at bounding box center [437, 245] width 874 height 423
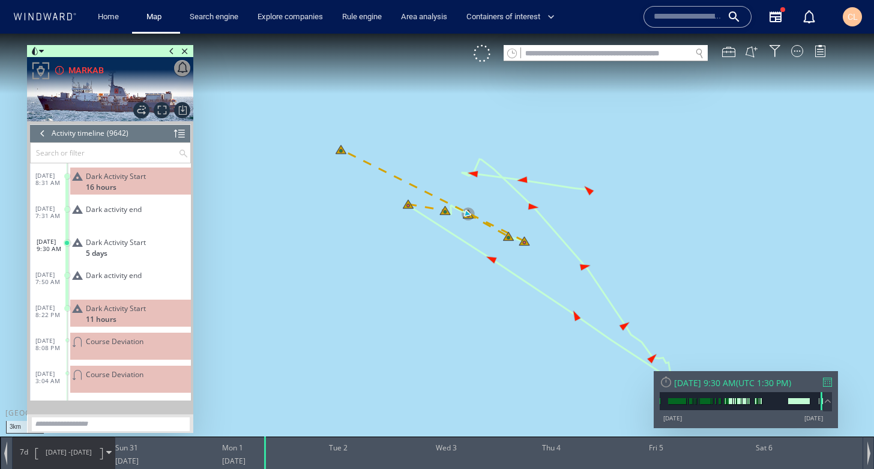
click at [74, 454] on span "9/6/25" at bounding box center [81, 451] width 21 height 9
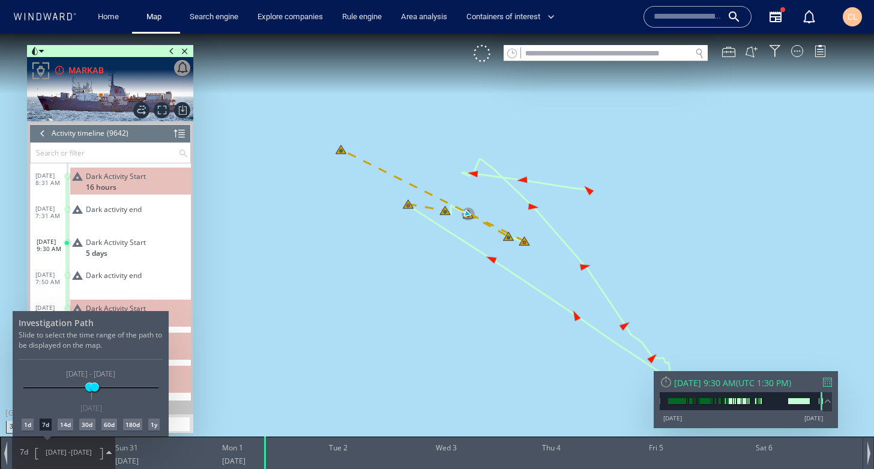
click at [29, 423] on div "1d" at bounding box center [28, 424] width 12 height 12
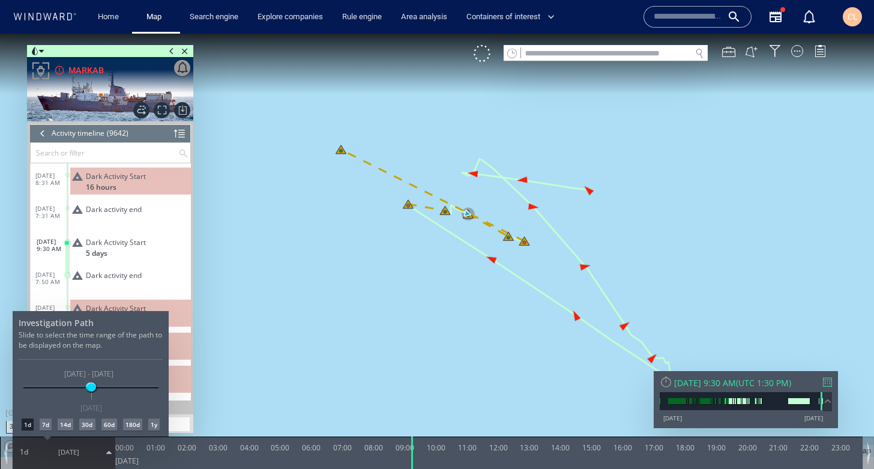
scroll to position [231, 0]
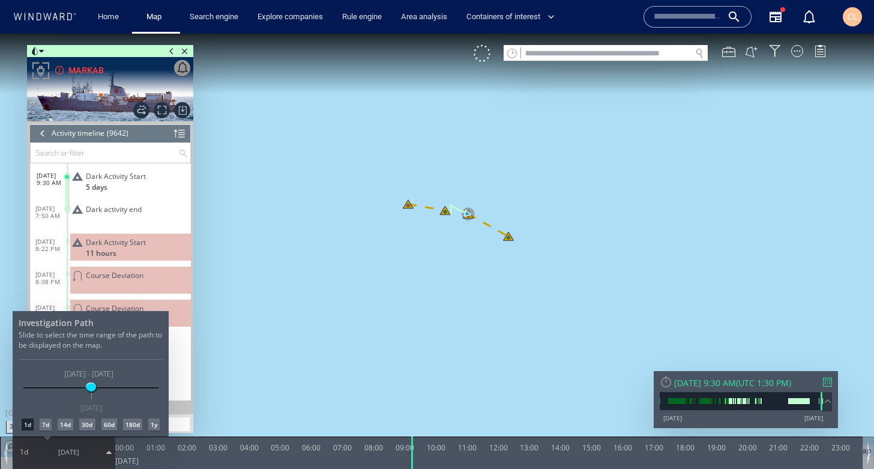
click at [127, 240] on div at bounding box center [437, 251] width 874 height 435
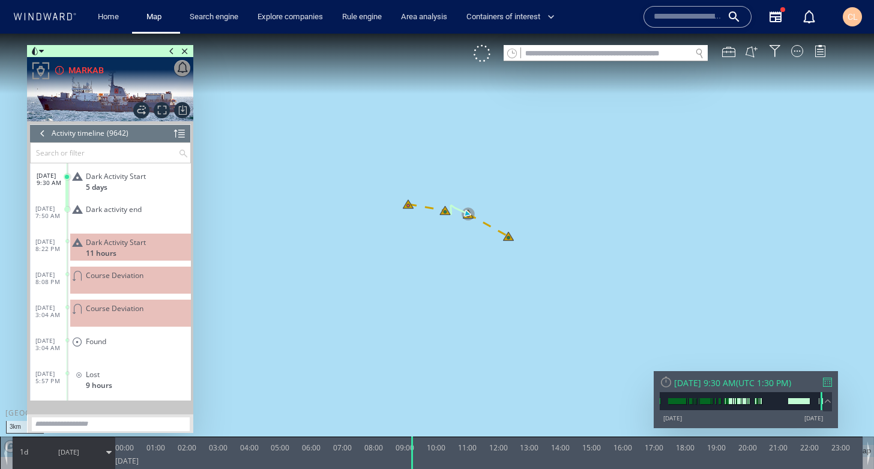
click at [125, 246] on span "Dark Activity Start" at bounding box center [116, 242] width 60 height 9
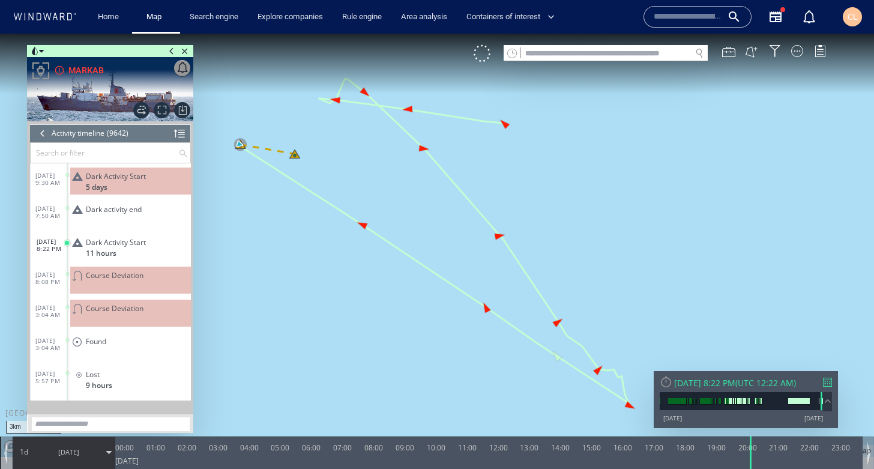
click at [55, 454] on span "8/31/25" at bounding box center [68, 452] width 61 height 30
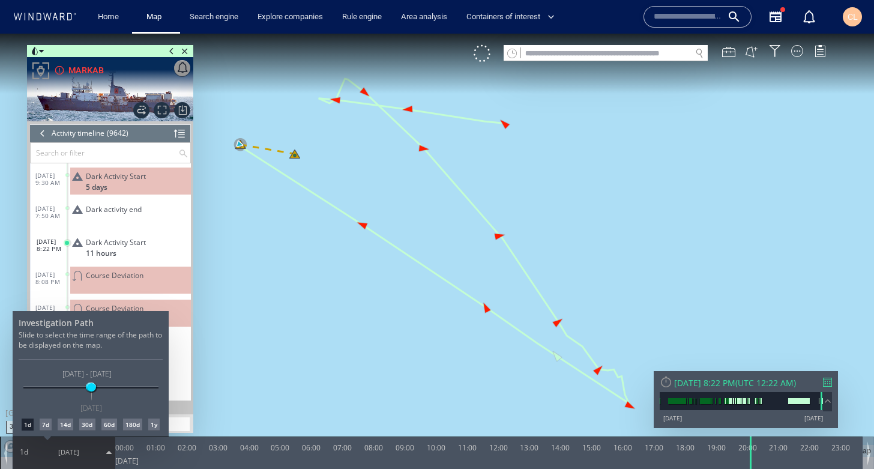
click at [273, 328] on div at bounding box center [437, 251] width 874 height 435
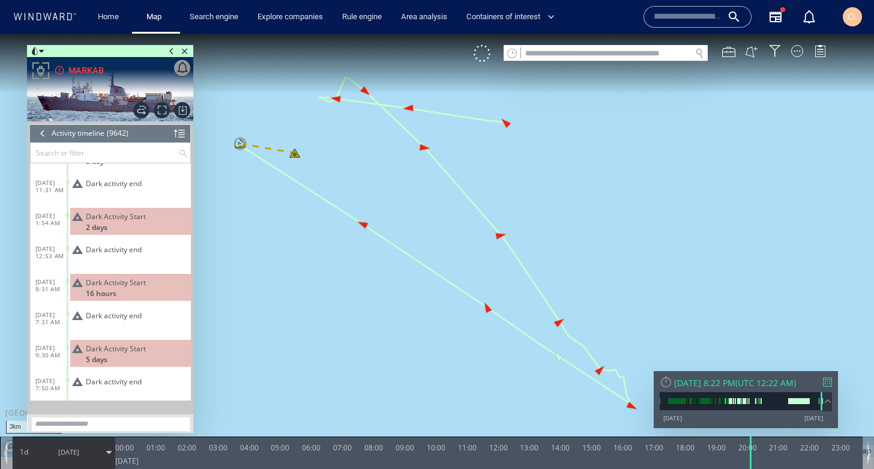
scroll to position [50, 0]
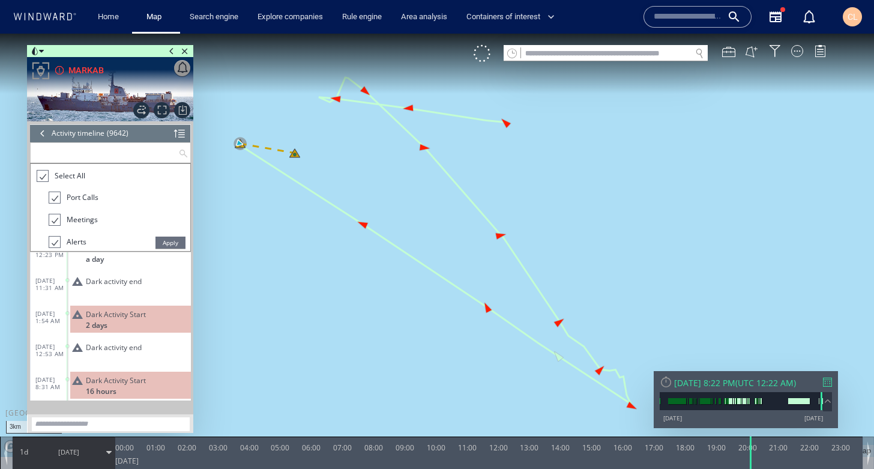
click at [71, 149] on input "text" at bounding box center [105, 153] width 148 height 20
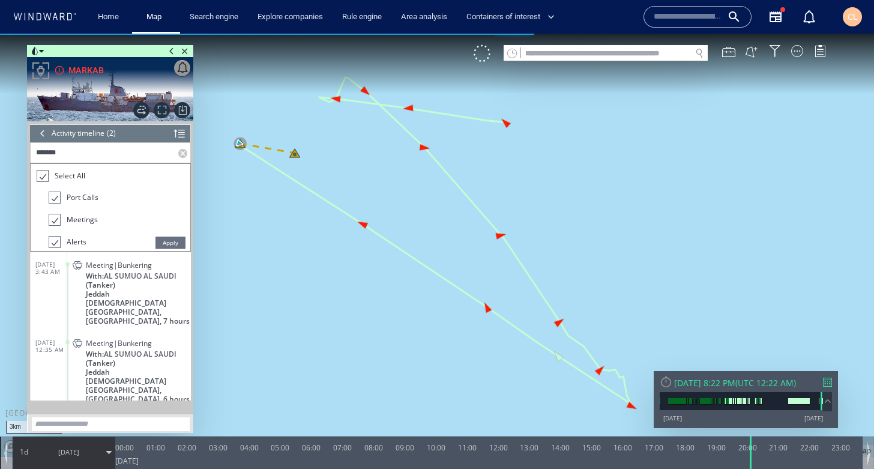
type input "*******"
click at [171, 239] on span "Apply" at bounding box center [171, 243] width 30 height 12
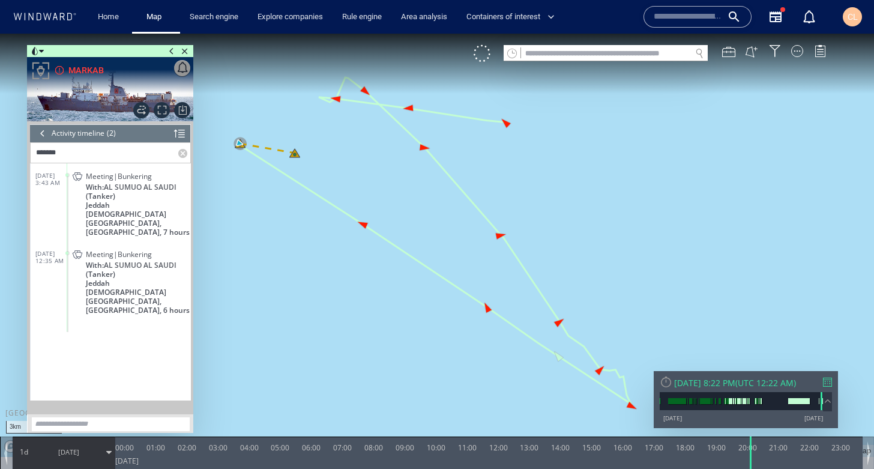
click at [140, 195] on span "With: AL SUMUO AL SAUDI (Tanker)" at bounding box center [138, 192] width 105 height 18
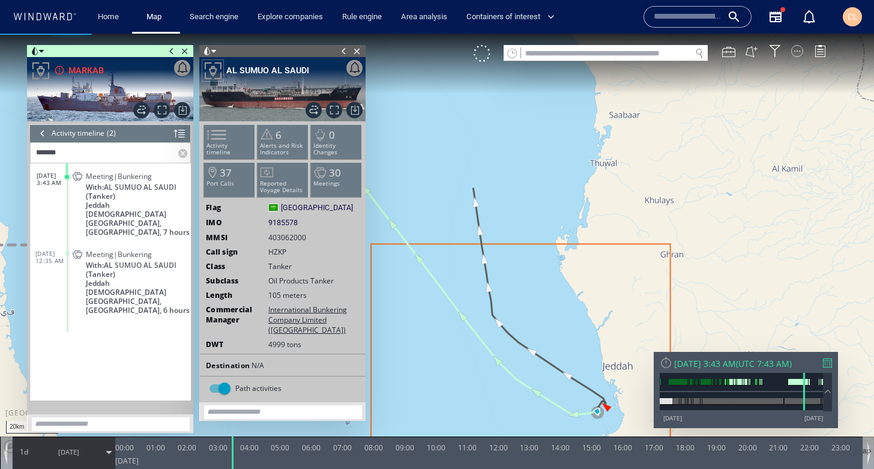
click at [797, 49] on div at bounding box center [797, 51] width 12 height 12
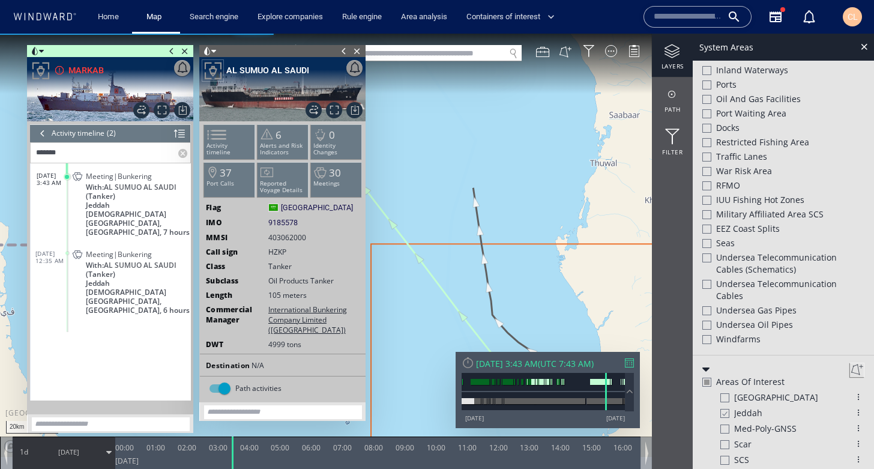
scroll to position [406, 0]
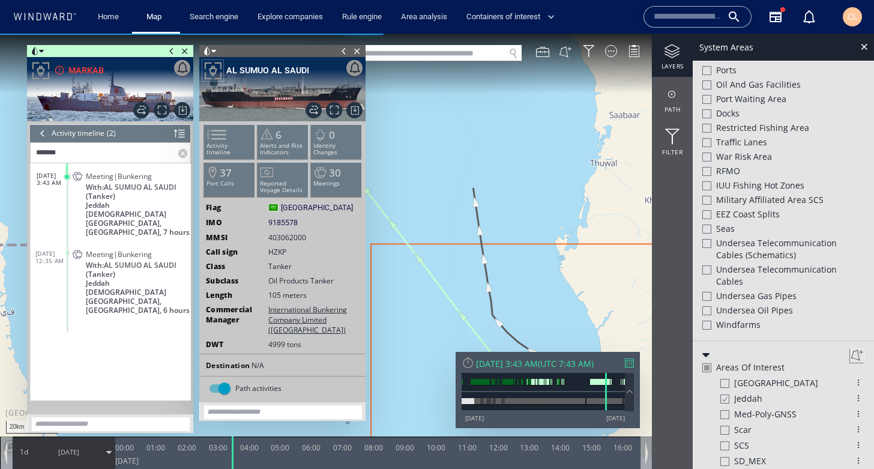
click at [726, 396] on div at bounding box center [724, 399] width 9 height 10
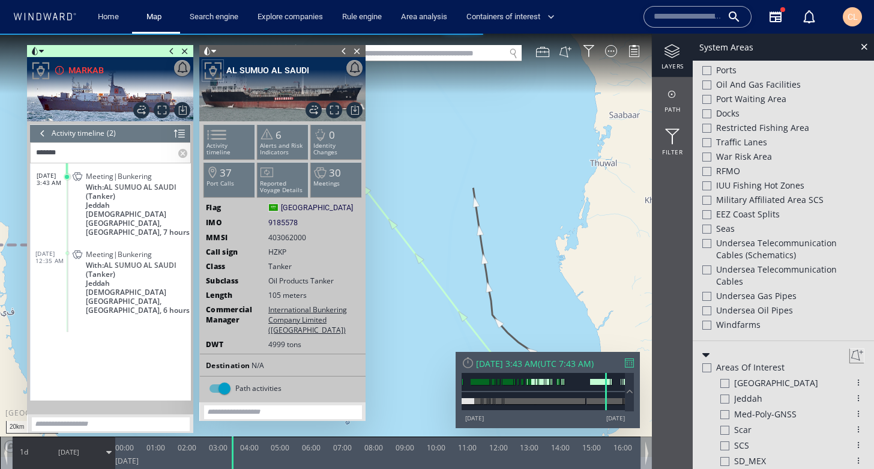
drag, startPoint x: 862, startPoint y: 51, endPoint x: 834, endPoint y: 67, distance: 31.7
click at [862, 51] on div at bounding box center [864, 47] width 14 height 14
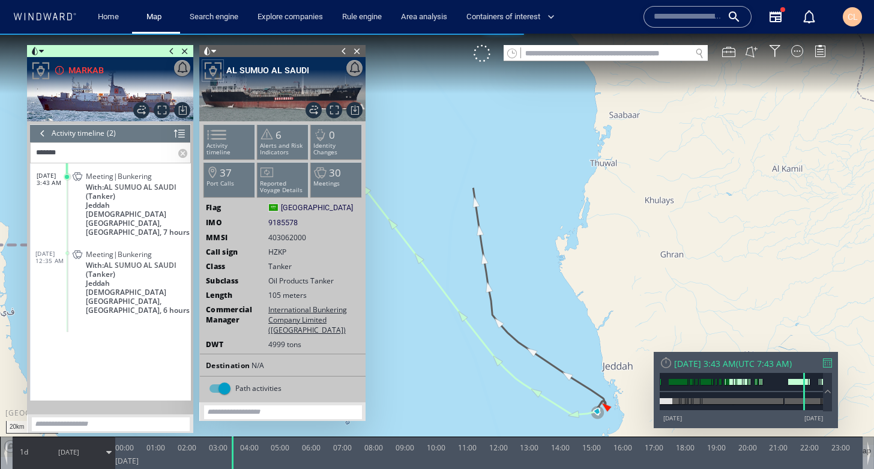
drag, startPoint x: 636, startPoint y: 208, endPoint x: 642, endPoint y: 185, distance: 24.2
click at [642, 185] on canvas "Map" at bounding box center [437, 245] width 874 height 423
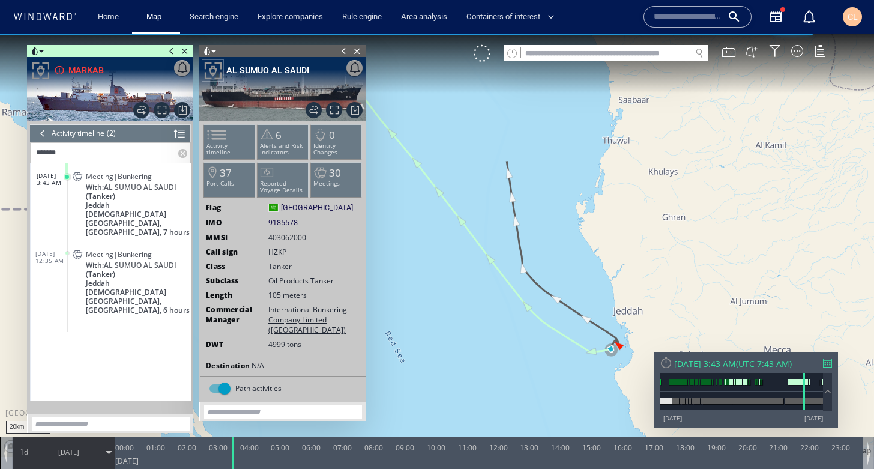
drag, startPoint x: 563, startPoint y: 337, endPoint x: 526, endPoint y: 294, distance: 56.6
click at [521, 292] on canvas "Map" at bounding box center [437, 245] width 874 height 423
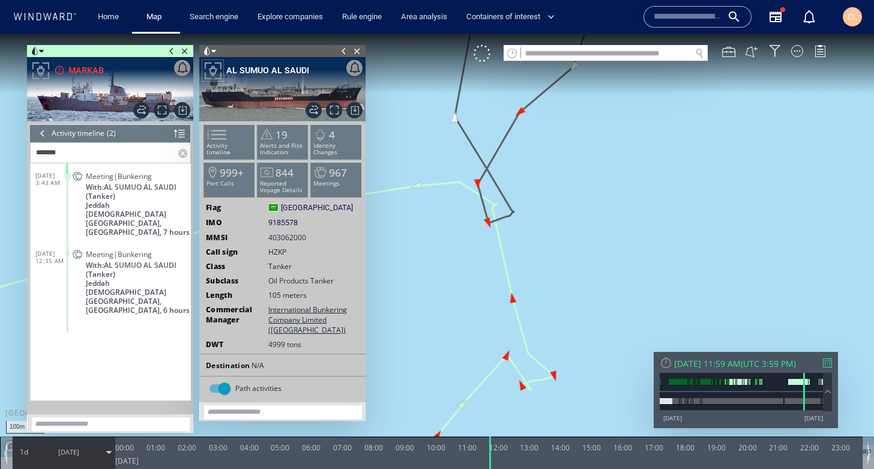
click at [107, 196] on span "With: AL SUMUO AL SAUDI (Tanker)" at bounding box center [138, 192] width 105 height 18
drag, startPoint x: 487, startPoint y: 280, endPoint x: 483, endPoint y: 266, distance: 15.0
click at [483, 266] on canvas "Map" at bounding box center [437, 245] width 874 height 423
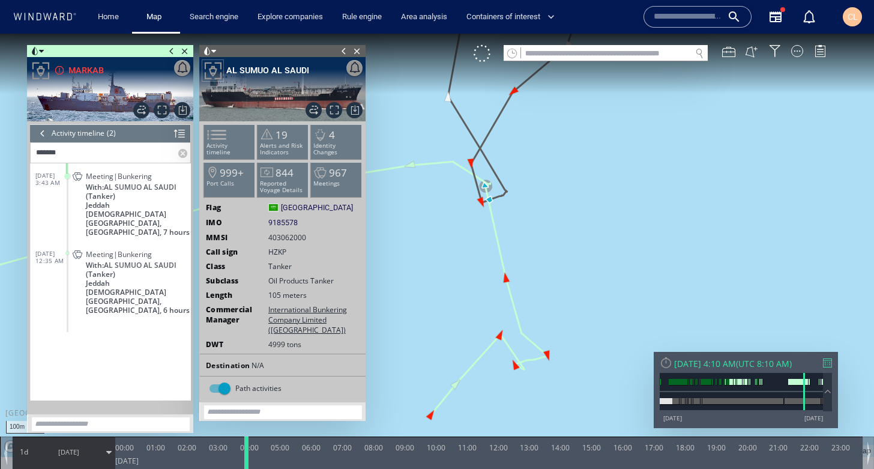
drag, startPoint x: 231, startPoint y: 452, endPoint x: 245, endPoint y: 451, distance: 13.8
click at [245, 451] on div at bounding box center [249, 452] width 12 height 32
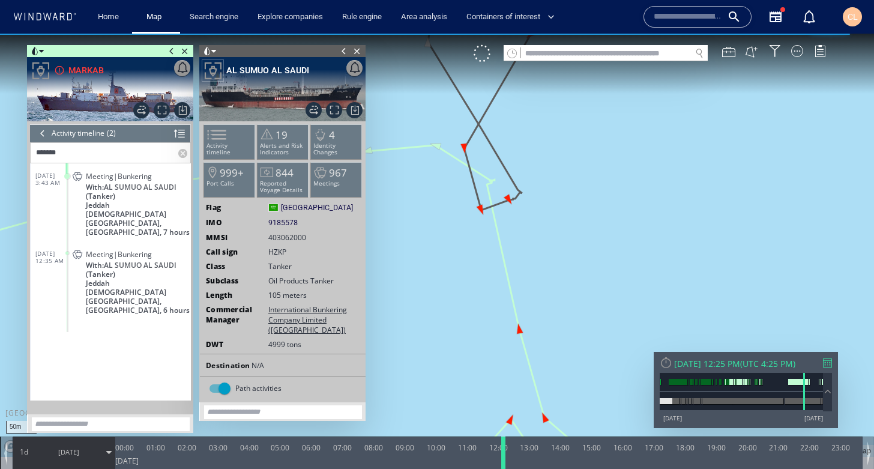
drag, startPoint x: 249, startPoint y: 452, endPoint x: 506, endPoint y: 445, distance: 257.1
click at [506, 445] on div at bounding box center [506, 452] width 12 height 32
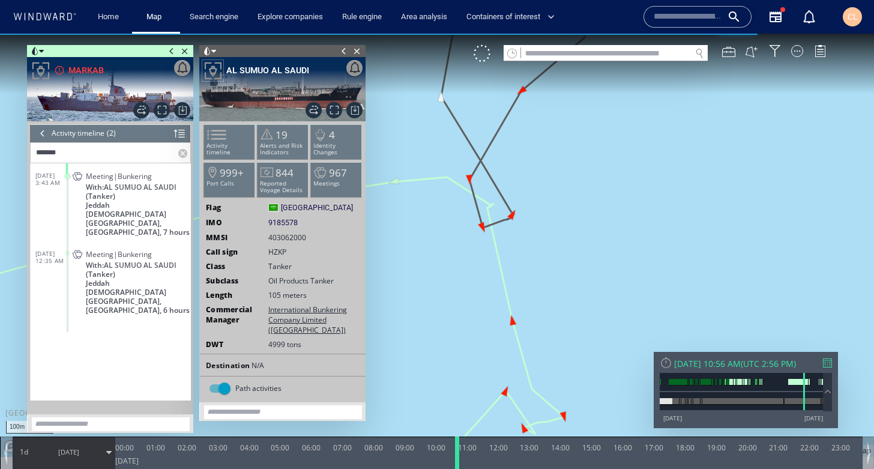
drag, startPoint x: 504, startPoint y: 461, endPoint x: 458, endPoint y: 459, distance: 45.7
click at [458, 459] on div at bounding box center [459, 452] width 12 height 32
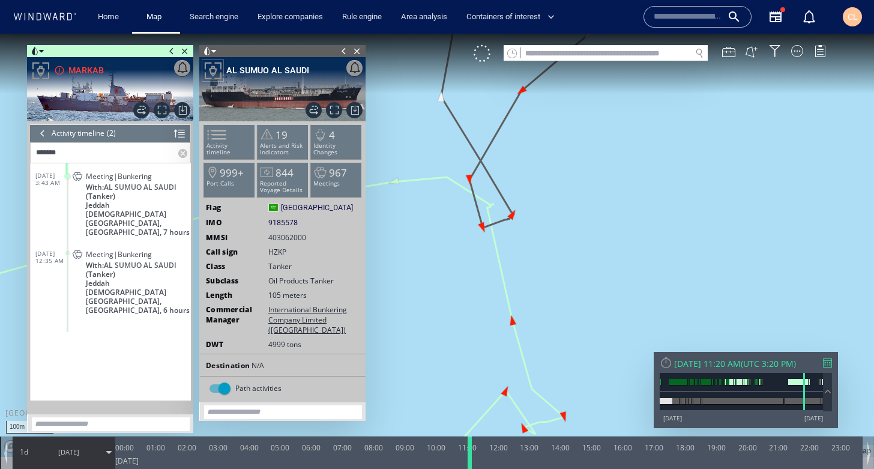
drag, startPoint x: 453, startPoint y: 454, endPoint x: 466, endPoint y: 452, distance: 12.8
click at [466, 452] on div at bounding box center [472, 452] width 12 height 32
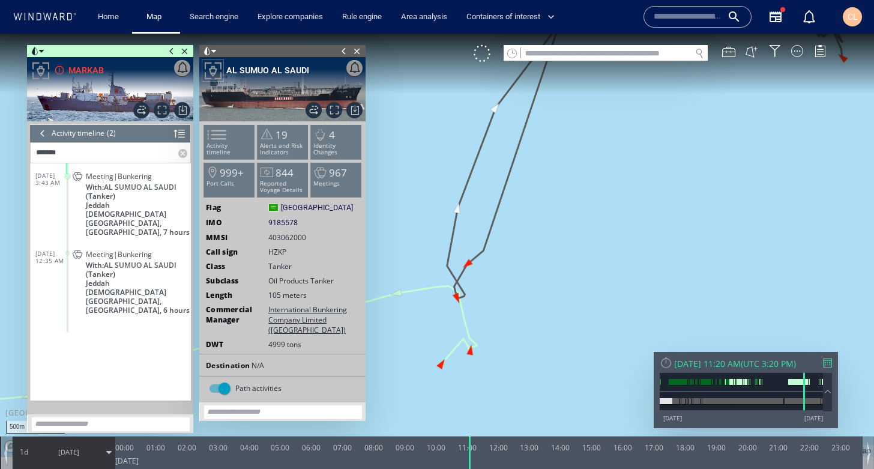
click at [146, 196] on span "With: AL SUMUO AL SAUDI (Tanker)" at bounding box center [138, 192] width 105 height 18
drag, startPoint x: 231, startPoint y: 443, endPoint x: 250, endPoint y: 442, distance: 19.8
click at [246, 444] on div at bounding box center [250, 452] width 12 height 32
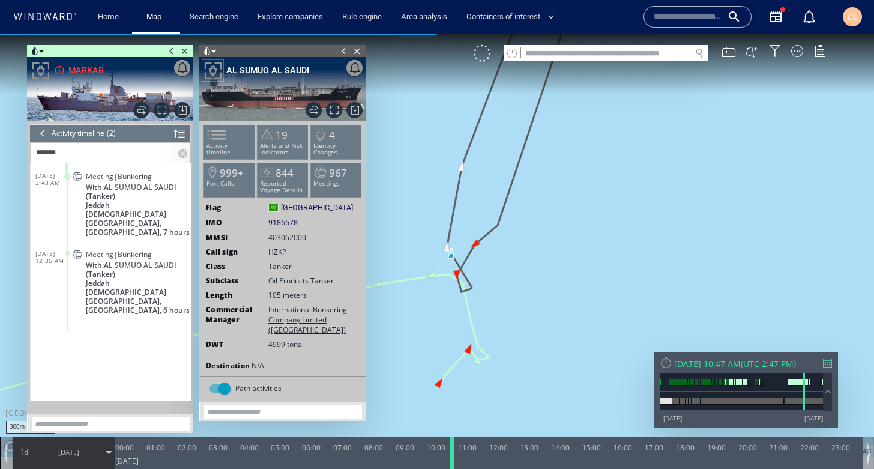
drag, startPoint x: 252, startPoint y: 445, endPoint x: 456, endPoint y: 440, distance: 204.2
click at [456, 440] on div at bounding box center [454, 452] width 12 height 32
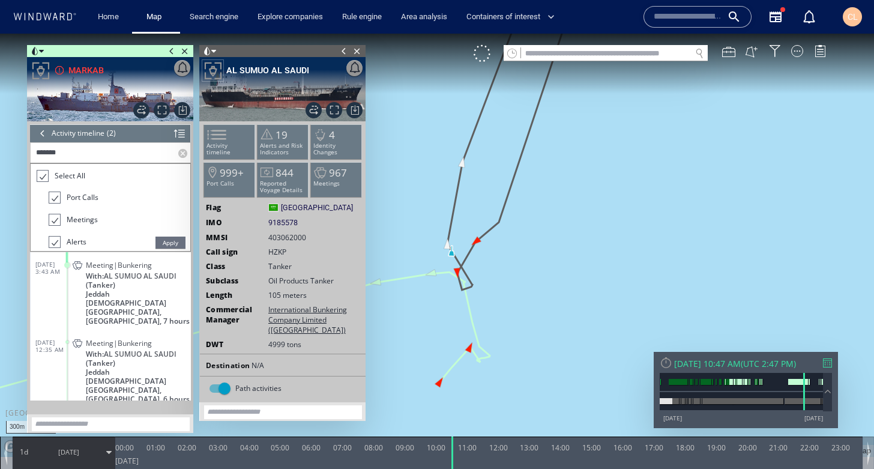
drag, startPoint x: 77, startPoint y: 158, endPoint x: 43, endPoint y: 156, distance: 34.3
click at [43, 156] on input "*******" at bounding box center [105, 153] width 148 height 20
click at [71, 154] on input "*******" at bounding box center [105, 153] width 148 height 20
drag, startPoint x: 100, startPoint y: 153, endPoint x: 25, endPoint y: 150, distance: 74.5
click at [25, 34] on div "300m © Mapbox © OpenStreetMap Improve this map 0 0 23:00 Friday 12 April 2024 0…" at bounding box center [437, 34] width 874 height 0
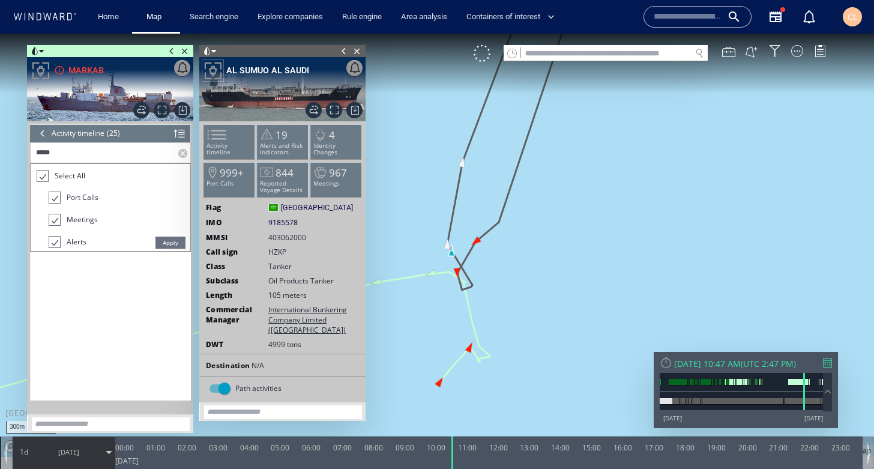
scroll to position [677, 0]
type input "*"
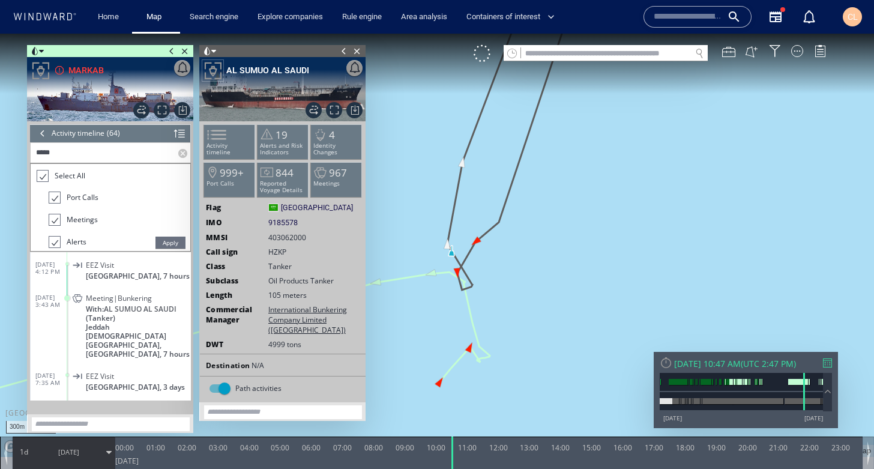
type input "*****"
click at [181, 235] on li "Alerts" at bounding box center [120, 245] width 142 height 22
click at [174, 241] on span "Apply" at bounding box center [171, 243] width 30 height 12
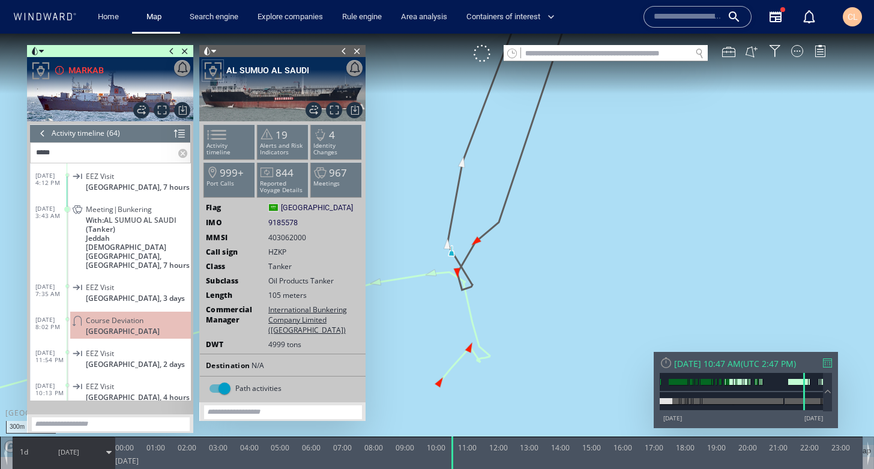
click at [43, 135] on div at bounding box center [42, 133] width 13 height 18
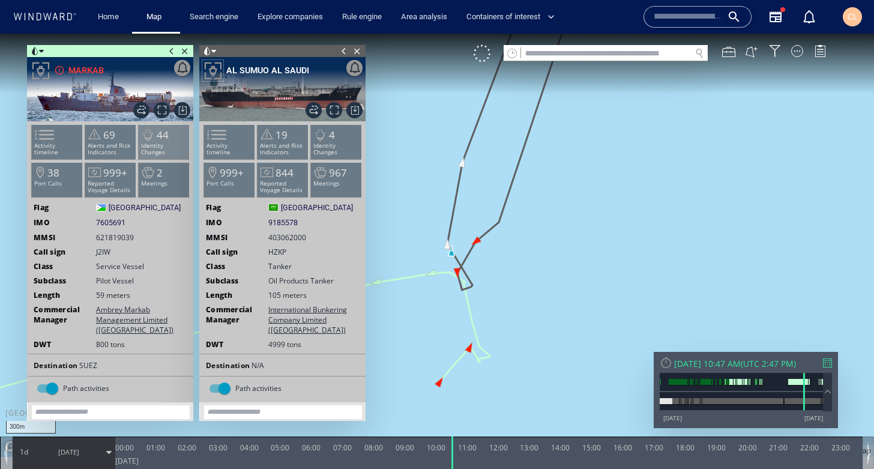
click at [166, 145] on p "Identity Changes" at bounding box center [164, 148] width 51 height 13
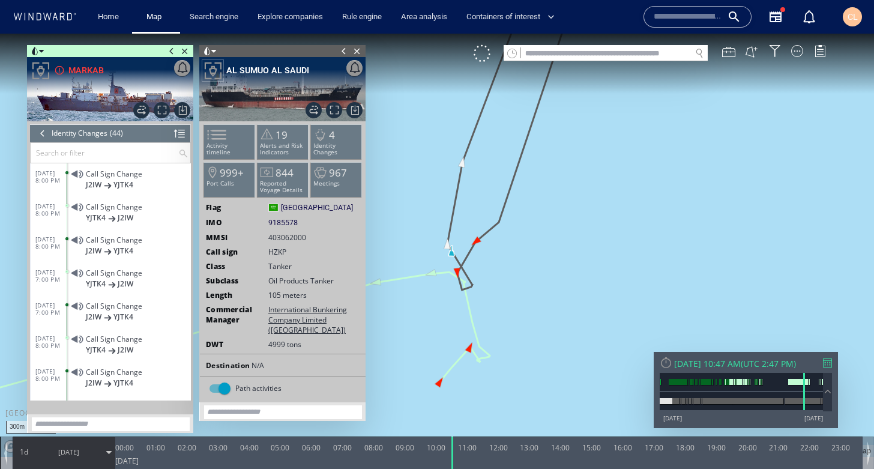
scroll to position [304, 0]
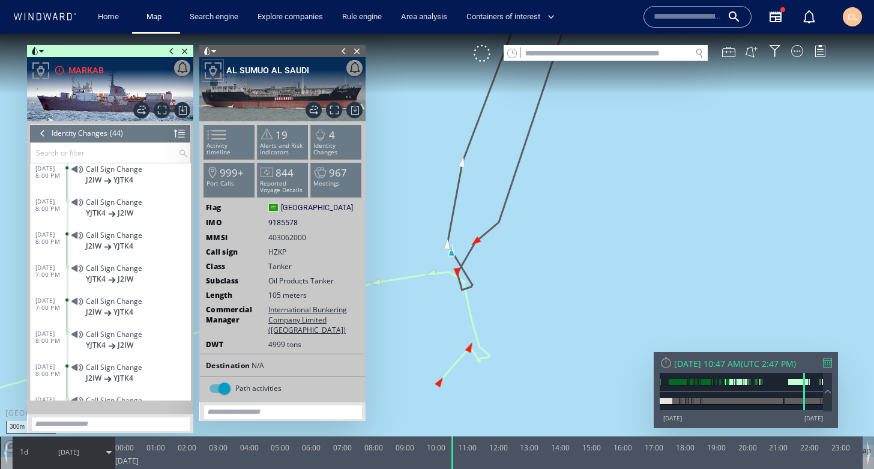
click at [104, 240] on div "Call Sign Change J2IW YJTK4" at bounding box center [130, 239] width 121 height 27
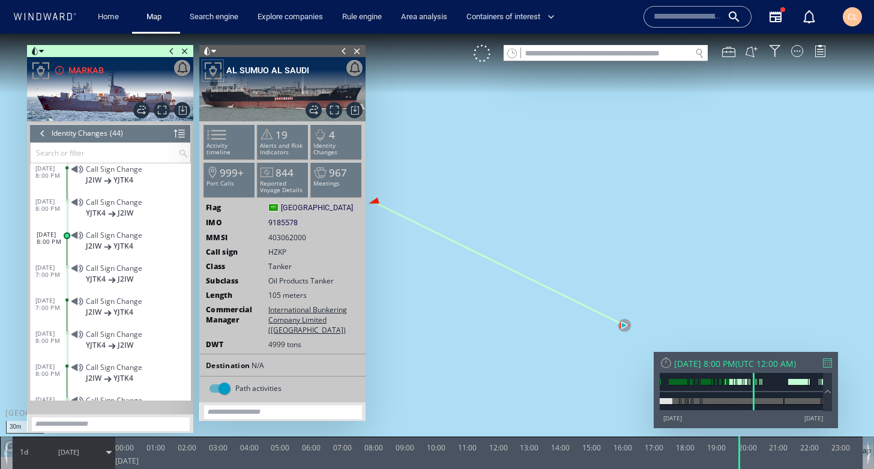
click at [40, 137] on div at bounding box center [42, 133] width 13 height 18
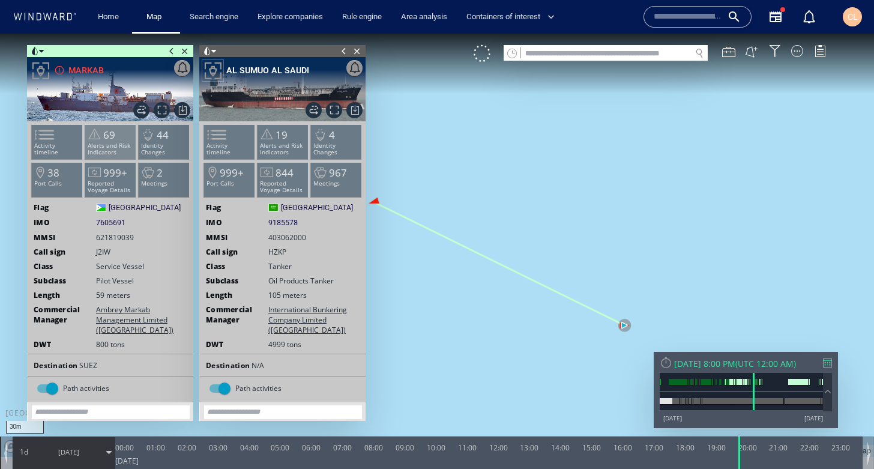
click at [105, 136] on span "69" at bounding box center [109, 135] width 12 height 14
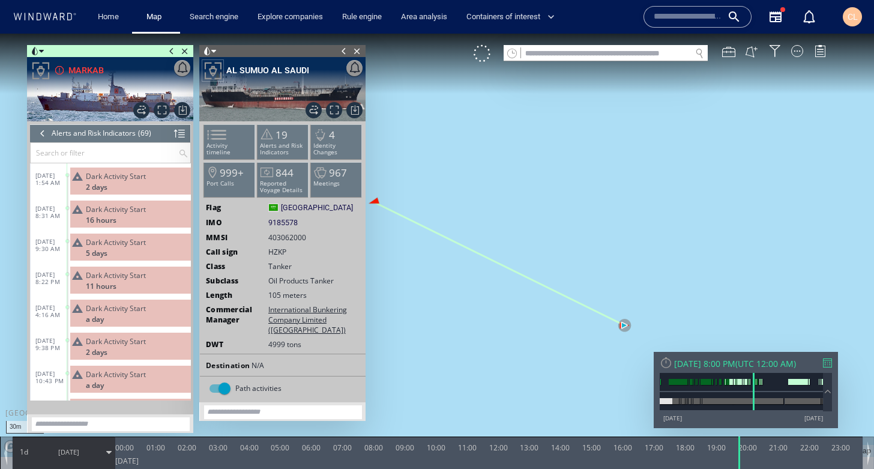
click at [130, 184] on p "2 days" at bounding box center [138, 187] width 105 height 9
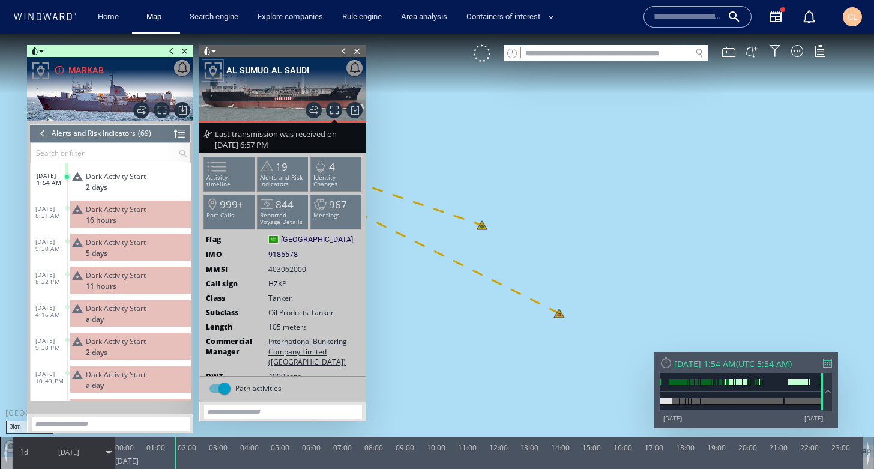
drag, startPoint x: 427, startPoint y: 245, endPoint x: 480, endPoint y: 237, distance: 53.4
click at [480, 237] on canvas "Map" at bounding box center [437, 245] width 874 height 423
drag, startPoint x: 500, startPoint y: 234, endPoint x: 507, endPoint y: 232, distance: 8.0
click at [507, 232] on canvas "Map" at bounding box center [437, 245] width 874 height 423
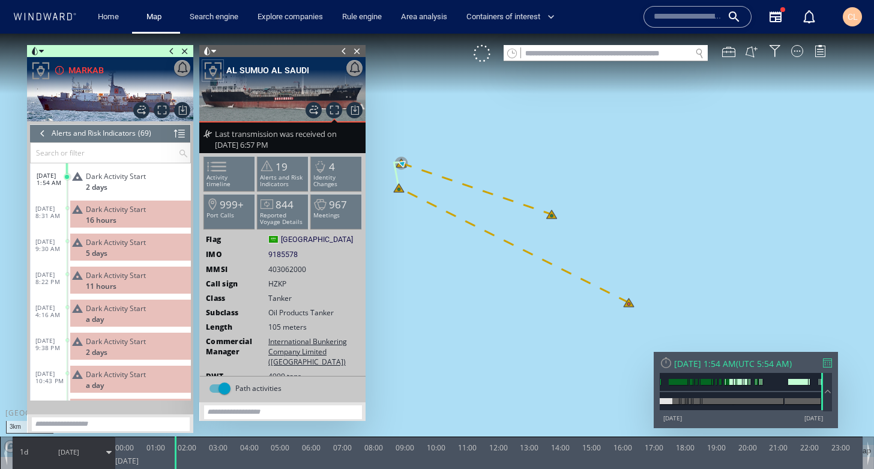
click at [38, 132] on div at bounding box center [42, 133] width 13 height 18
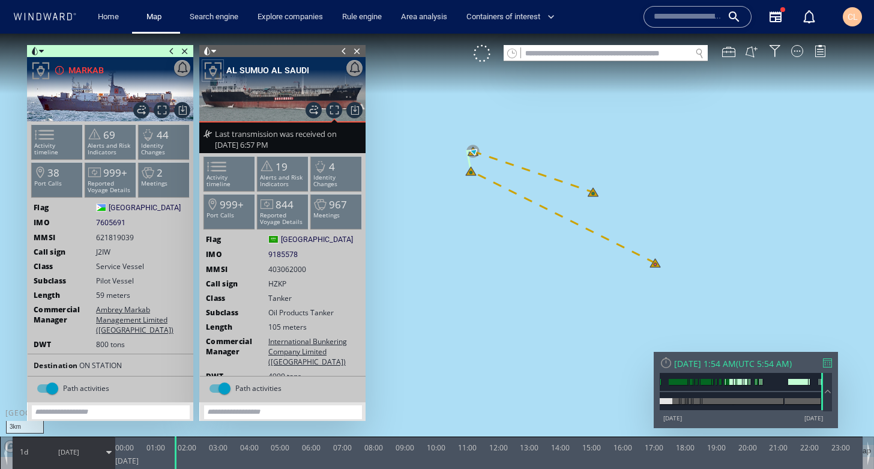
drag, startPoint x: 502, startPoint y: 136, endPoint x: 531, endPoint y: 131, distance: 29.1
click at [531, 131] on canvas "Map" at bounding box center [437, 245] width 874 height 423
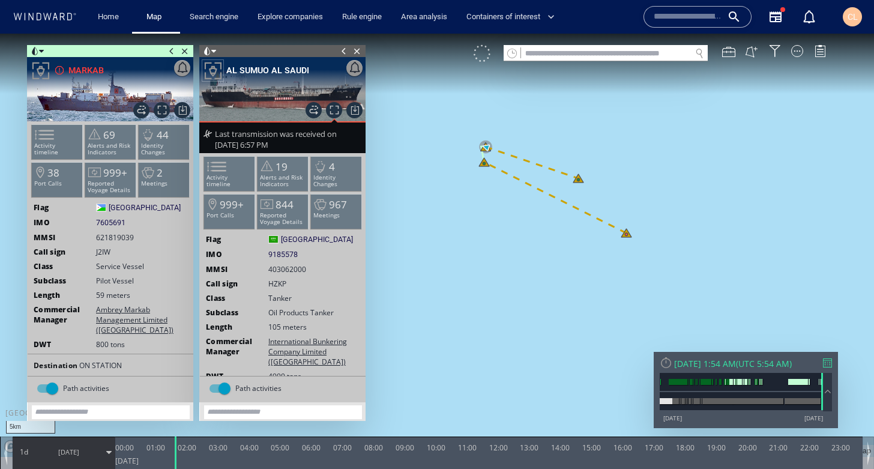
click at [482, 55] on div at bounding box center [482, 53] width 17 height 17
drag, startPoint x: 469, startPoint y: 213, endPoint x: 474, endPoint y: 222, distance: 10.5
click at [474, 222] on canvas "Map" at bounding box center [437, 245] width 874 height 423
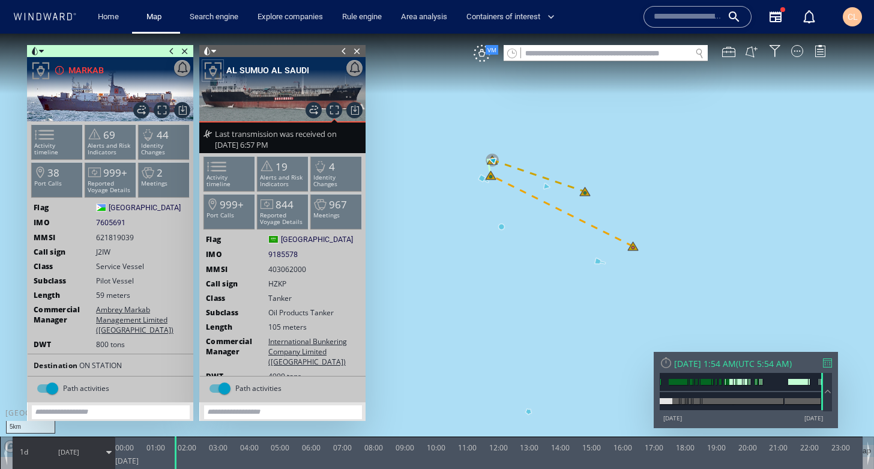
drag, startPoint x: 467, startPoint y: 201, endPoint x: 460, endPoint y: 217, distance: 17.7
click at [460, 217] on canvas "Map" at bounding box center [437, 245] width 874 height 423
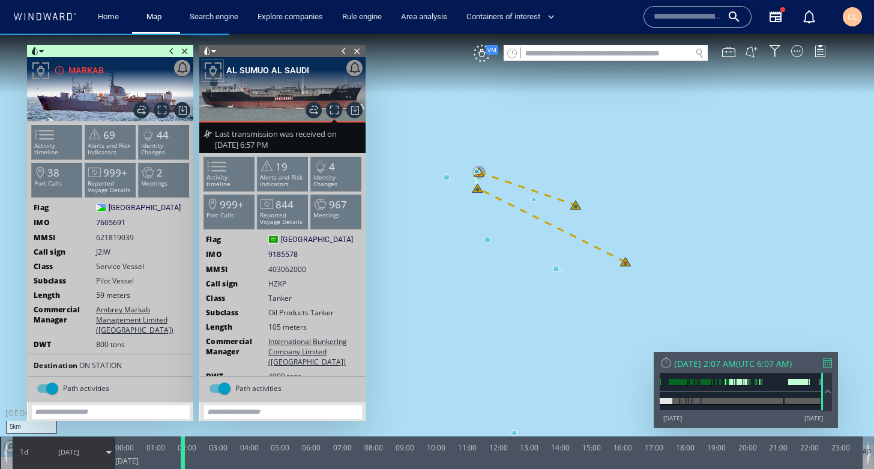
drag, startPoint x: 173, startPoint y: 456, endPoint x: 180, endPoint y: 455, distance: 7.3
click at [180, 455] on div at bounding box center [185, 452] width 12 height 32
click at [821, 49] on div at bounding box center [820, 51] width 12 height 12
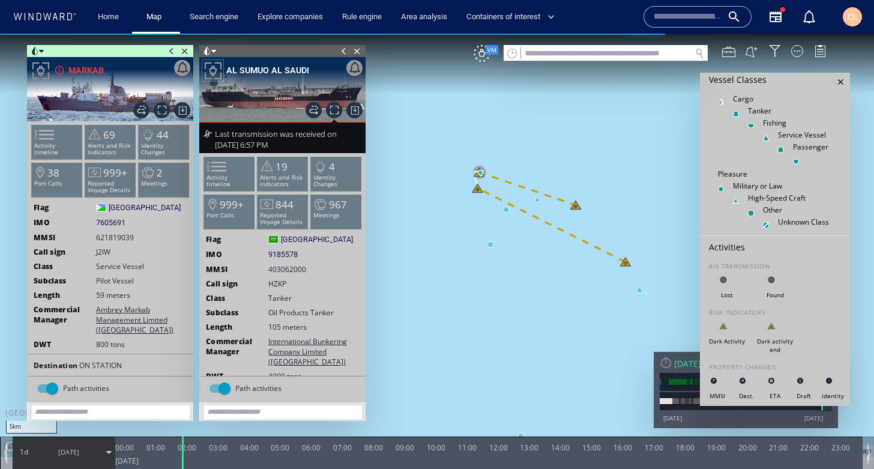
scroll to position [14, 0]
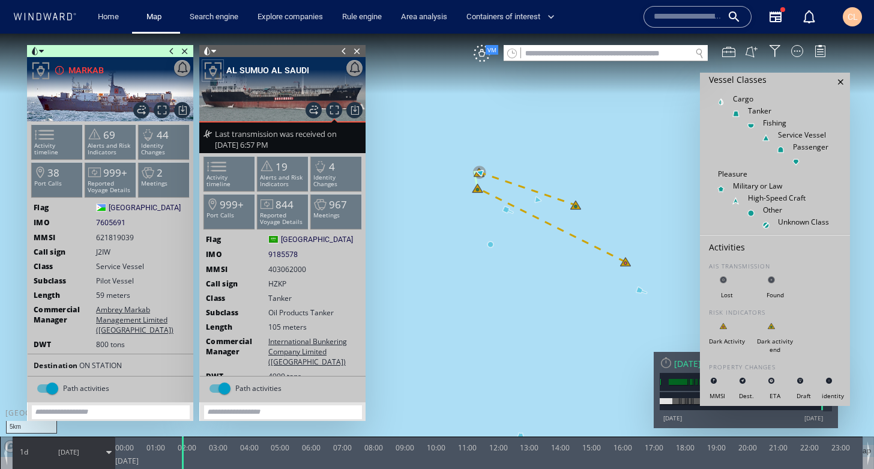
click at [841, 82] on div at bounding box center [841, 82] width 13 height 13
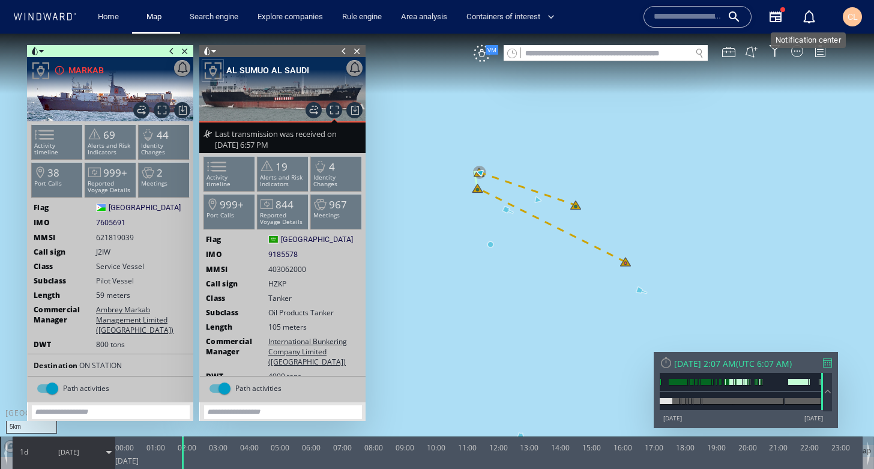
click at [807, 15] on div "button" at bounding box center [809, 17] width 14 height 14
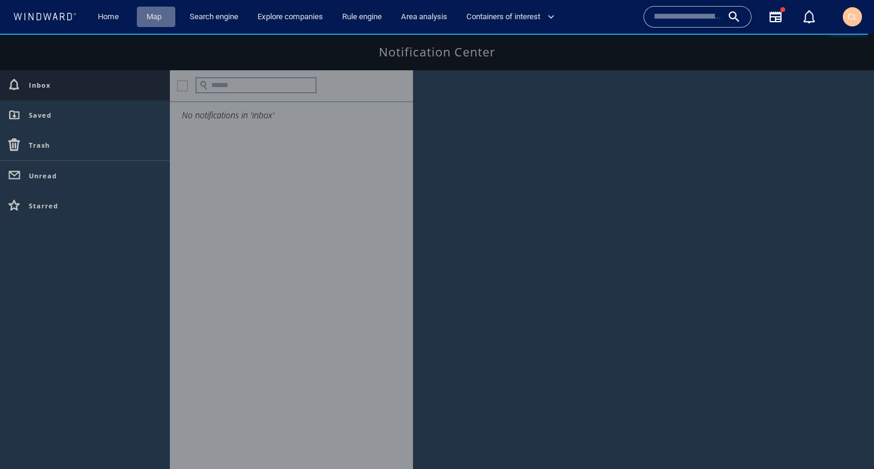
click at [148, 18] on link "Map" at bounding box center [156, 17] width 29 height 21
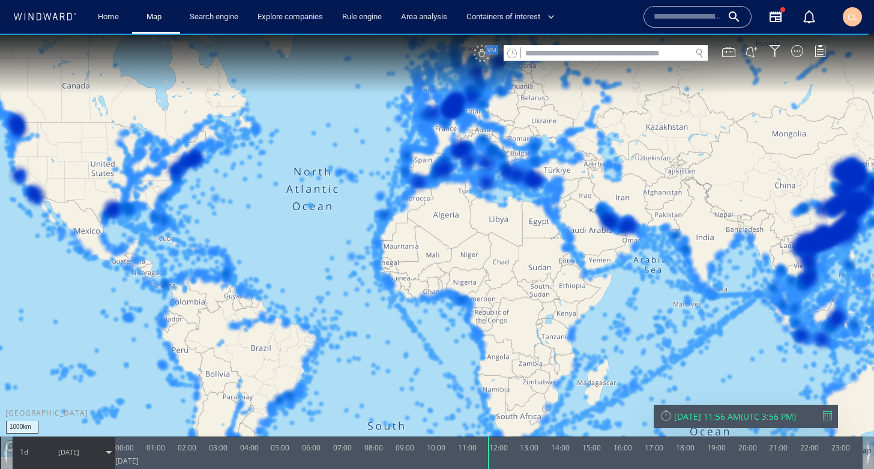
click at [483, 57] on div "VM" at bounding box center [482, 53] width 17 height 17
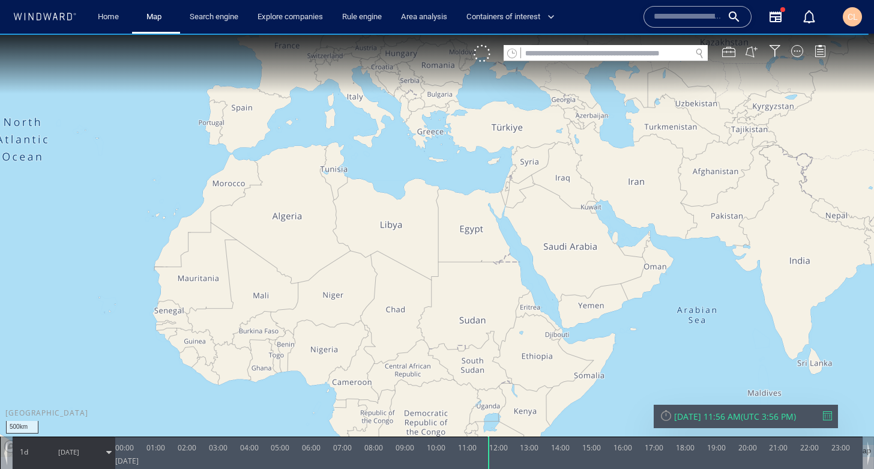
drag, startPoint x: 600, startPoint y: 235, endPoint x: 392, endPoint y: 142, distance: 227.6
click at [392, 142] on canvas "Map" at bounding box center [437, 245] width 874 height 423
drag, startPoint x: 603, startPoint y: 199, endPoint x: 394, endPoint y: 156, distance: 213.8
click at [394, 156] on canvas "Map" at bounding box center [437, 245] width 874 height 423
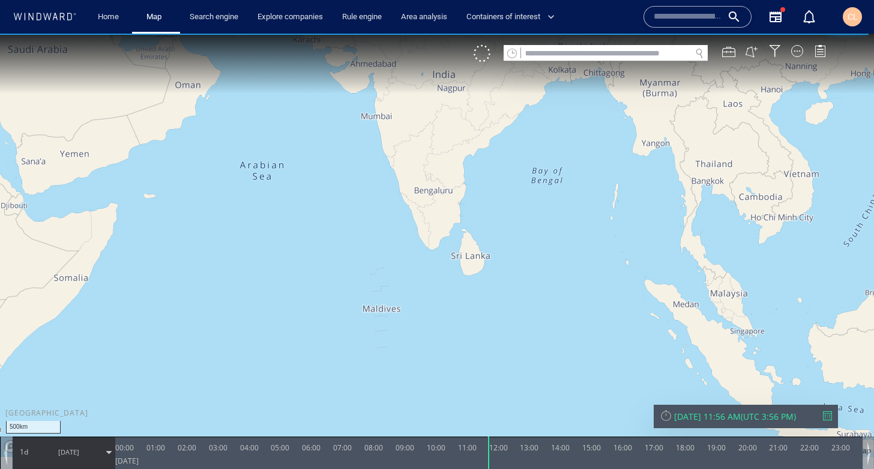
drag, startPoint x: 485, startPoint y: 54, endPoint x: 490, endPoint y: 58, distance: 6.4
click at [486, 53] on div at bounding box center [482, 53] width 17 height 17
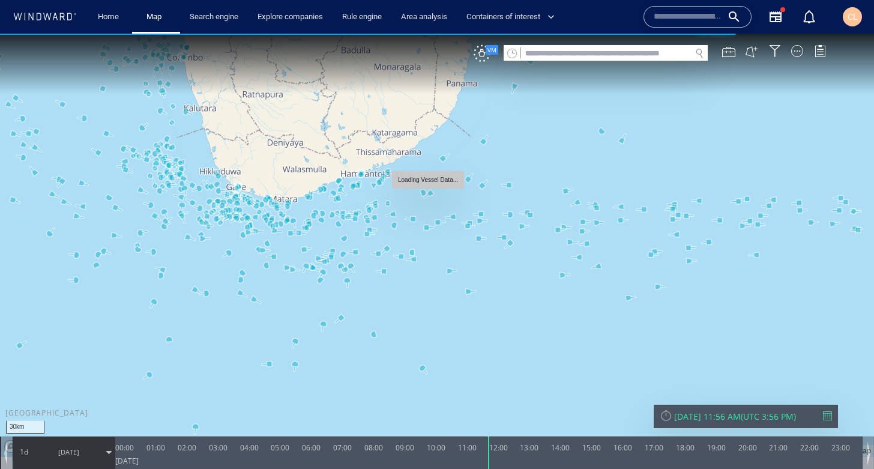
click at [432, 193] on canvas "Map" at bounding box center [437, 245] width 874 height 423
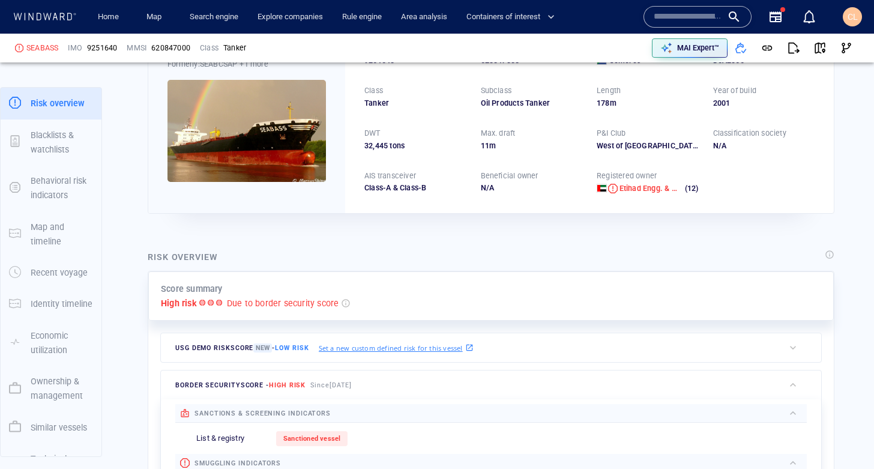
scroll to position [85, 0]
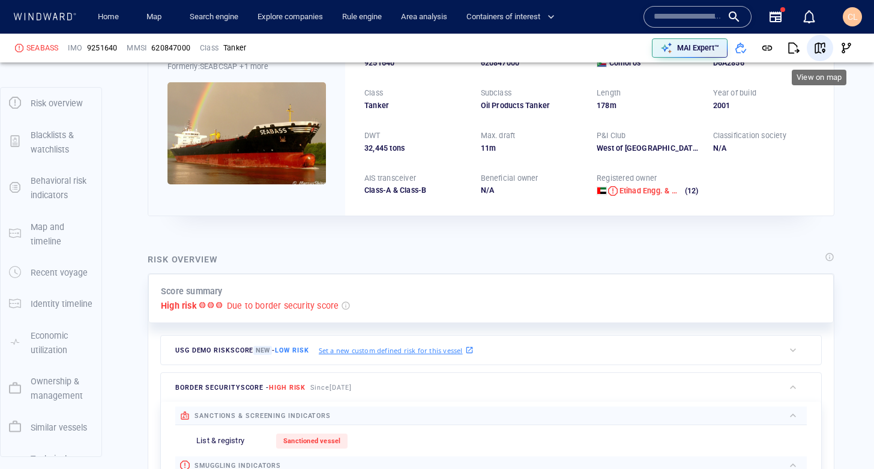
click at [817, 49] on span "button" at bounding box center [820, 48] width 12 height 12
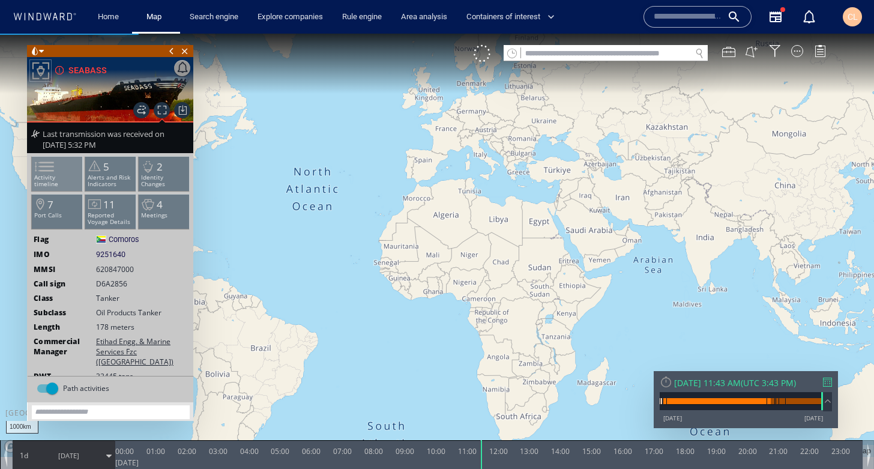
click at [59, 172] on li "Activity timeline" at bounding box center [57, 173] width 51 height 35
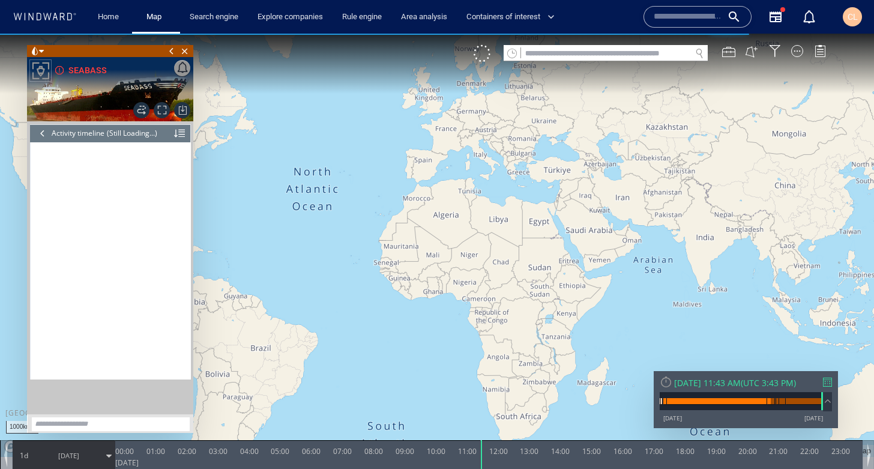
scroll to position [5244, 0]
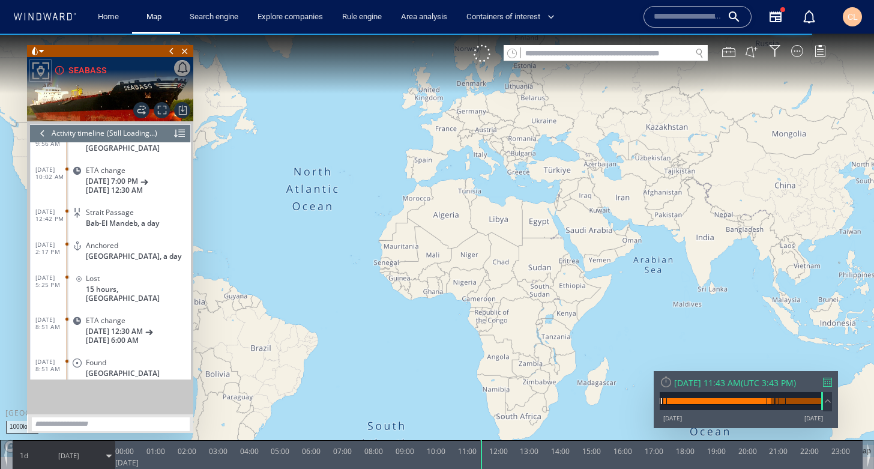
click at [179, 130] on div at bounding box center [179, 133] width 11 height 18
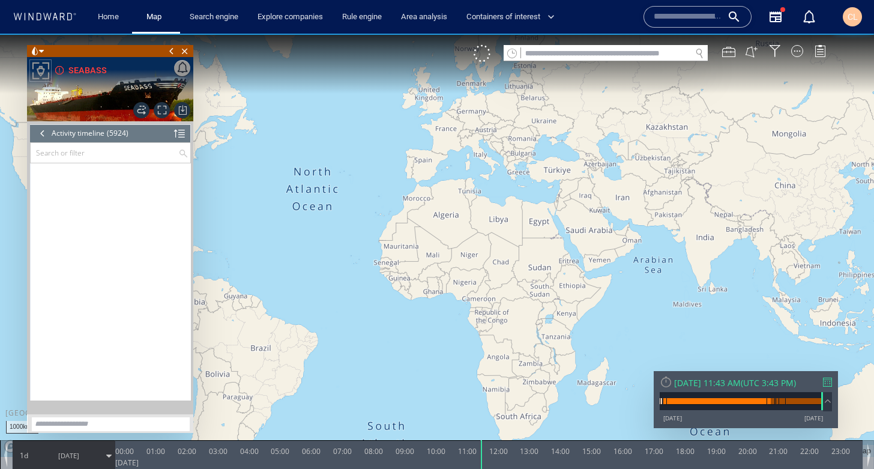
scroll to position [195381, 0]
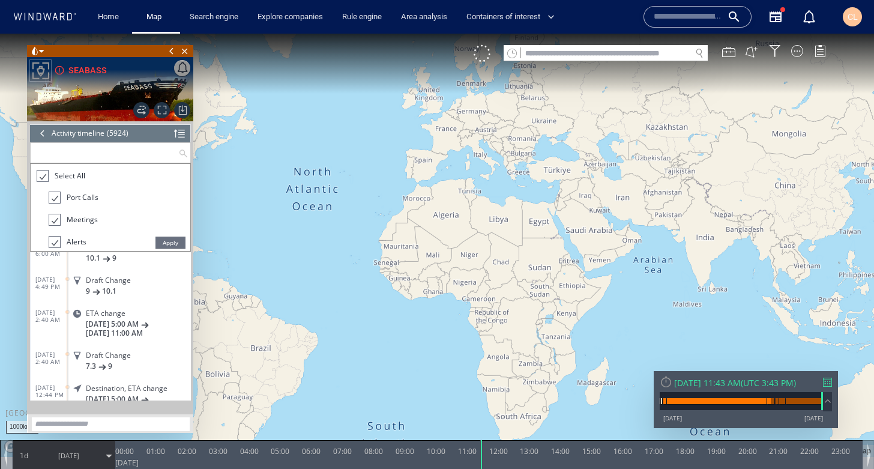
click at [105, 154] on input "text" at bounding box center [105, 153] width 148 height 20
click at [161, 191] on li "Port Calls" at bounding box center [120, 201] width 142 height 22
click at [271, 190] on canvas "Map" at bounding box center [437, 245] width 874 height 423
click at [164, 240] on span "Apply" at bounding box center [171, 243] width 30 height 12
click at [104, 153] on input "text" at bounding box center [105, 153] width 148 height 20
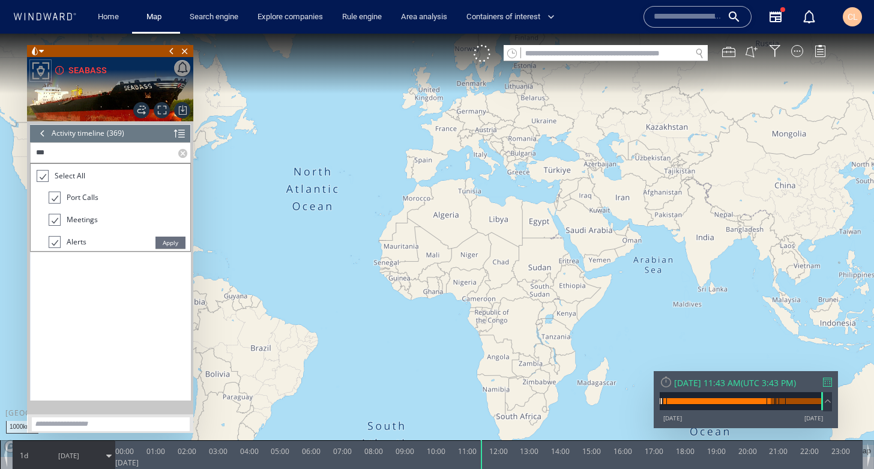
scroll to position [0, 0]
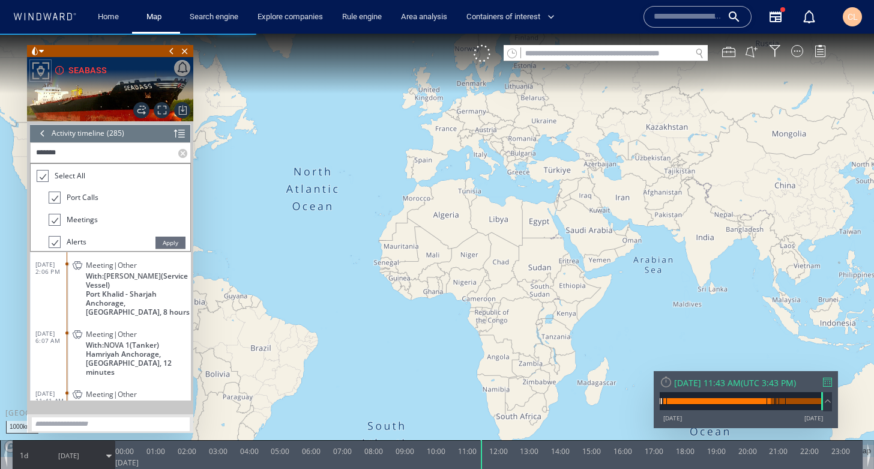
type input "*******"
click at [168, 244] on span "Apply" at bounding box center [171, 243] width 30 height 12
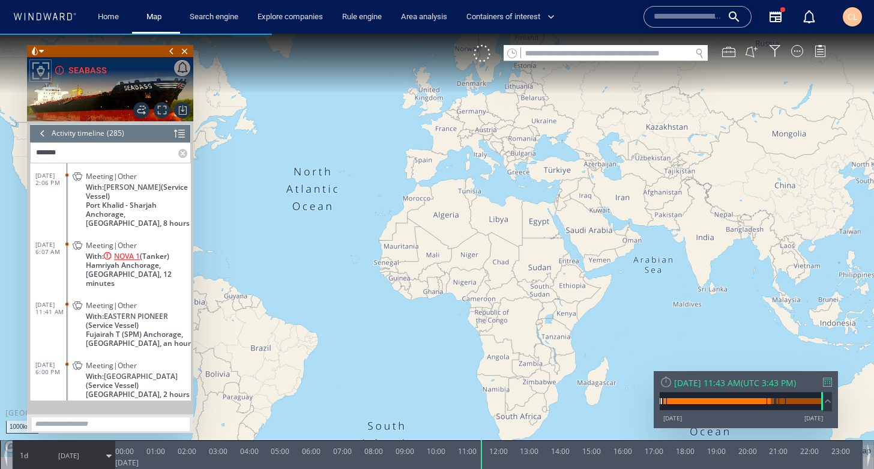
click at [122, 258] on span "NOVA 1" at bounding box center [127, 256] width 26 height 9
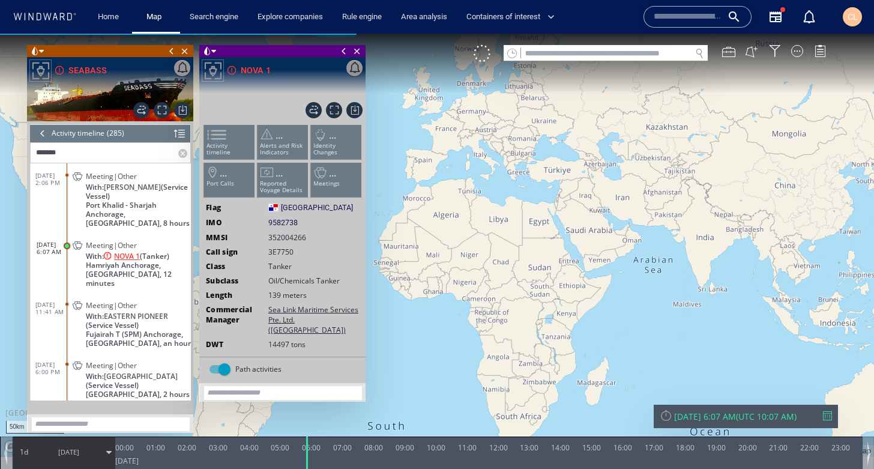
scroll to position [33, 0]
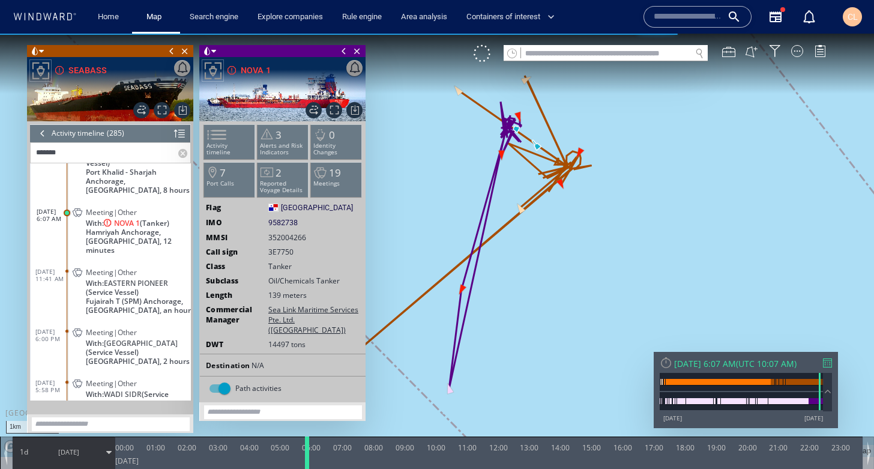
click at [305, 456] on div at bounding box center [309, 452] width 12 height 32
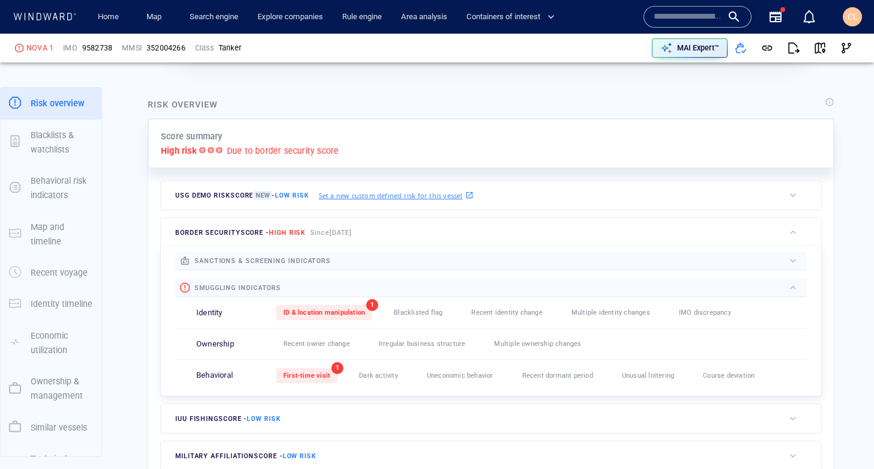
scroll to position [244, 0]
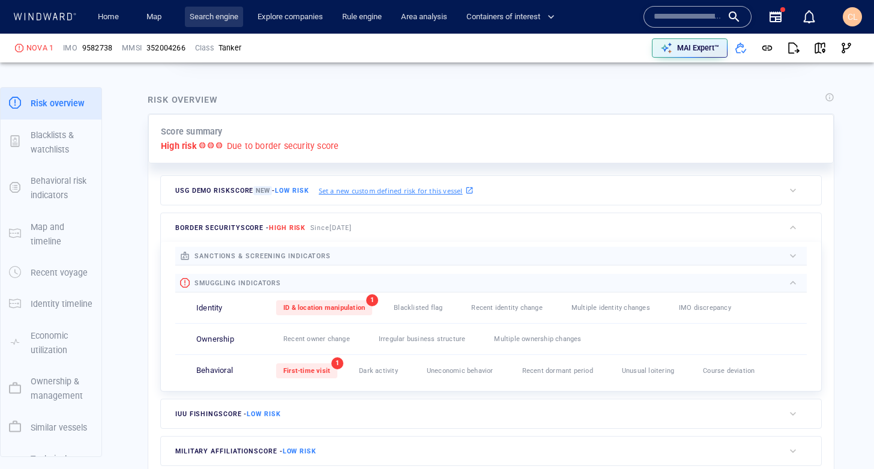
click at [208, 15] on link "Search engine" at bounding box center [214, 17] width 58 height 21
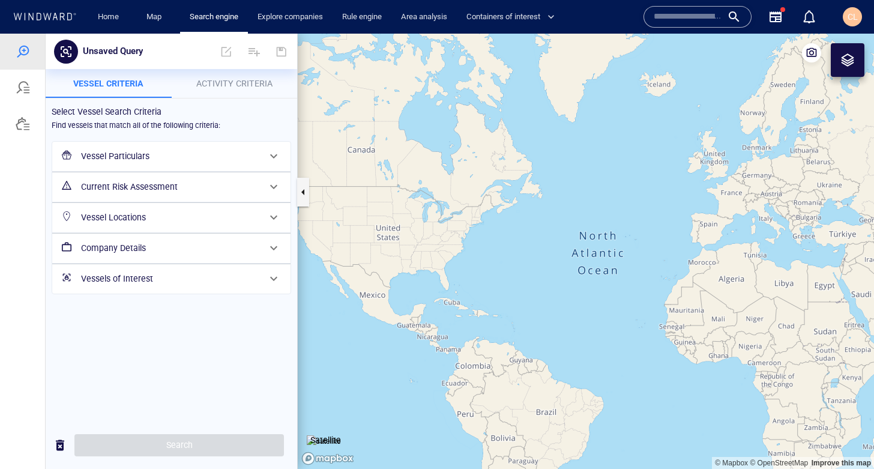
click at [129, 155] on h6 "Vessel Particulars" at bounding box center [170, 156] width 178 height 15
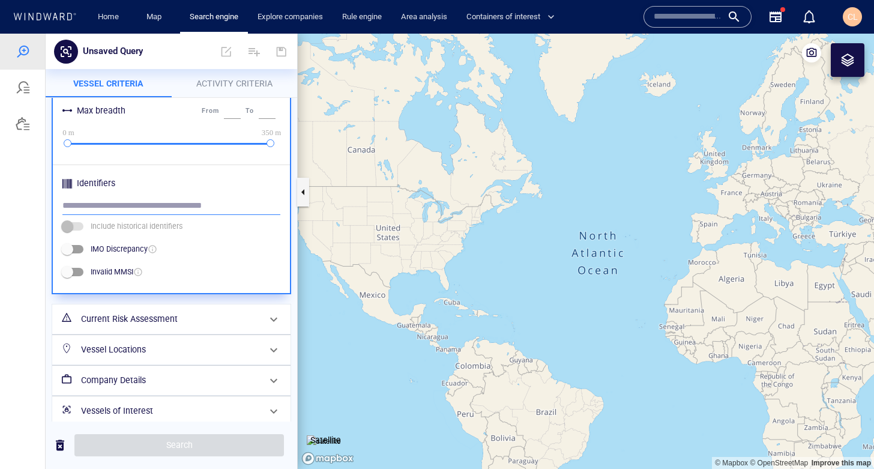
scroll to position [541, 0]
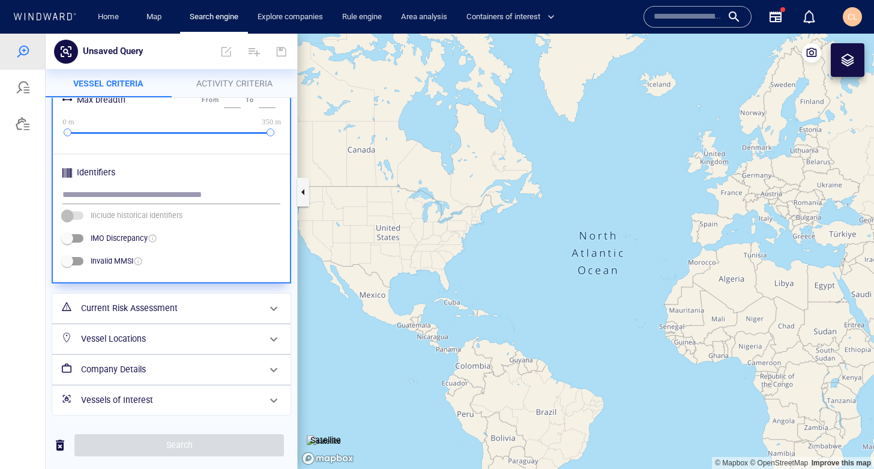
click at [154, 313] on h6 "Current Risk Assessment" at bounding box center [170, 308] width 178 height 15
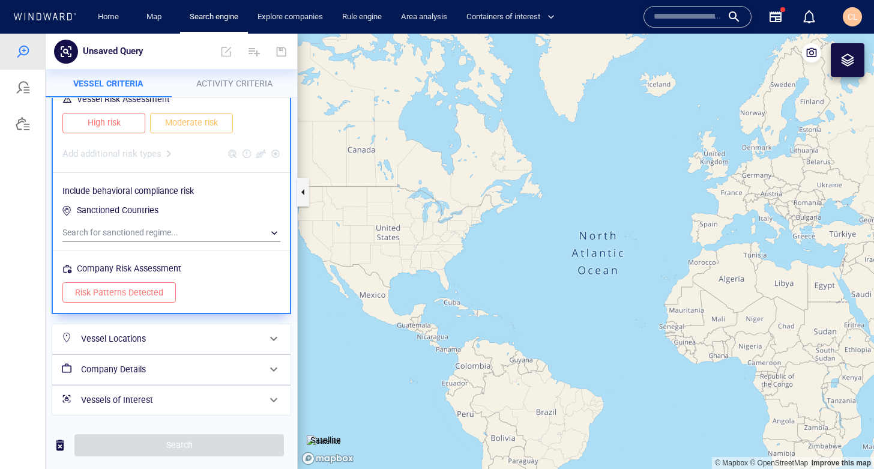
scroll to position [0, 0]
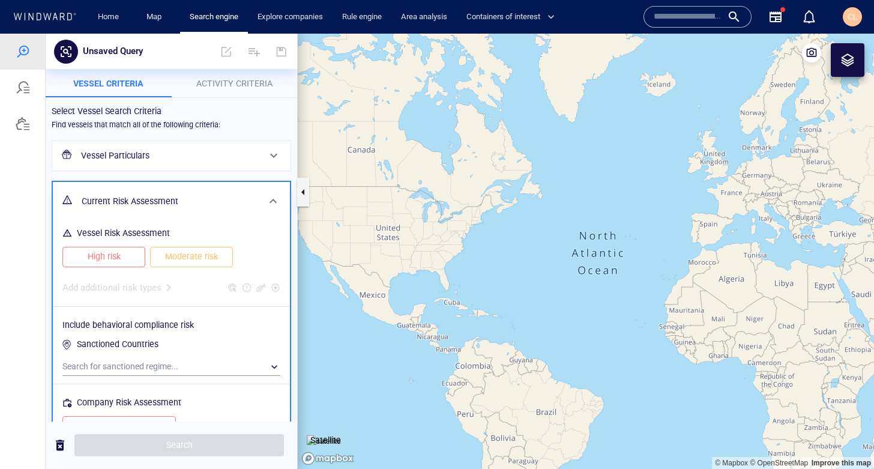
click at [105, 257] on span "High risk" at bounding box center [104, 256] width 58 height 15
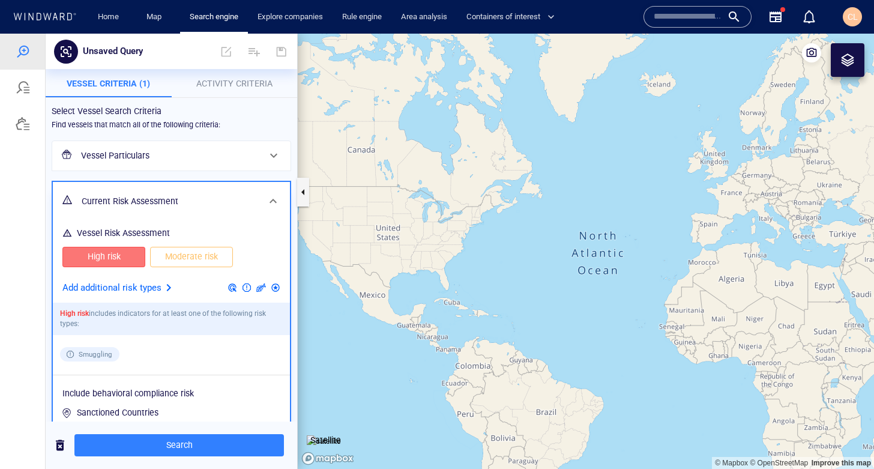
click at [176, 260] on span "Moderate risk" at bounding box center [192, 256] width 58 height 15
click at [163, 291] on div at bounding box center [169, 287] width 14 height 14
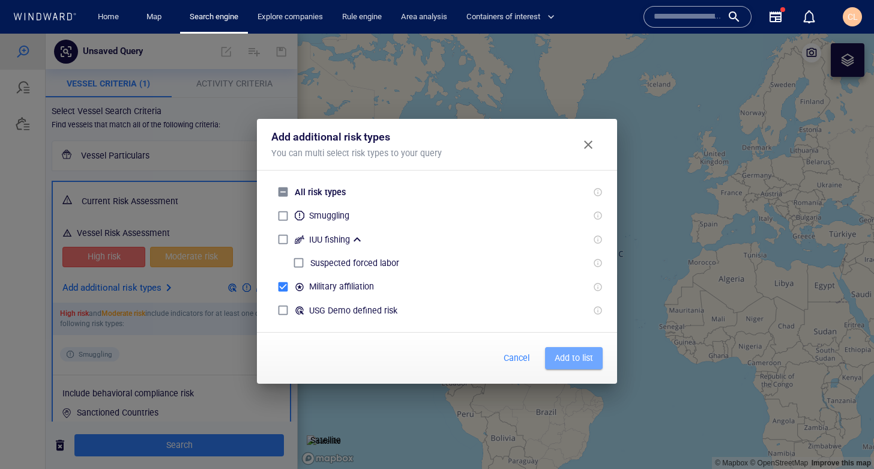
click at [578, 355] on span "Add to list" at bounding box center [574, 358] width 38 height 15
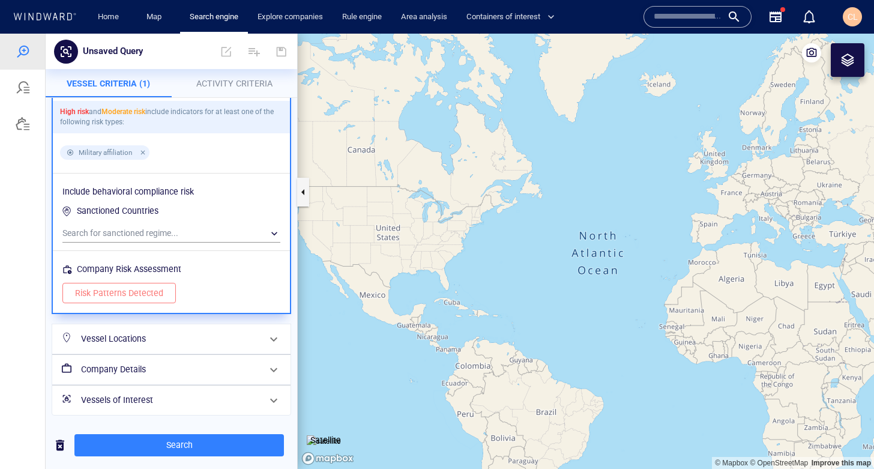
scroll to position [201, 0]
click at [169, 336] on h6 "Vessel Locations" at bounding box center [170, 339] width 178 height 15
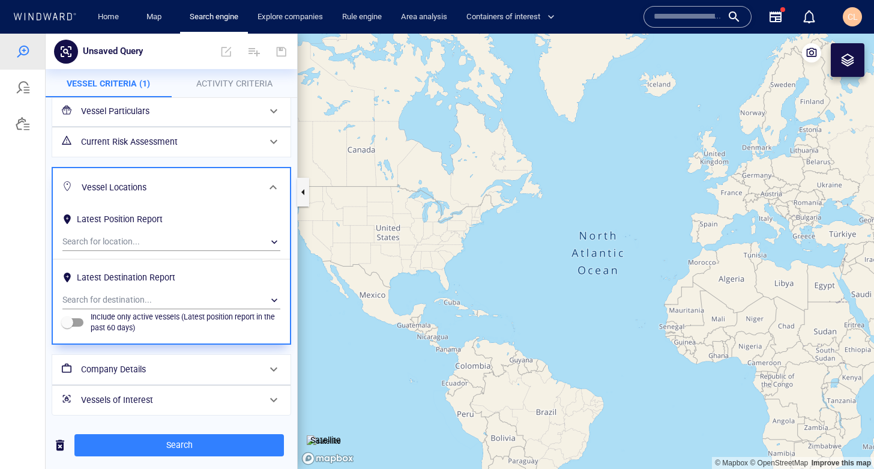
scroll to position [0, 0]
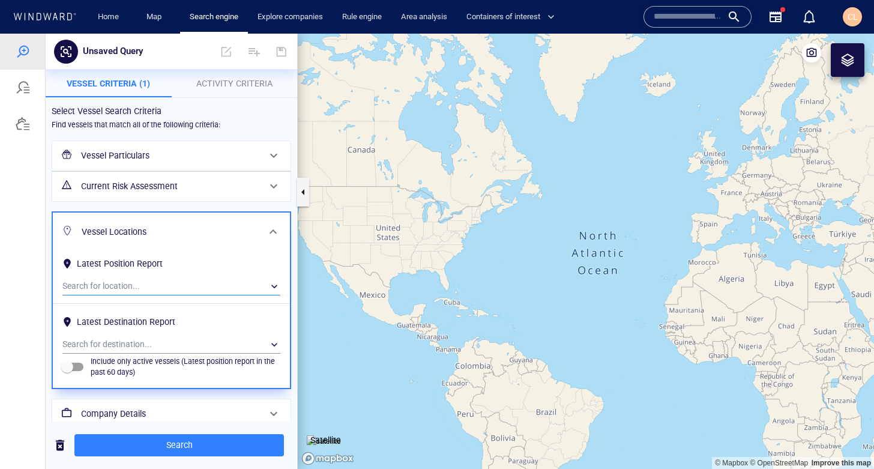
click at [133, 283] on div "​" at bounding box center [171, 286] width 218 height 18
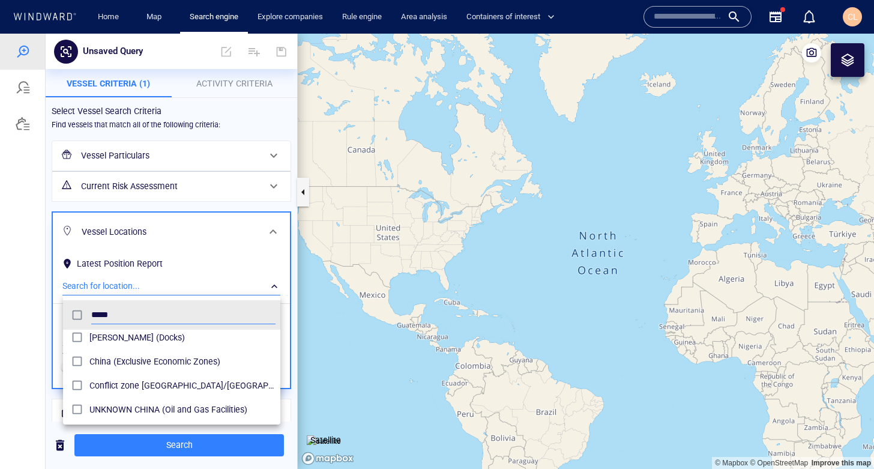
scroll to position [174, 0]
type input "*****"
click at [127, 357] on span "China (Exclusive Economic Zones)" at bounding box center [182, 360] width 186 height 14
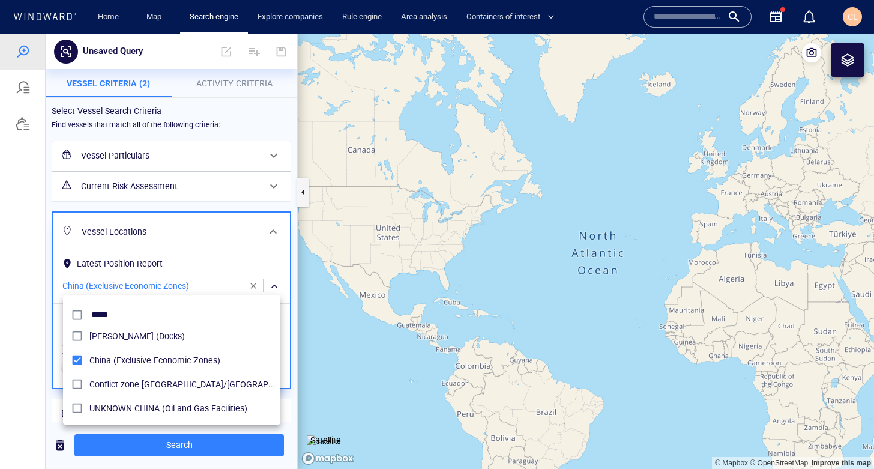
click at [133, 444] on div at bounding box center [437, 251] width 874 height 435
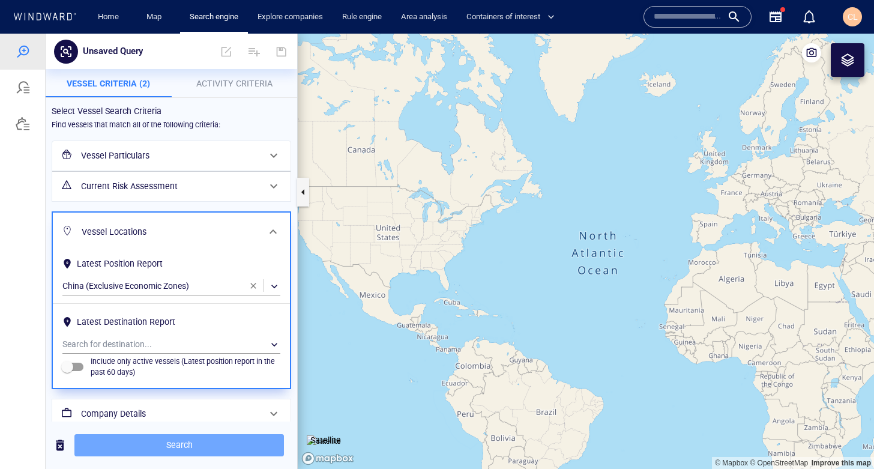
click at [125, 446] on span "Search" at bounding box center [179, 445] width 190 height 15
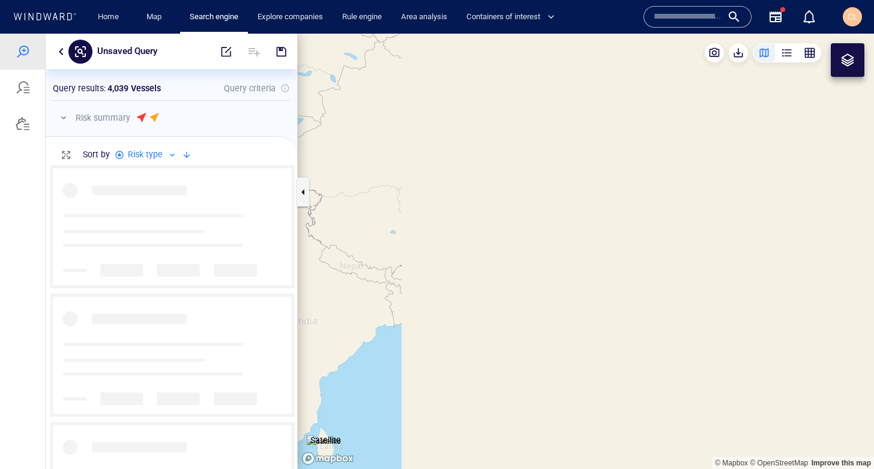
scroll to position [304, 252]
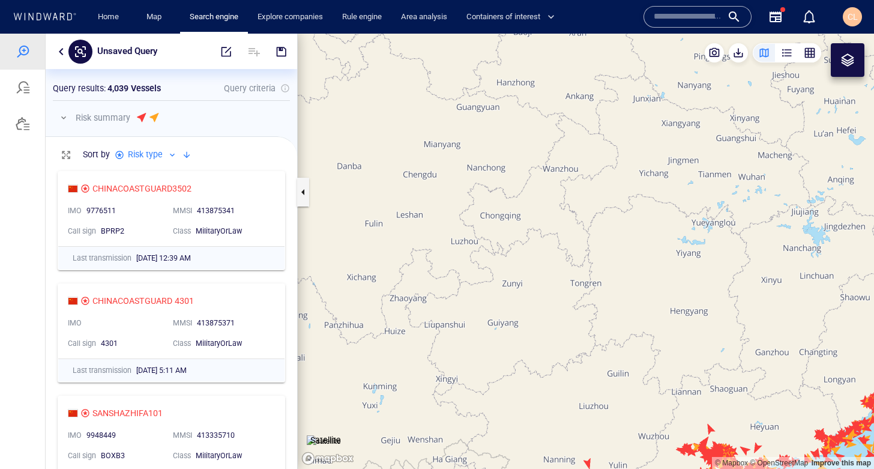
drag, startPoint x: 618, startPoint y: 255, endPoint x: 576, endPoint y: 219, distance: 55.0
click at [576, 219] on canvas "Map" at bounding box center [586, 251] width 576 height 435
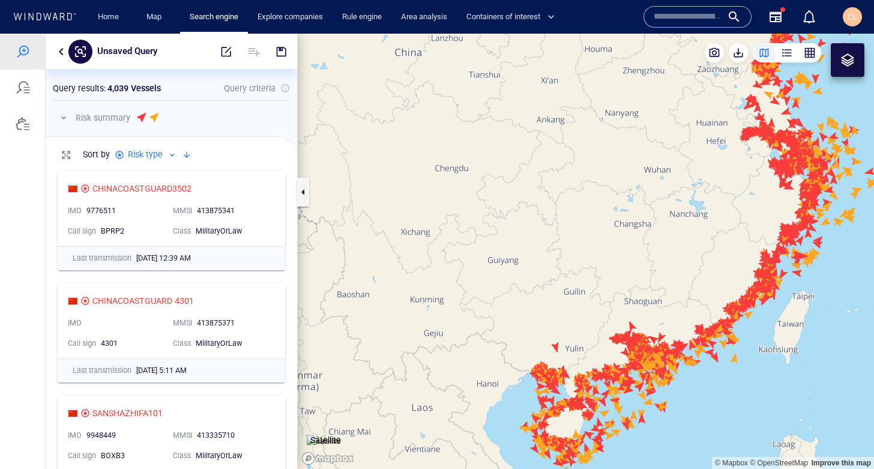
drag, startPoint x: 579, startPoint y: 226, endPoint x: 527, endPoint y: 210, distance: 54.5
click at [528, 210] on canvas "Map" at bounding box center [586, 251] width 576 height 435
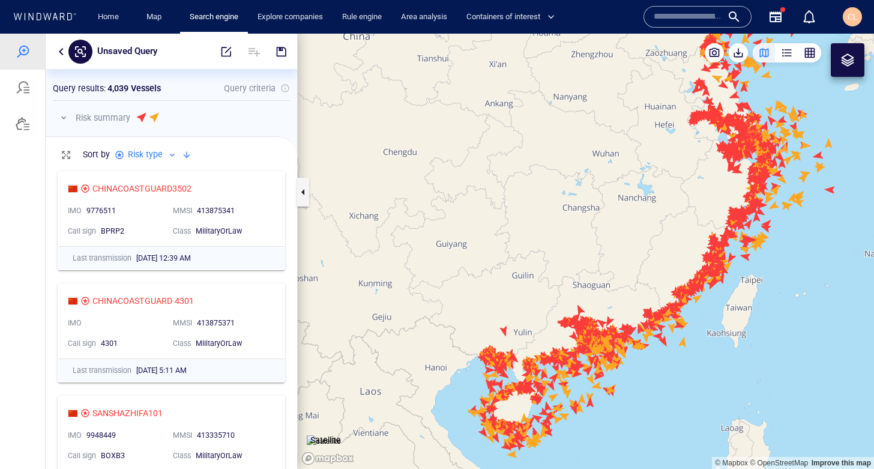
drag, startPoint x: 538, startPoint y: 177, endPoint x: 501, endPoint y: 191, distance: 39.9
click at [501, 191] on canvas "Map" at bounding box center [586, 251] width 576 height 435
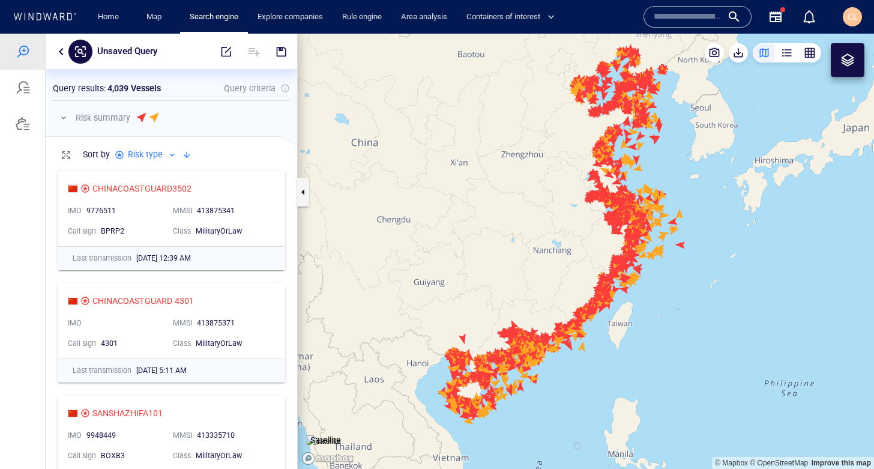
drag, startPoint x: 506, startPoint y: 181, endPoint x: 489, endPoint y: 229, distance: 50.3
click at [489, 229] on canvas "Map" at bounding box center [586, 251] width 576 height 435
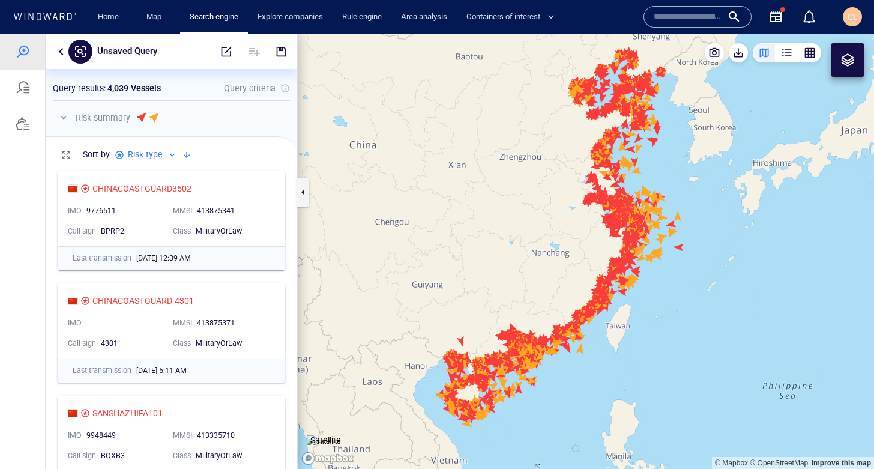
click at [848, 63] on div at bounding box center [848, 60] width 14 height 14
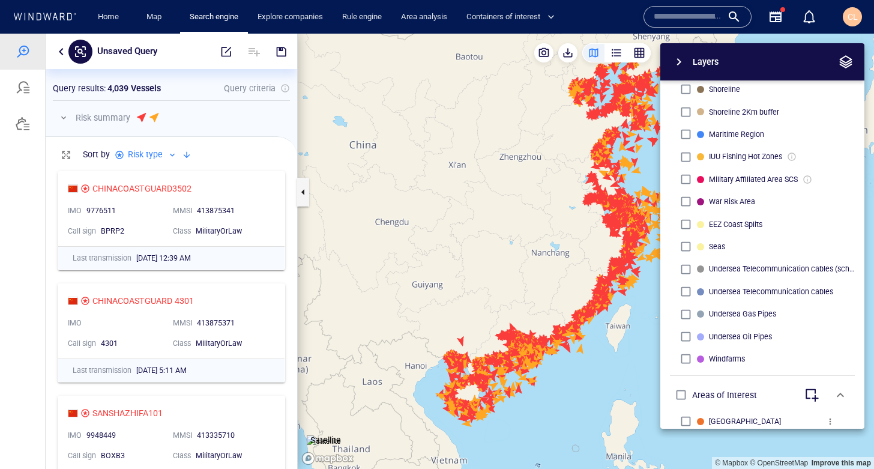
scroll to position [382, 0]
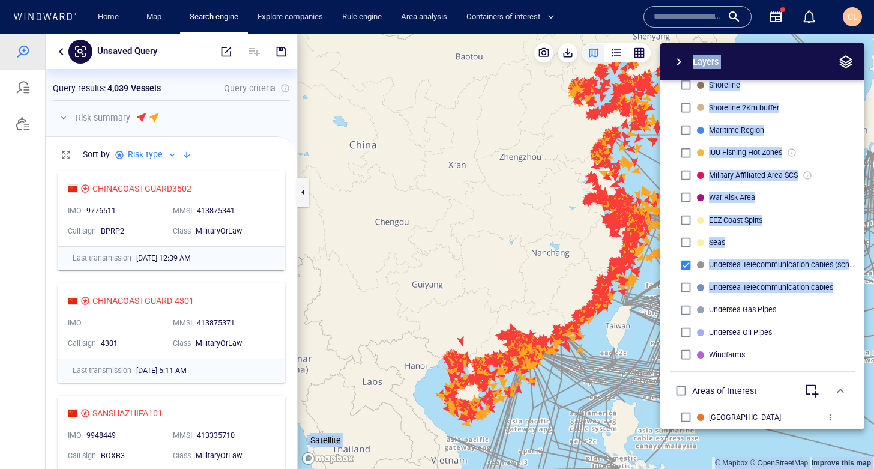
click at [530, 253] on div "© Mapbox © OpenStreetMap Improve this map Satellite Layers System Areas Interna…" at bounding box center [586, 251] width 576 height 435
drag, startPoint x: 535, startPoint y: 252, endPoint x: 506, endPoint y: 203, distance: 57.0
click at [506, 203] on div "© Mapbox © OpenStreetMap Improve this map Satellite Layers System Areas Interna…" at bounding box center [586, 251] width 576 height 435
click at [513, 216] on canvas "Map" at bounding box center [586, 251] width 576 height 435
drag, startPoint x: 513, startPoint y: 216, endPoint x: 459, endPoint y: 145, distance: 88.6
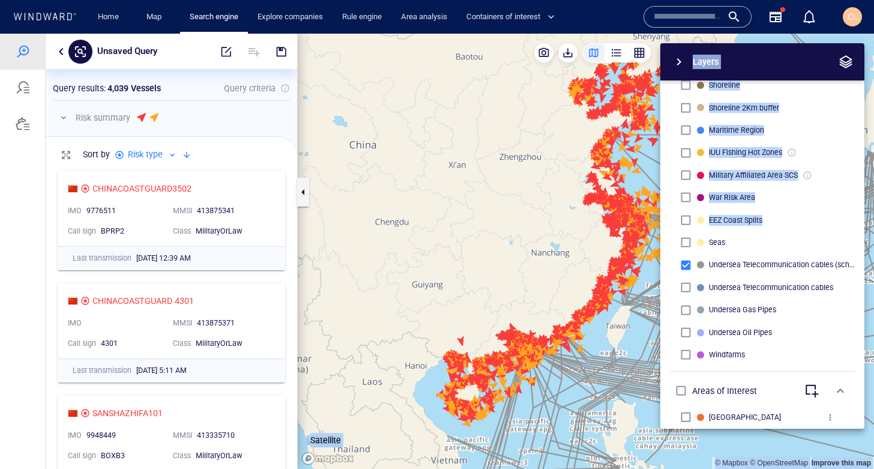
click at [459, 145] on canvas "Map" at bounding box center [586, 251] width 576 height 435
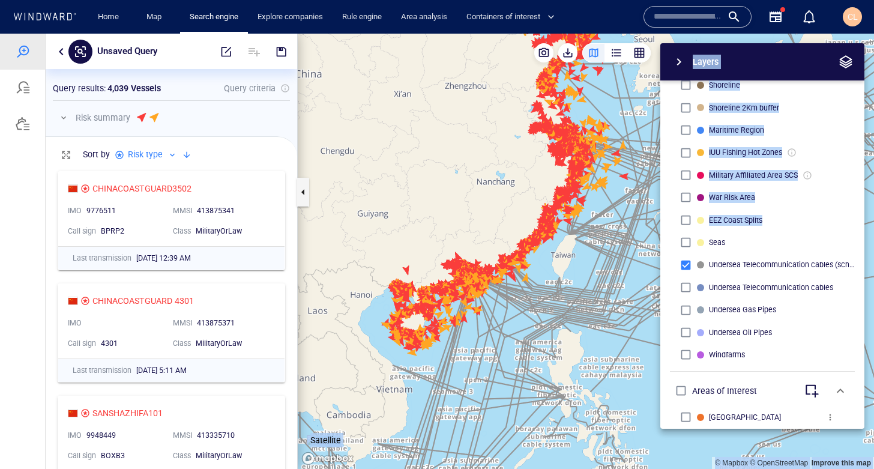
drag, startPoint x: 435, startPoint y: 133, endPoint x: 432, endPoint y: 124, distance: 9.7
click at [432, 124] on canvas "Map" at bounding box center [586, 251] width 576 height 435
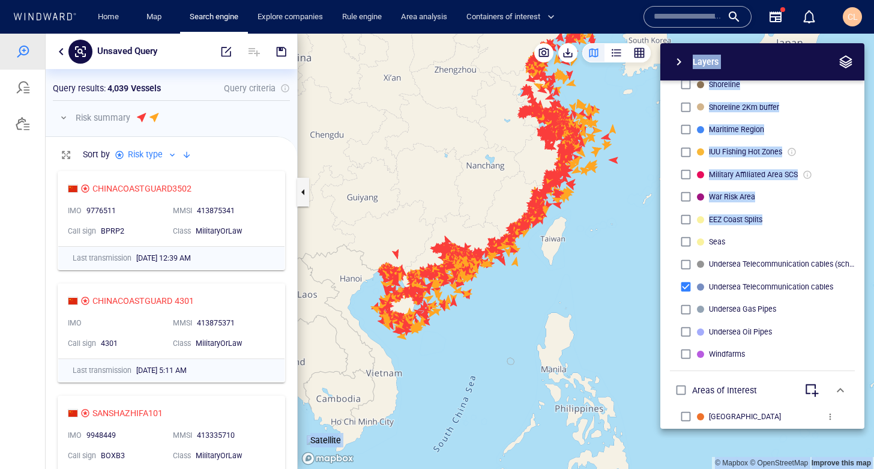
scroll to position [385, 0]
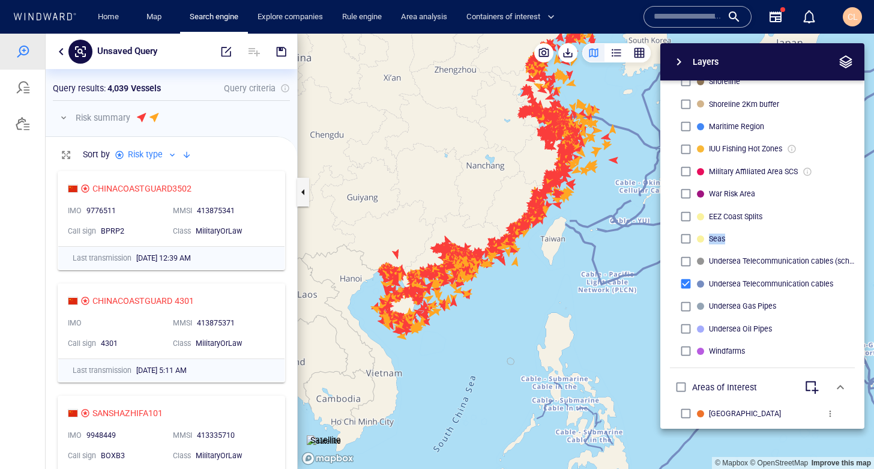
drag, startPoint x: 578, startPoint y: 250, endPoint x: 540, endPoint y: 241, distance: 38.9
click at [540, 241] on div "Layers System Areas International Waters Straits Exclusive Economic Zones 40NM …" at bounding box center [699, 235] width 330 height 385
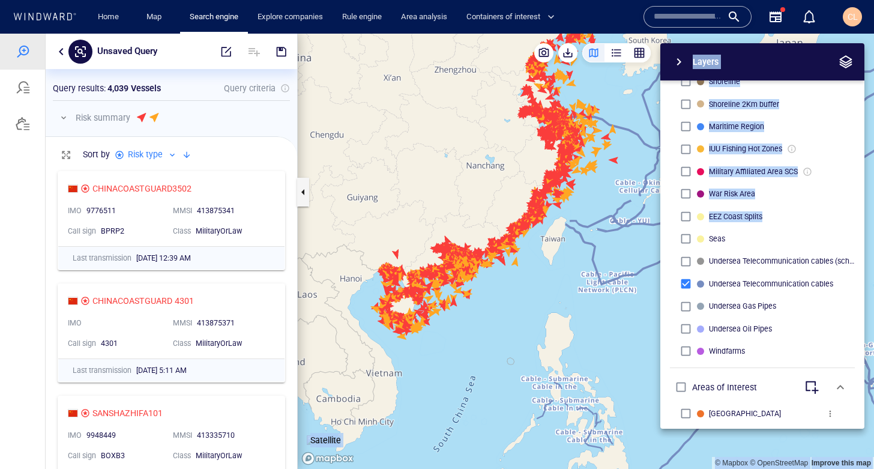
drag, startPoint x: 561, startPoint y: 235, endPoint x: 544, endPoint y: 212, distance: 28.7
click at [526, 232] on div "© Mapbox © OpenStreetMap Improve this map Satellite Layers System Areas Interna…" at bounding box center [586, 251] width 576 height 435
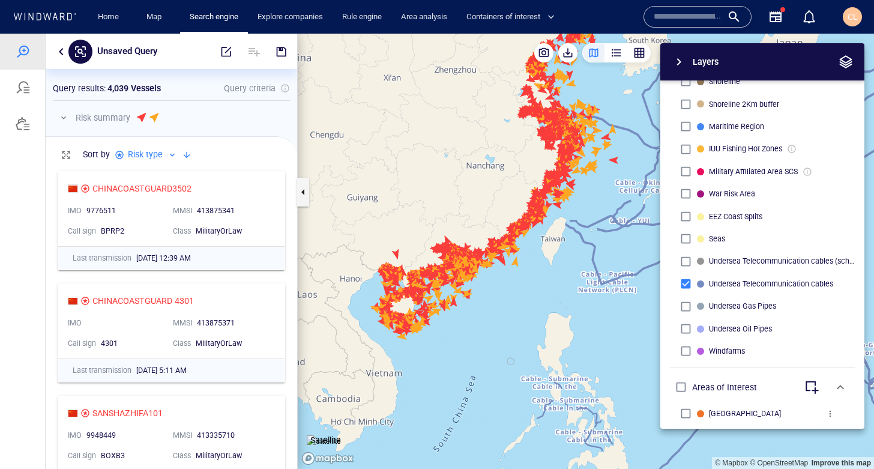
drag, startPoint x: 576, startPoint y: 211, endPoint x: 544, endPoint y: 216, distance: 32.8
click at [544, 216] on div "Layers System Areas International Waters Straits Exclusive Economic Zones 40NM …" at bounding box center [699, 235] width 330 height 385
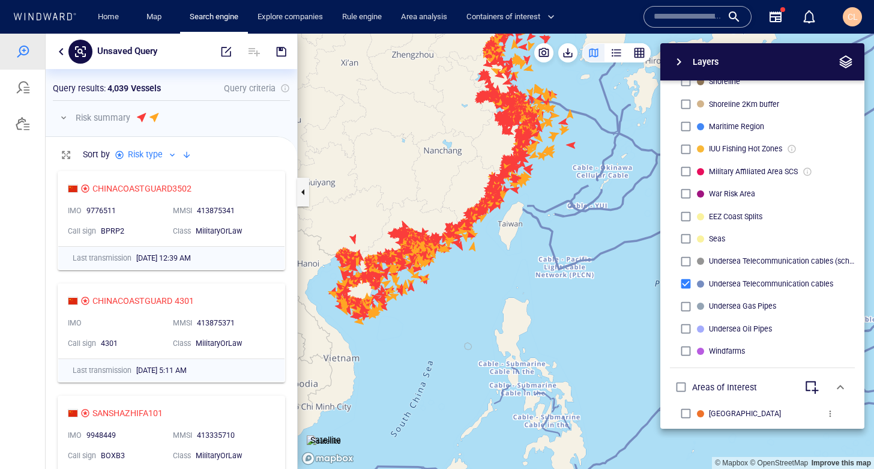
drag, startPoint x: 492, startPoint y: 186, endPoint x: 413, endPoint y: 165, distance: 81.4
click at [413, 165] on canvas "Map" at bounding box center [586, 251] width 576 height 435
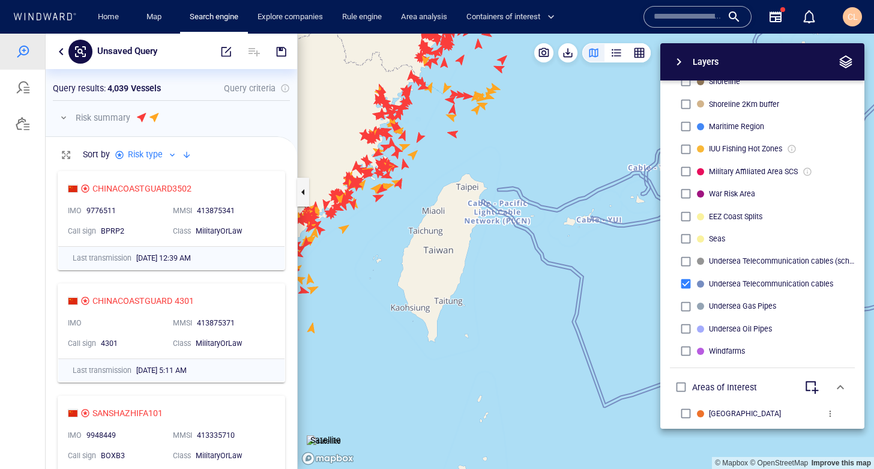
click at [61, 53] on button "button" at bounding box center [61, 51] width 14 height 14
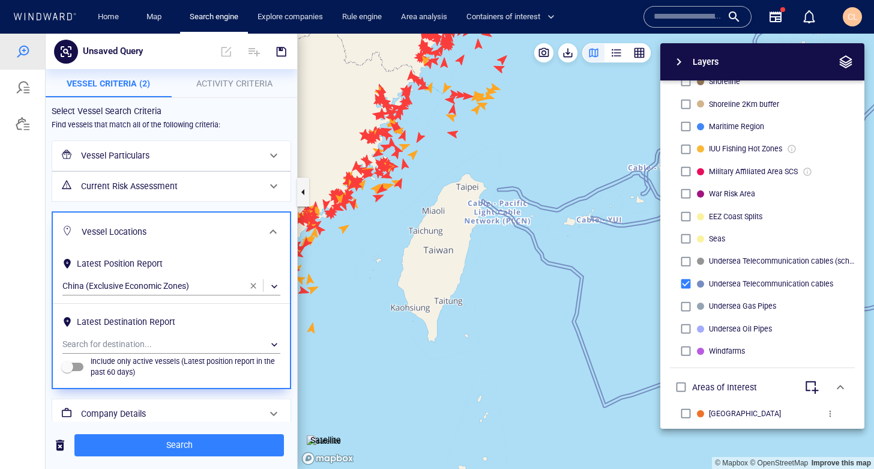
click at [217, 88] on span "Activity Criteria" at bounding box center [234, 84] width 76 height 10
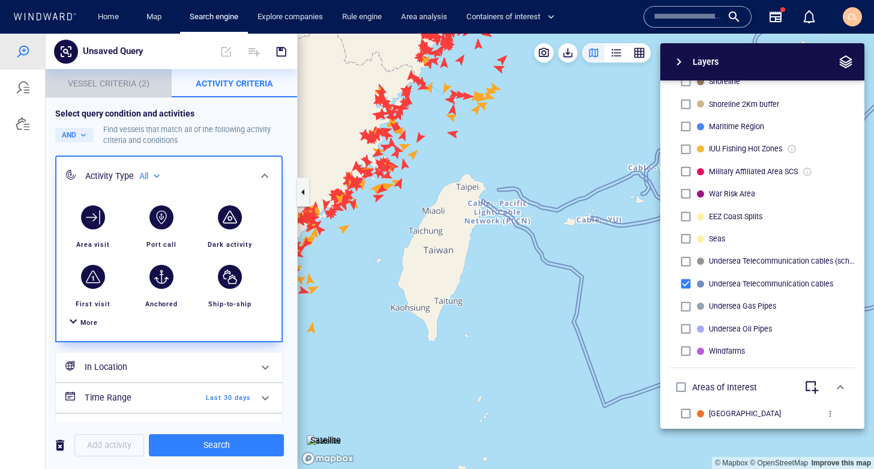
click at [145, 84] on span "Vessel Criteria (2)" at bounding box center [109, 84] width 82 height 10
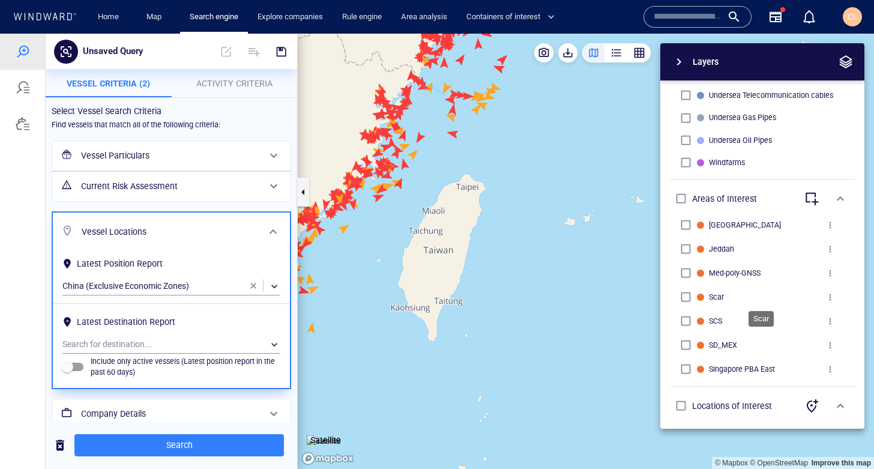
scroll to position [580, 0]
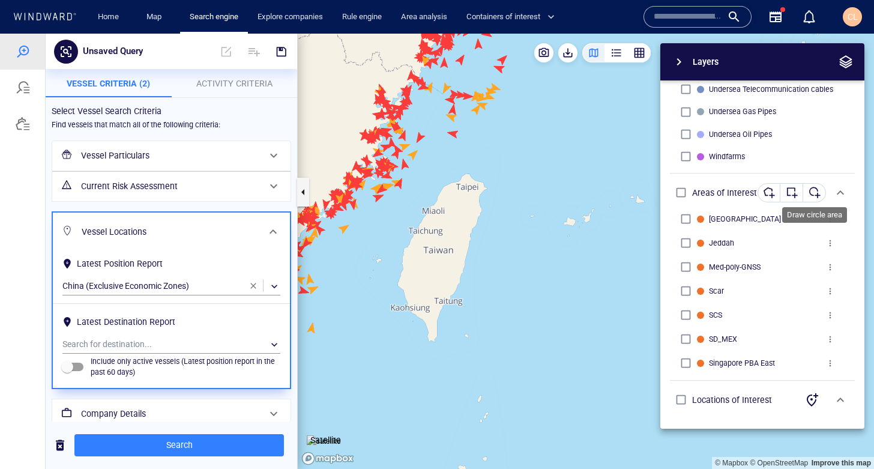
click at [812, 190] on div "button" at bounding box center [815, 193] width 12 height 12
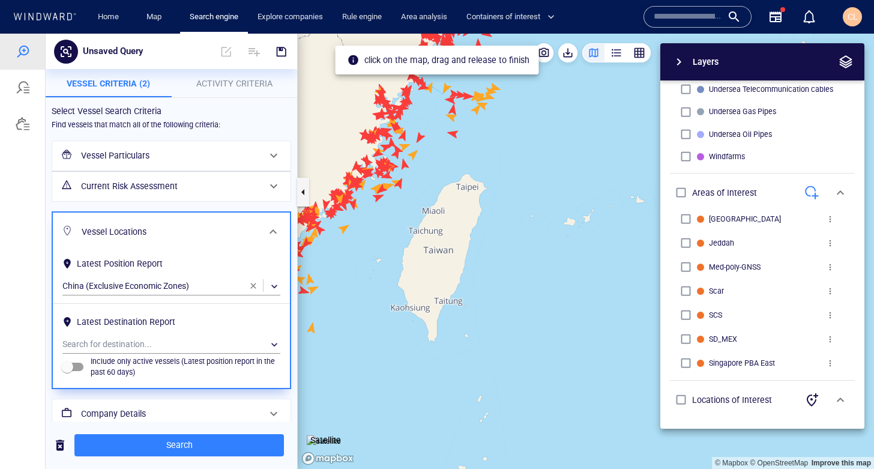
scroll to position [578, 0]
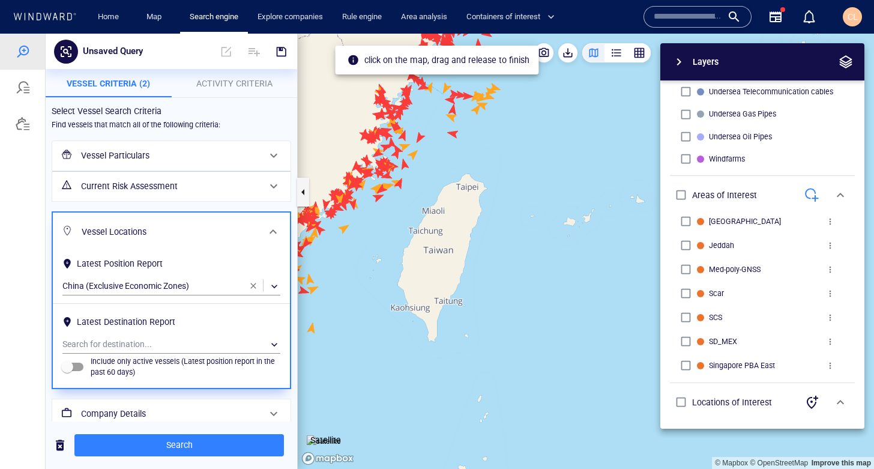
drag, startPoint x: 518, startPoint y: 218, endPoint x: 539, endPoint y: 235, distance: 27.3
click at [539, 235] on div "© Mapbox © OpenStreetMap Improve this map Satellite Layers System Areas Interna…" at bounding box center [586, 251] width 576 height 435
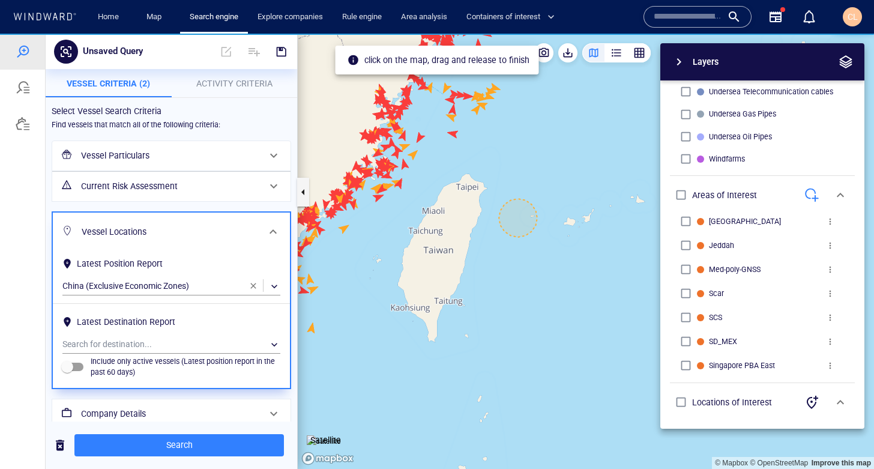
drag, startPoint x: 519, startPoint y: 215, endPoint x: 524, endPoint y: 221, distance: 7.7
click at [520, 216] on canvas "Map" at bounding box center [586, 251] width 576 height 435
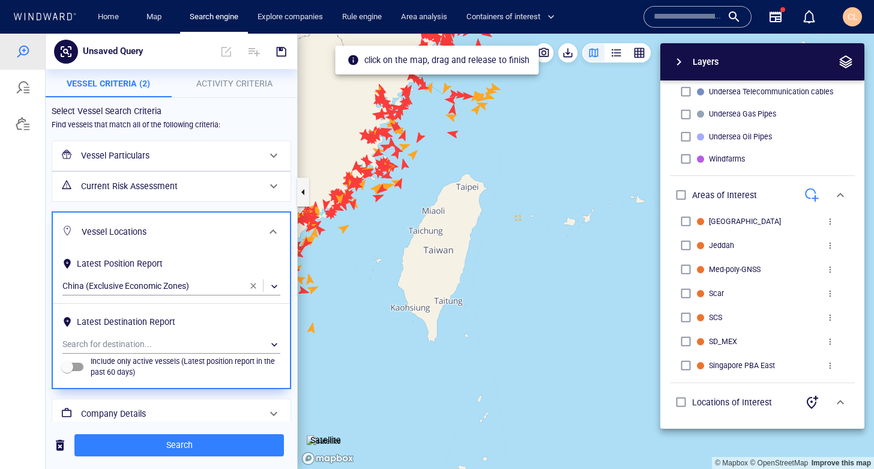
drag, startPoint x: 519, startPoint y: 220, endPoint x: 541, endPoint y: 256, distance: 42.3
click at [541, 256] on div "© Mapbox © OpenStreetMap Improve this map Satellite Layers System Areas Interna…" at bounding box center [586, 251] width 576 height 435
click at [519, 223] on canvas "Map" at bounding box center [586, 251] width 576 height 435
drag, startPoint x: 542, startPoint y: 238, endPoint x: 548, endPoint y: 259, distance: 21.9
click at [548, 259] on div "Layers System Areas International Waters Straits Exclusive Economic Zones 40NM …" at bounding box center [699, 235] width 330 height 385
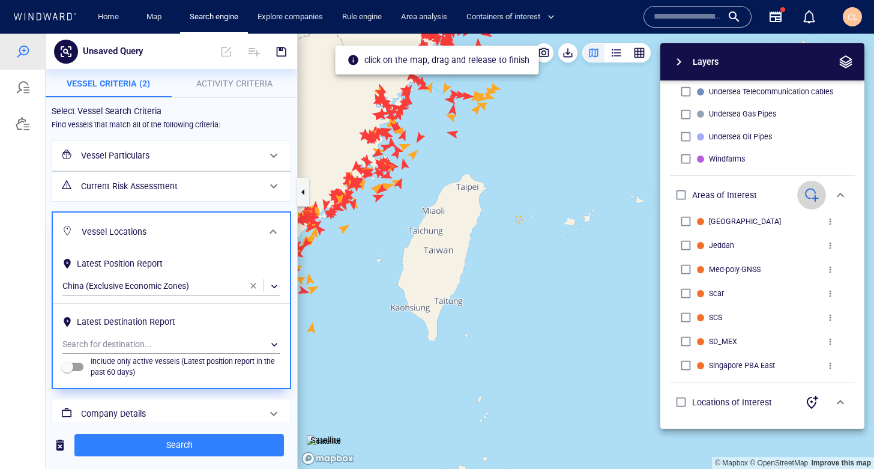
click at [815, 193] on span "button" at bounding box center [812, 195] width 14 height 14
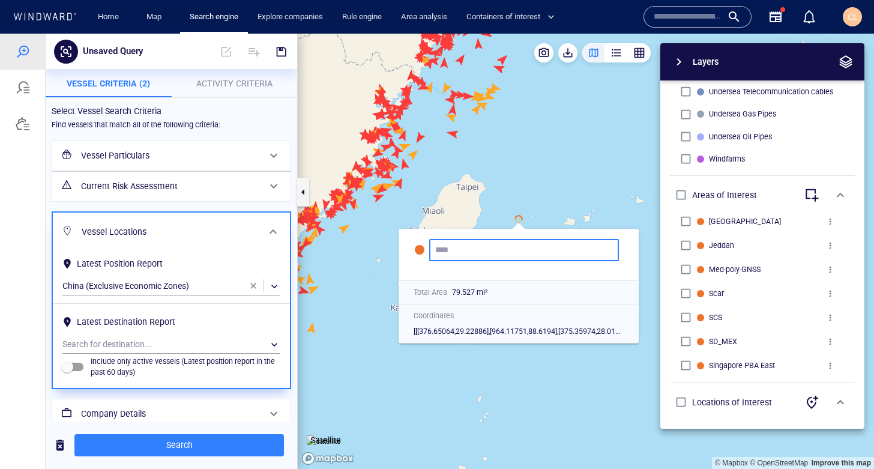
click at [551, 246] on input "text" at bounding box center [524, 250] width 178 height 10
type input "*"
type input "******"
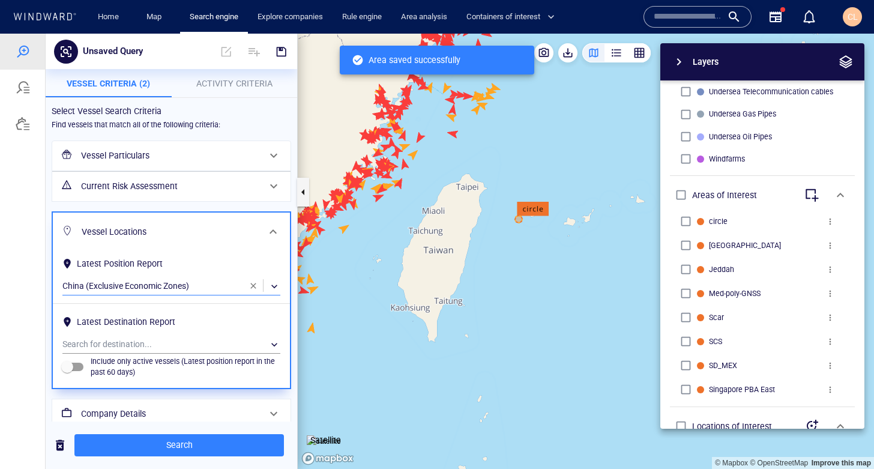
drag, startPoint x: 254, startPoint y: 285, endPoint x: 190, endPoint y: 285, distance: 64.2
click at [253, 285] on span "button" at bounding box center [254, 286] width 10 height 10
click at [171, 286] on div "​" at bounding box center [171, 286] width 218 height 18
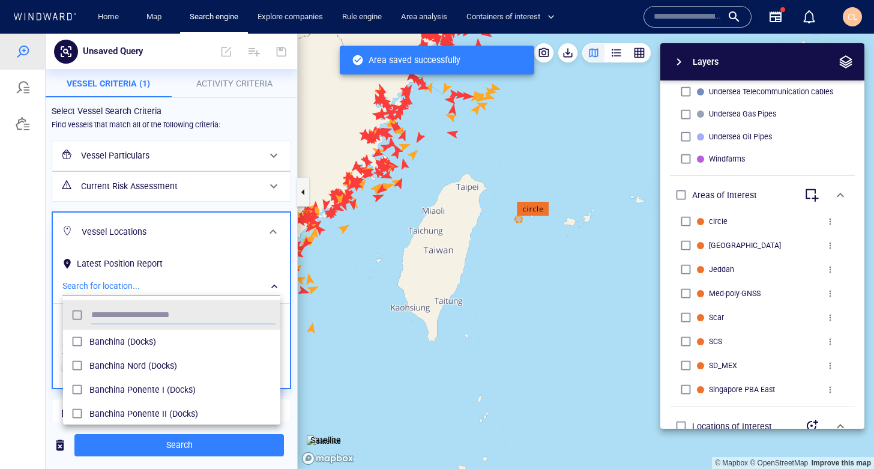
scroll to position [119, 217]
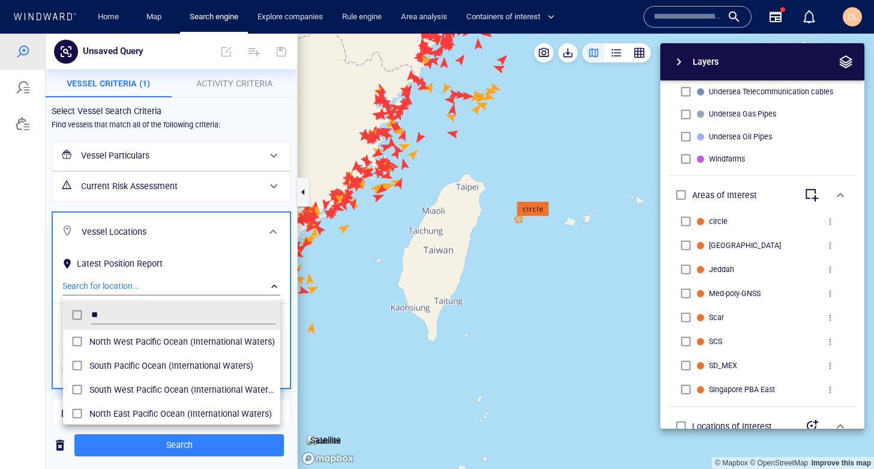
type input "*"
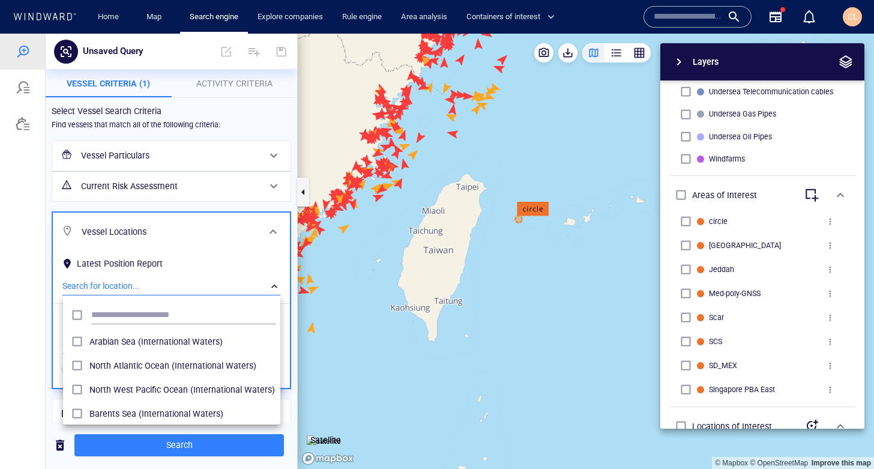
click at [331, 279] on div at bounding box center [437, 251] width 874 height 435
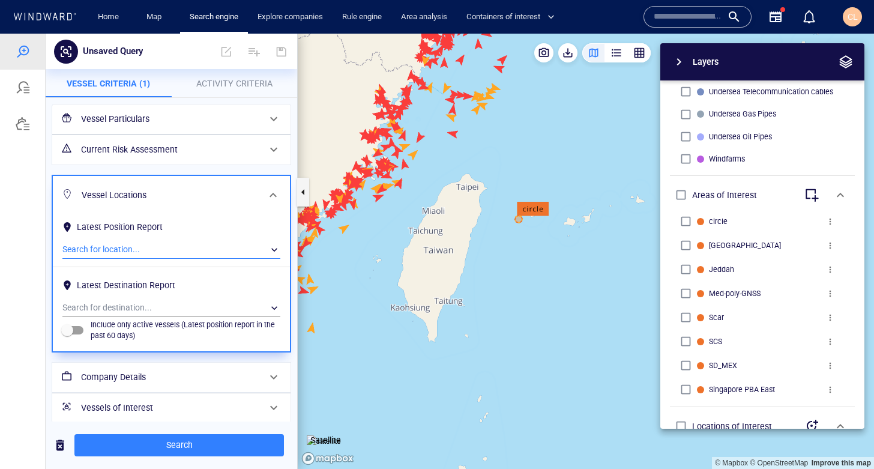
scroll to position [44, 0]
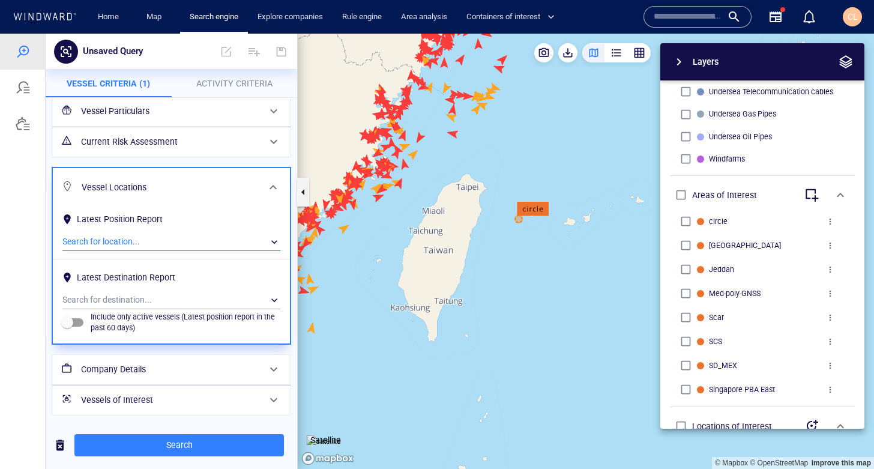
click at [168, 391] on div "Vessels of Interest" at bounding box center [170, 400] width 188 height 25
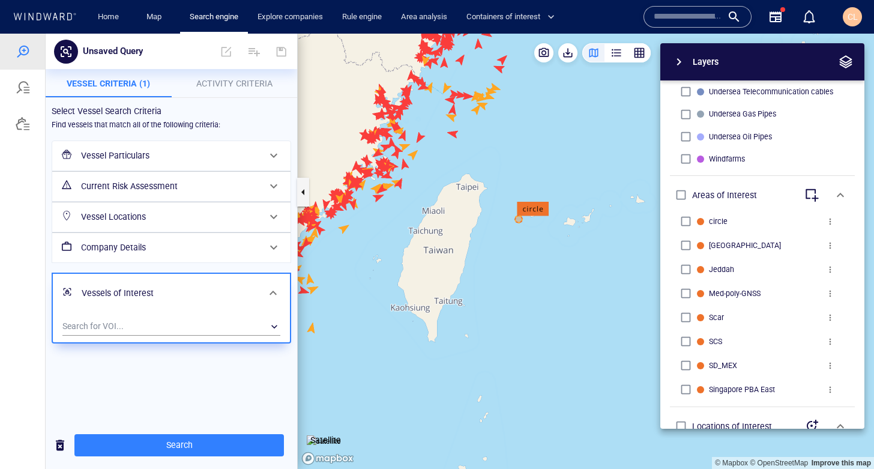
scroll to position [0, 0]
click at [80, 324] on div "​" at bounding box center [171, 327] width 218 height 18
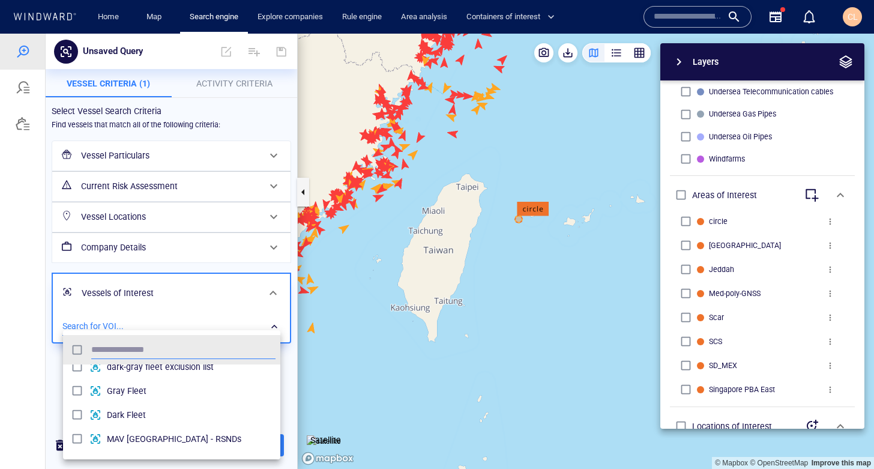
scroll to position [38, 0]
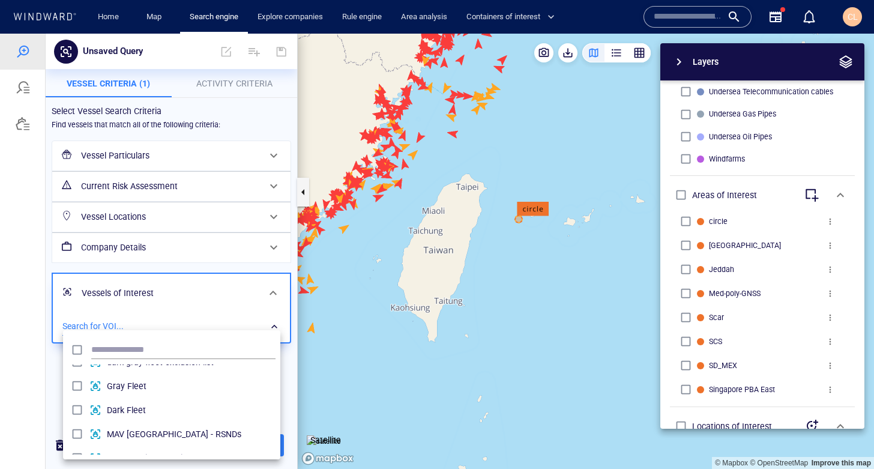
click at [399, 366] on div at bounding box center [437, 251] width 874 height 435
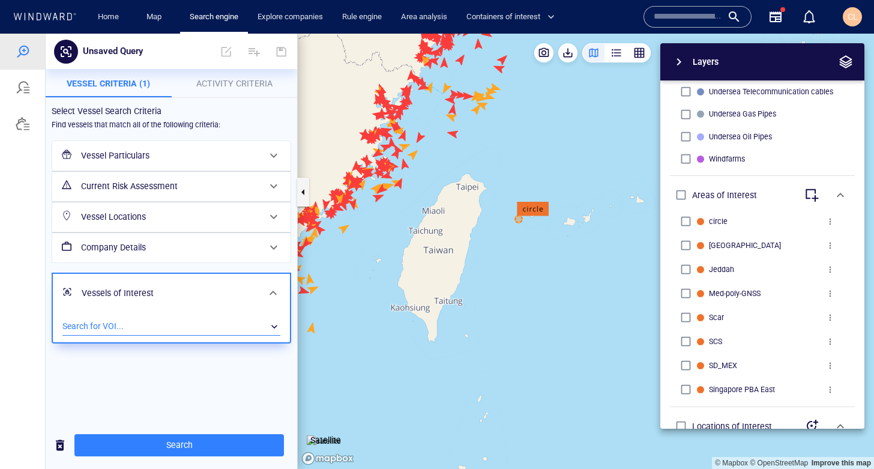
click at [232, 86] on span "Activity Criteria" at bounding box center [234, 84] width 76 height 10
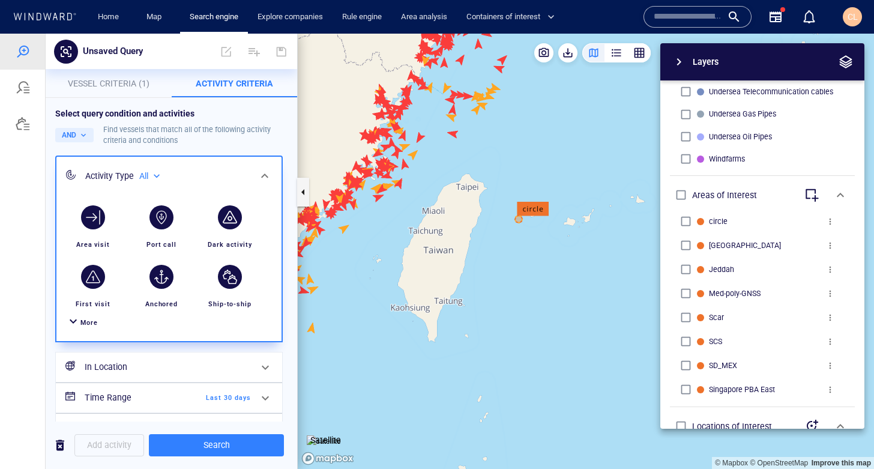
click at [93, 324] on span "More" at bounding box center [88, 323] width 17 height 8
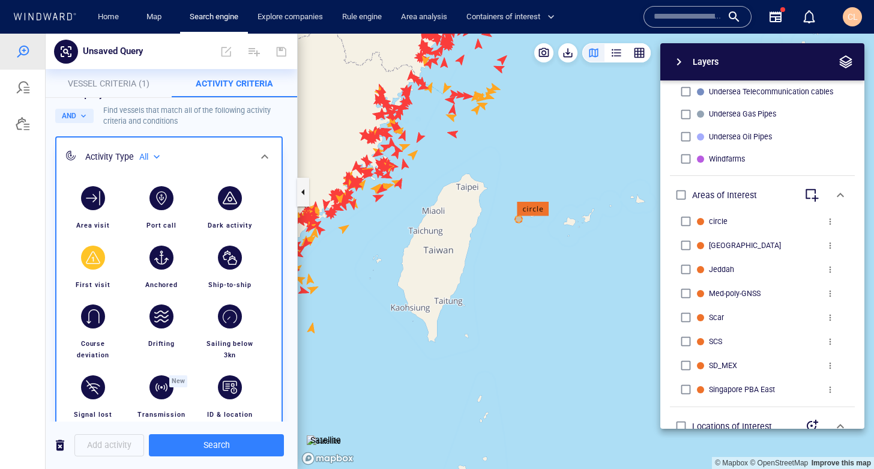
scroll to position [20, 0]
click at [130, 75] on button "Vessel Criteria (1)" at bounding box center [109, 83] width 126 height 29
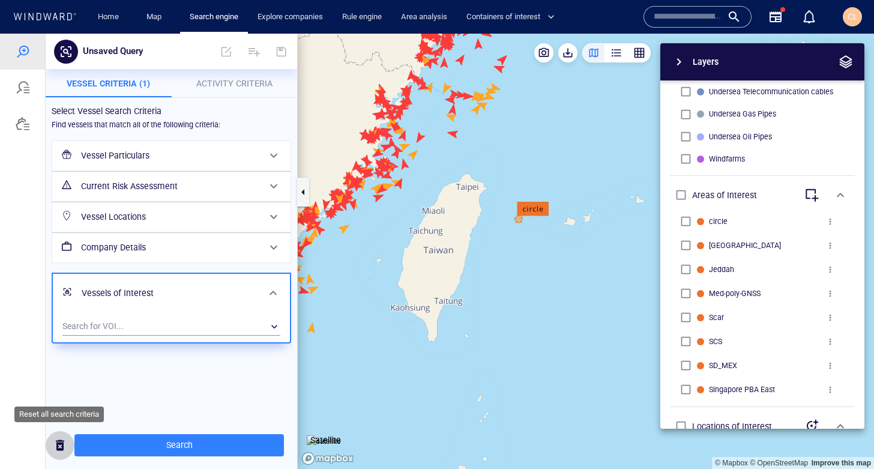
click at [61, 447] on span "button" at bounding box center [60, 445] width 14 height 15
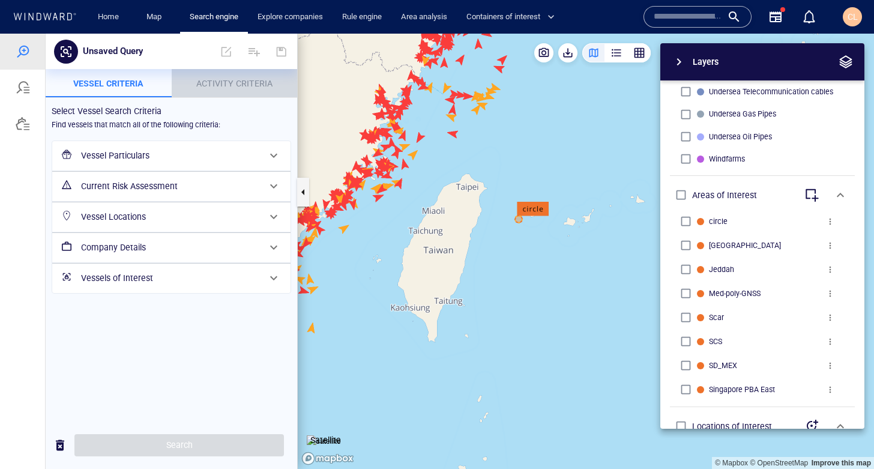
click at [232, 85] on span "Activity Criteria" at bounding box center [234, 84] width 76 height 10
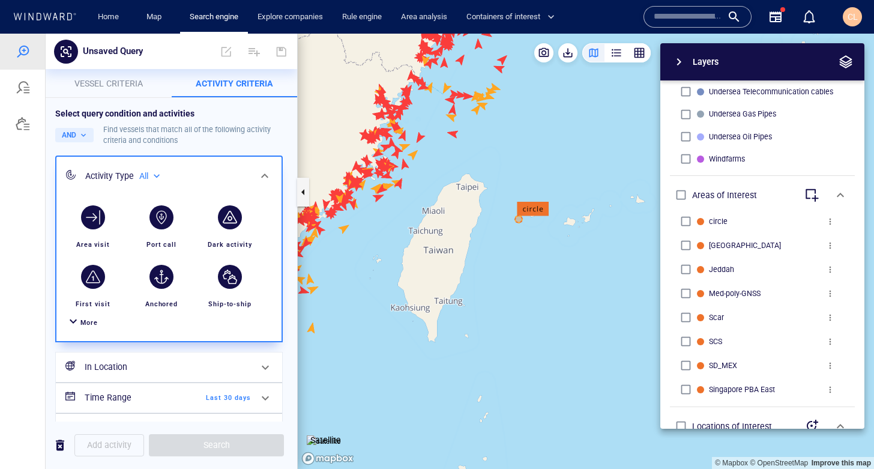
click at [83, 325] on span "More" at bounding box center [88, 323] width 17 height 8
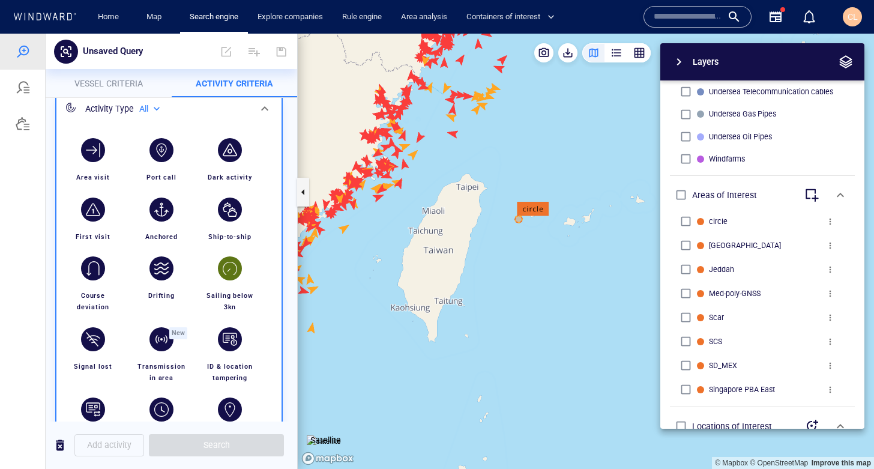
scroll to position [71, 0]
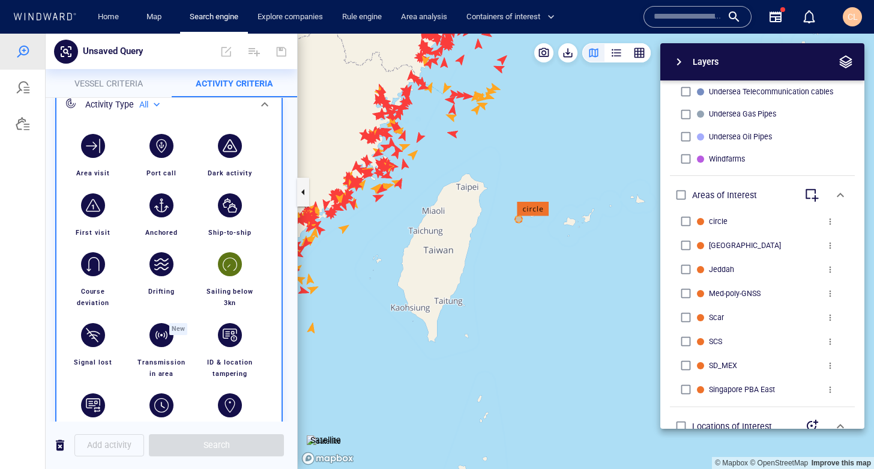
click at [231, 268] on div "button" at bounding box center [230, 264] width 24 height 24
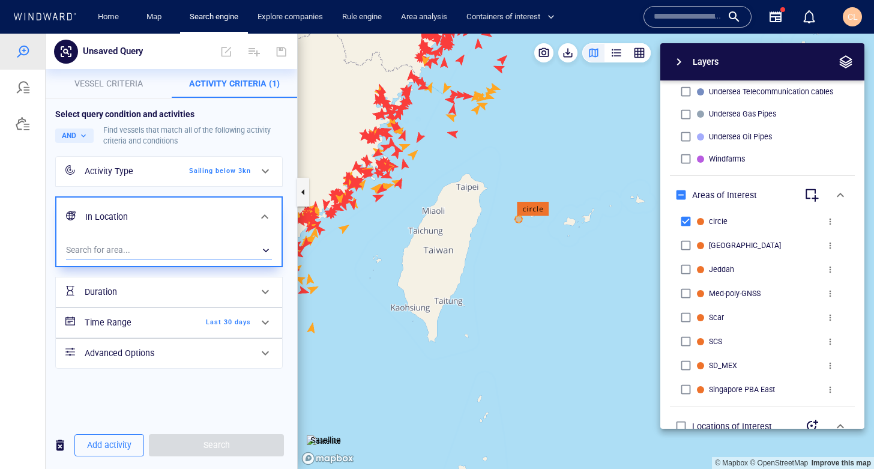
click at [125, 244] on div "​" at bounding box center [169, 250] width 206 height 18
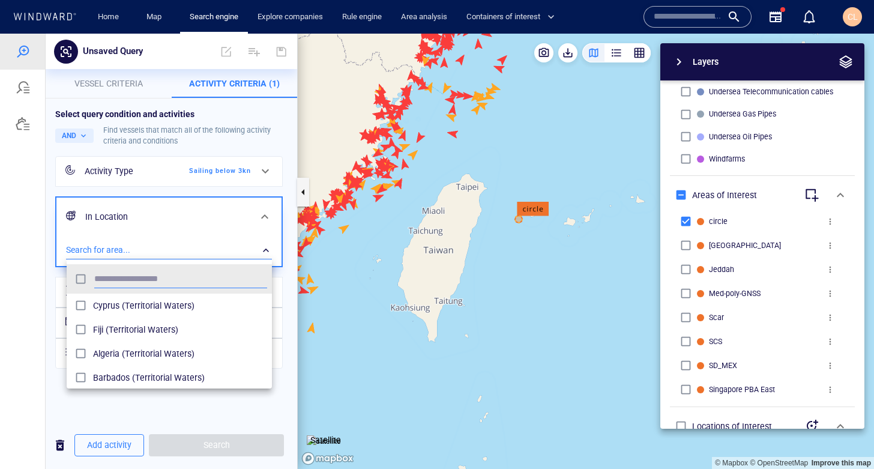
scroll to position [119, 205]
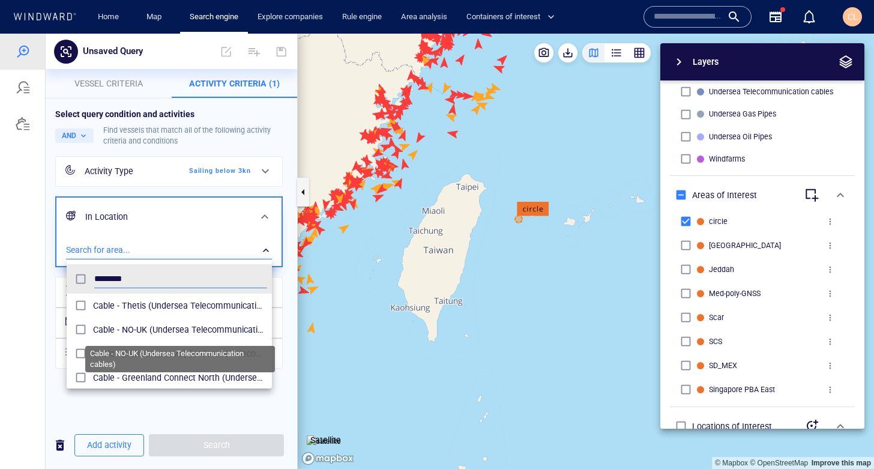
type input "*******"
click at [125, 327] on span "Cable - NO-UK (Undersea Telecommunication cables)" at bounding box center [180, 329] width 174 height 14
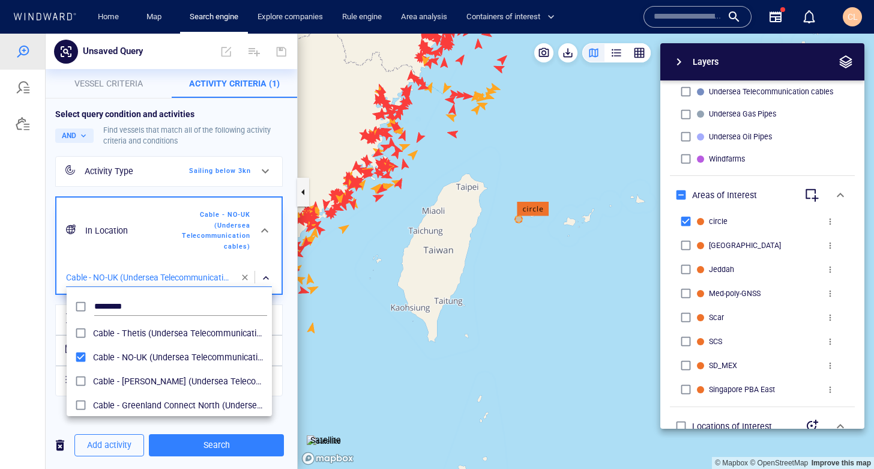
click at [424, 312] on div at bounding box center [437, 251] width 874 height 435
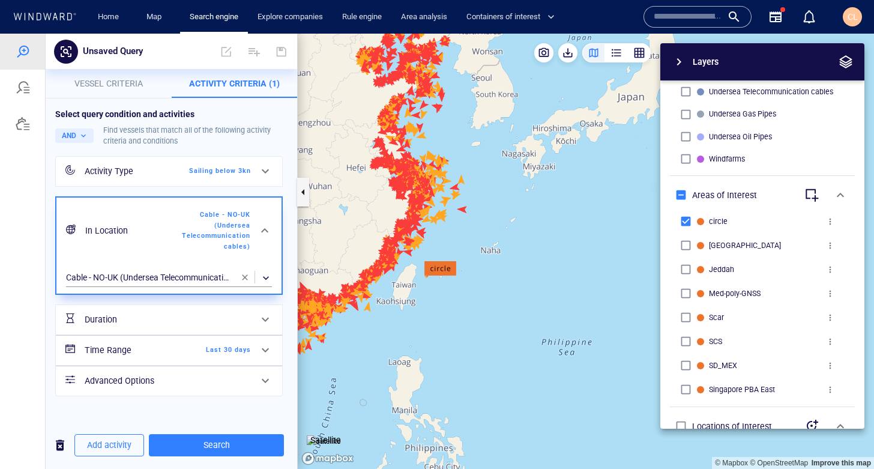
drag, startPoint x: 345, startPoint y: 219, endPoint x: 459, endPoint y: 231, distance: 114.0
click at [459, 231] on canvas "Map" at bounding box center [586, 251] width 576 height 435
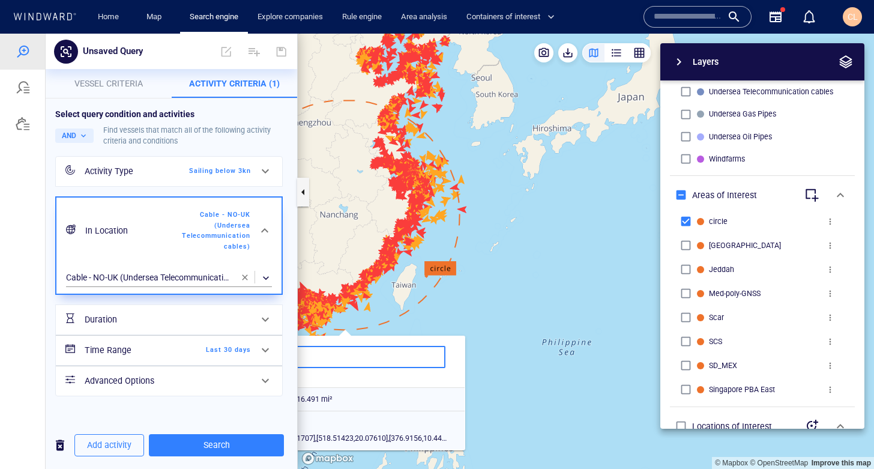
click at [542, 206] on div "Layers System Areas International Waters Straits Exclusive Economic Zones 40NM …" at bounding box center [699, 235] width 330 height 385
click at [352, 229] on canvas "Map" at bounding box center [586, 251] width 576 height 435
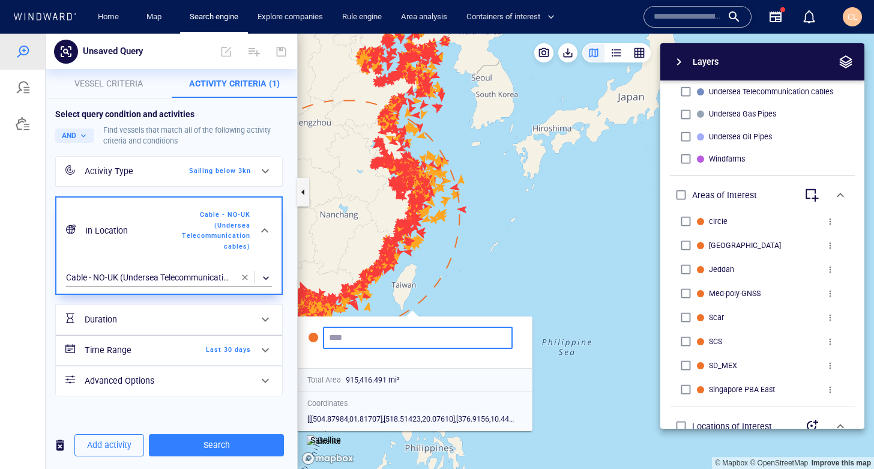
drag, startPoint x: 345, startPoint y: 229, endPoint x: 409, endPoint y: 210, distance: 67.5
click at [420, 207] on canvas "Map" at bounding box center [586, 251] width 576 height 435
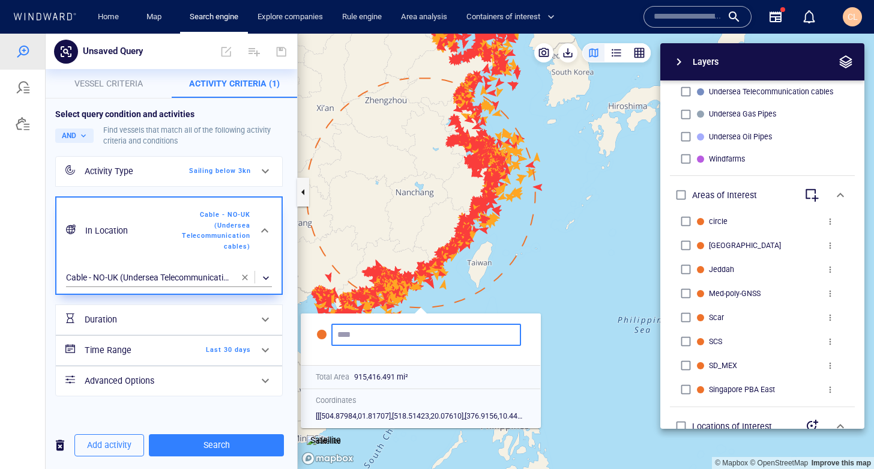
click at [142, 350] on h6 "Time Range" at bounding box center [133, 350] width 97 height 15
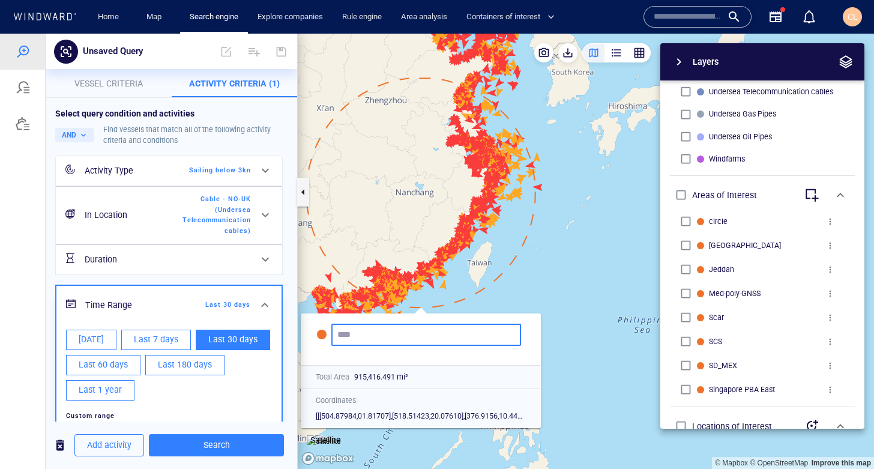
click at [99, 367] on span "Last 60 days" at bounding box center [103, 364] width 49 height 15
click at [220, 330] on button "Last 30 days" at bounding box center [233, 340] width 74 height 20
type input "**********"
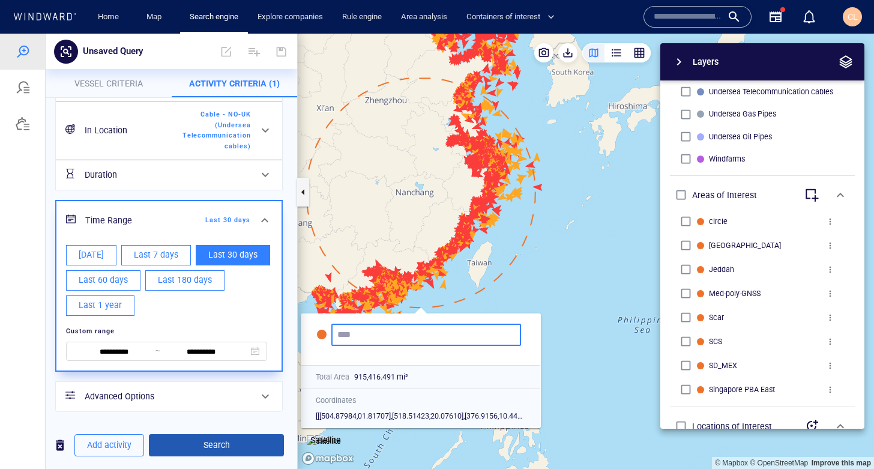
click at [201, 452] on span "Search" at bounding box center [217, 445] width 116 height 15
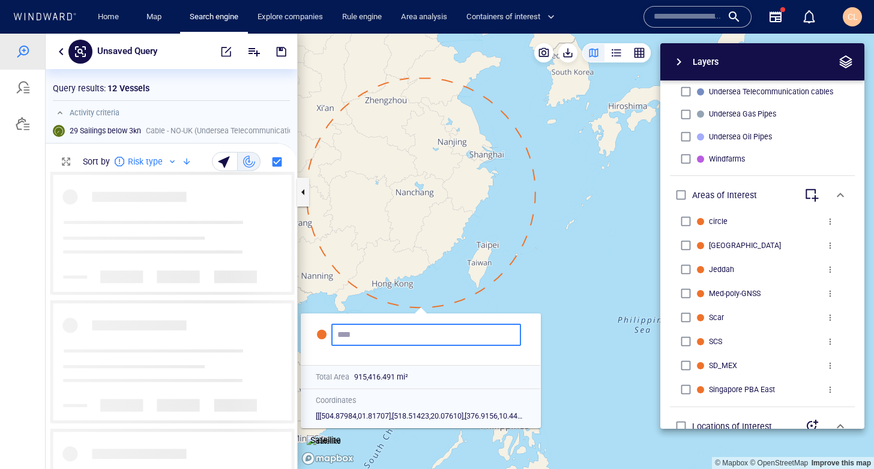
scroll to position [297, 252]
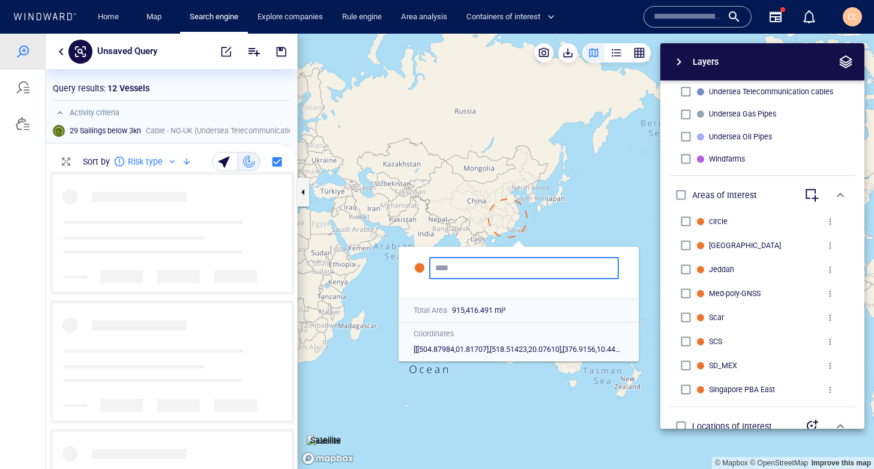
drag, startPoint x: 328, startPoint y: 162, endPoint x: 456, endPoint y: 181, distance: 129.2
click at [456, 181] on canvas "Map" at bounding box center [586, 251] width 576 height 435
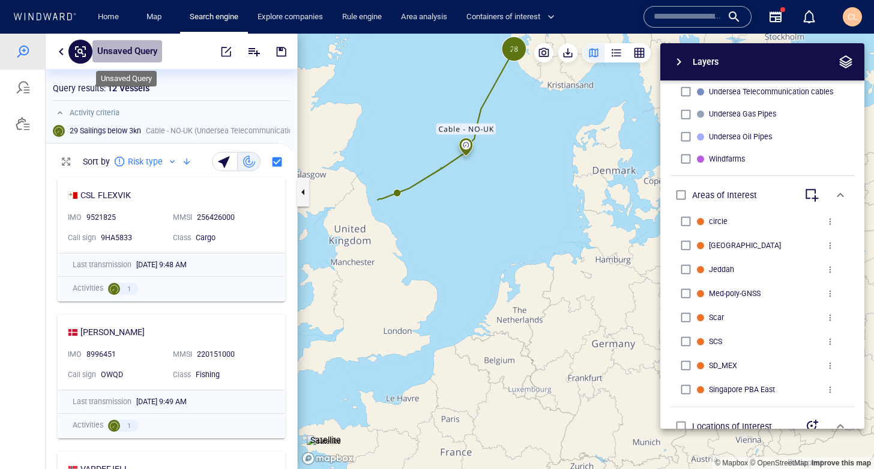
click at [125, 55] on p "Unsaved Query" at bounding box center [127, 52] width 60 height 16
type input "*****"
click at [156, 48] on div "cable\" at bounding box center [142, 51] width 101 height 23
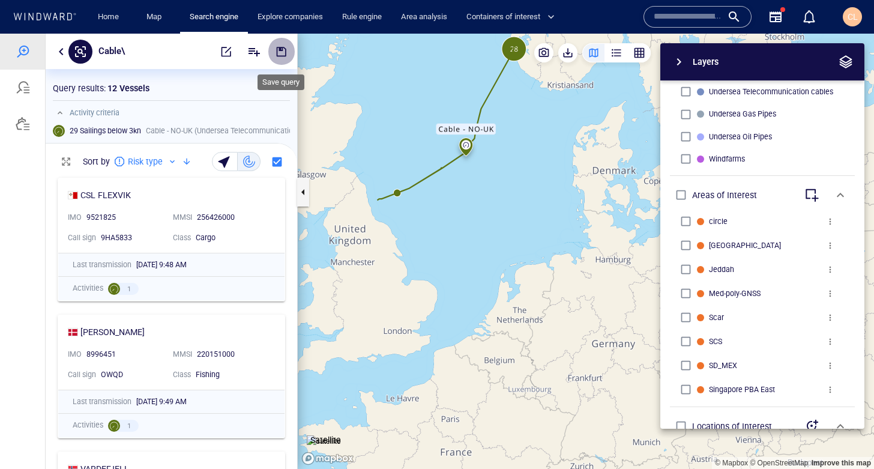
click at [279, 52] on span "button" at bounding box center [282, 52] width 12 height 12
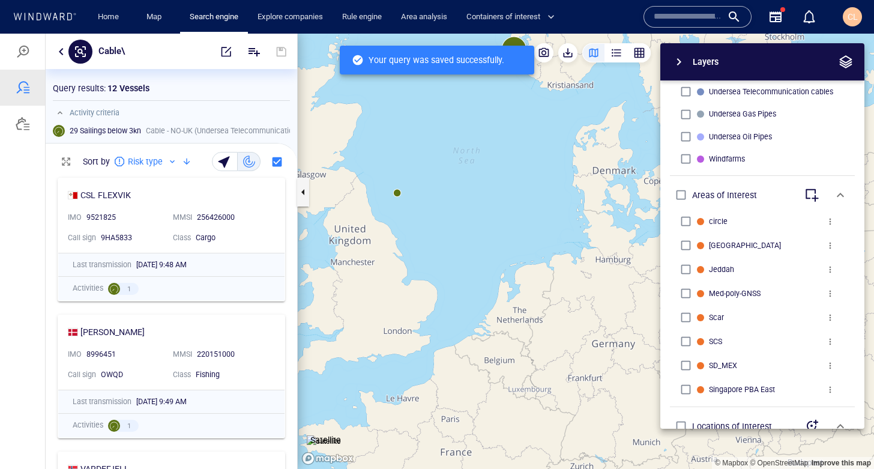
scroll to position [297, 252]
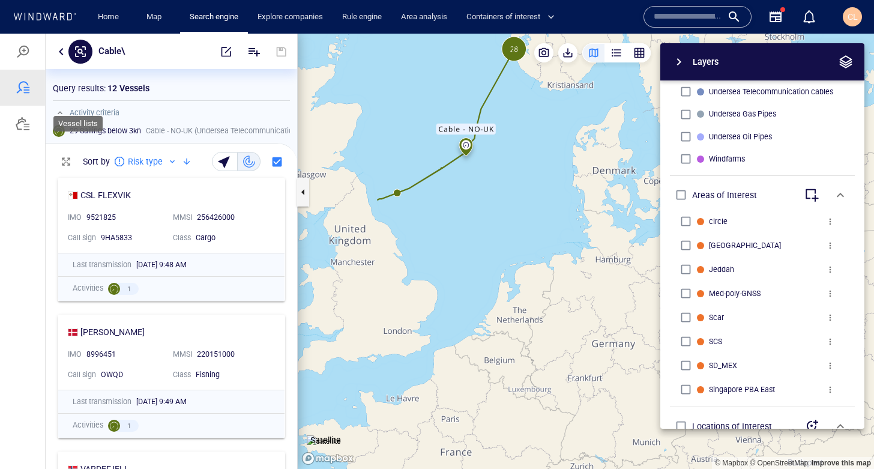
click at [25, 91] on div at bounding box center [23, 87] width 14 height 14
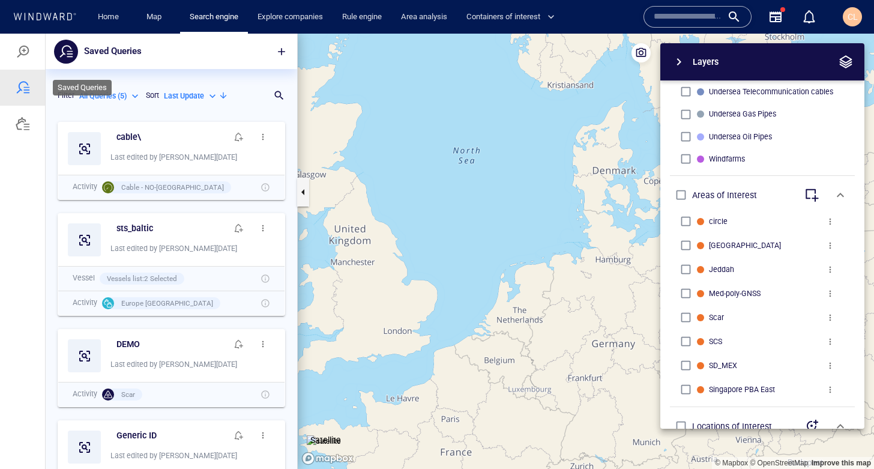
scroll to position [353, 252]
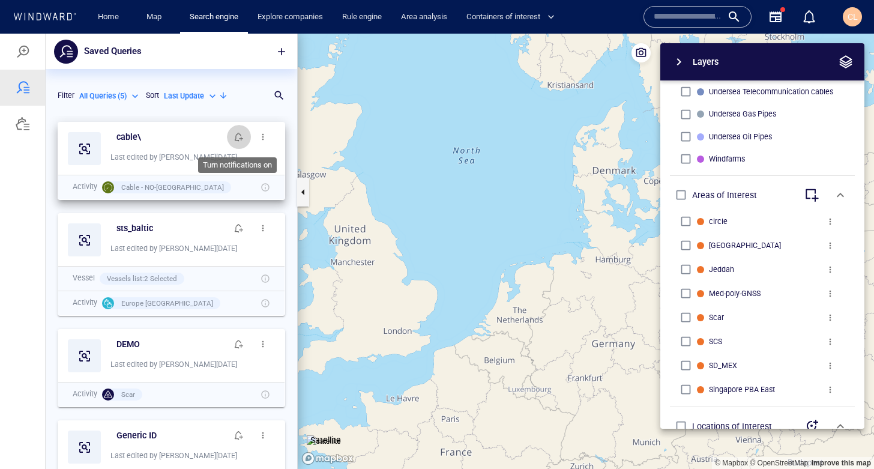
click at [238, 136] on span "button" at bounding box center [239, 137] width 10 height 10
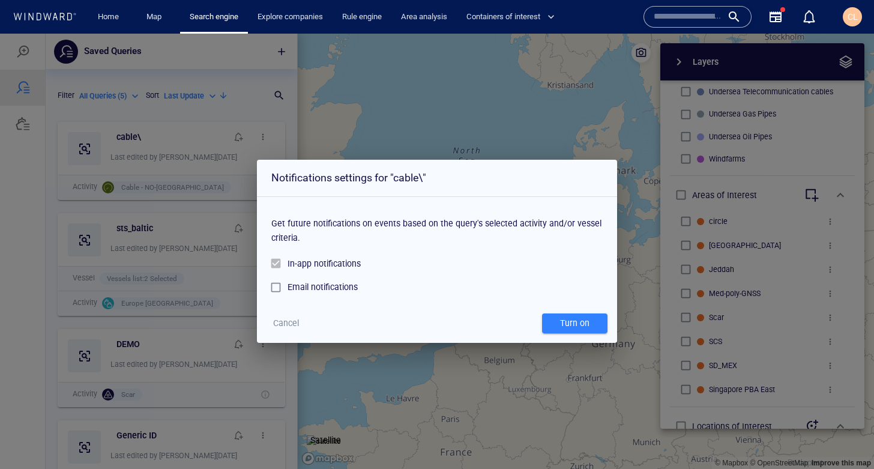
click at [277, 263] on div at bounding box center [279, 263] width 16 height 23
click at [290, 322] on span "Cancel" at bounding box center [286, 323] width 26 height 15
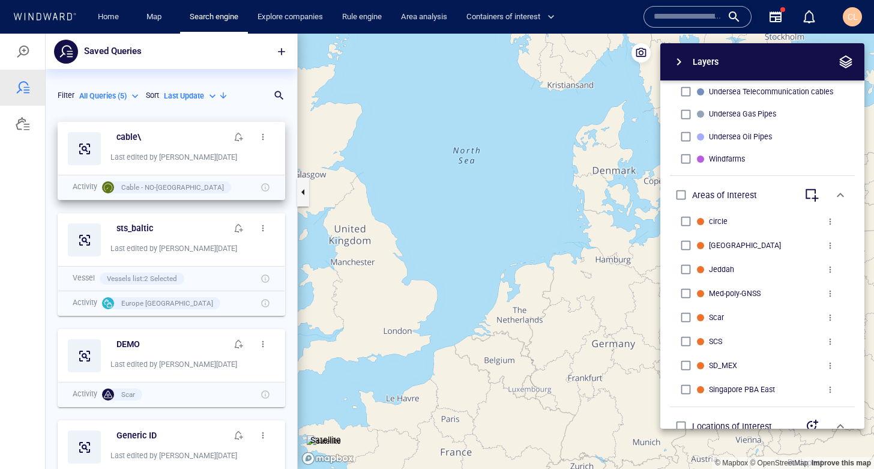
click at [263, 138] on span "button" at bounding box center [263, 137] width 10 height 10
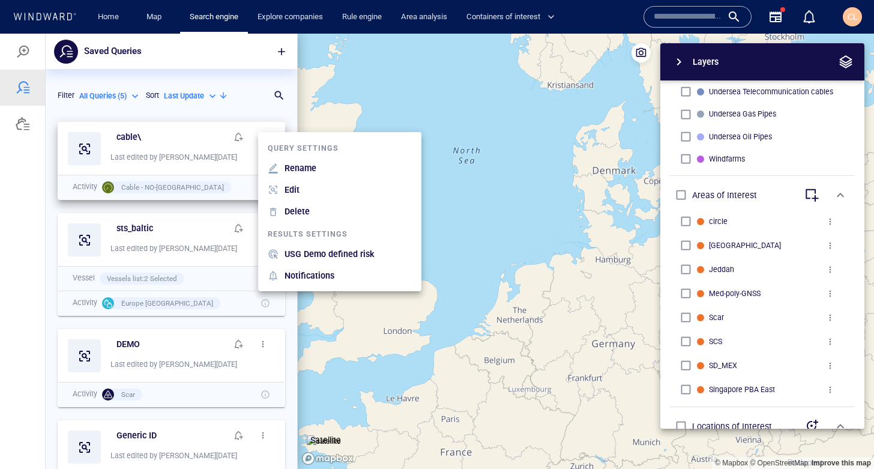
click at [333, 250] on p "USG Demo defined risk" at bounding box center [330, 254] width 90 height 14
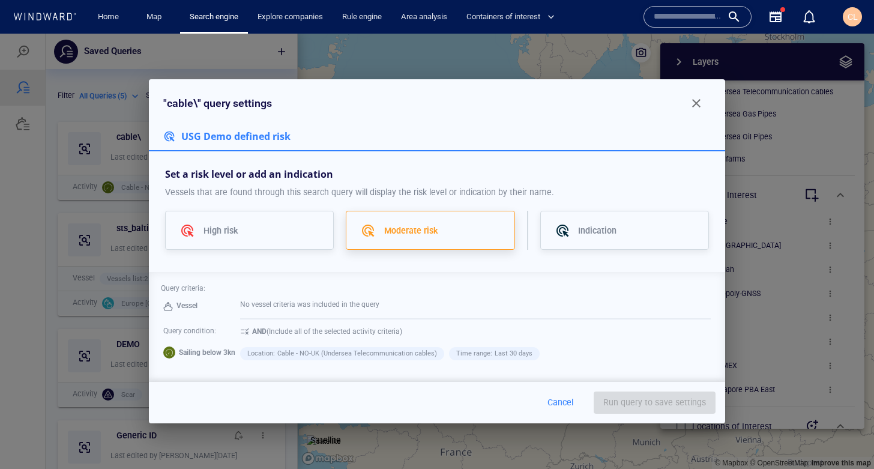
click at [430, 235] on p "Moderate risk" at bounding box center [411, 230] width 54 height 14
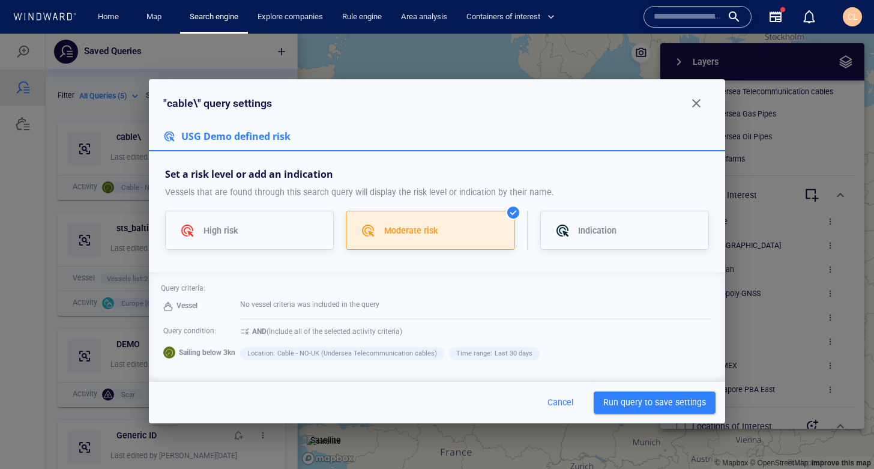
click at [634, 406] on span "Run query to save settings" at bounding box center [654, 402] width 103 height 15
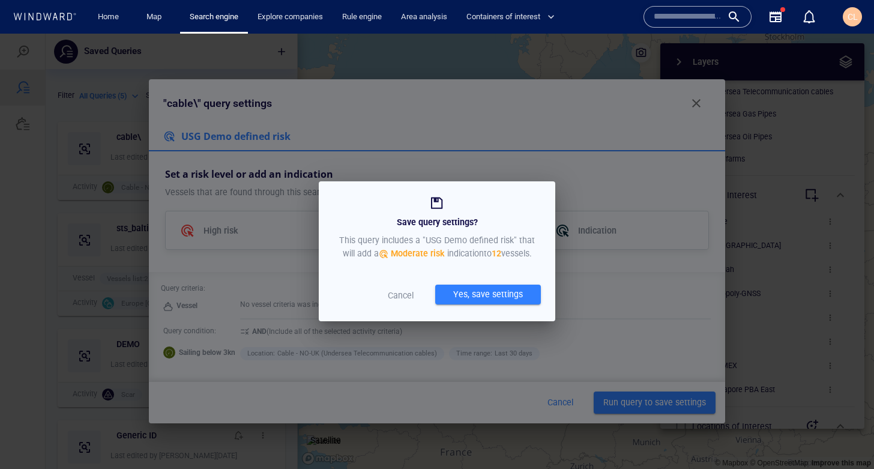
click at [406, 295] on p "Cancel" at bounding box center [401, 295] width 50 height 14
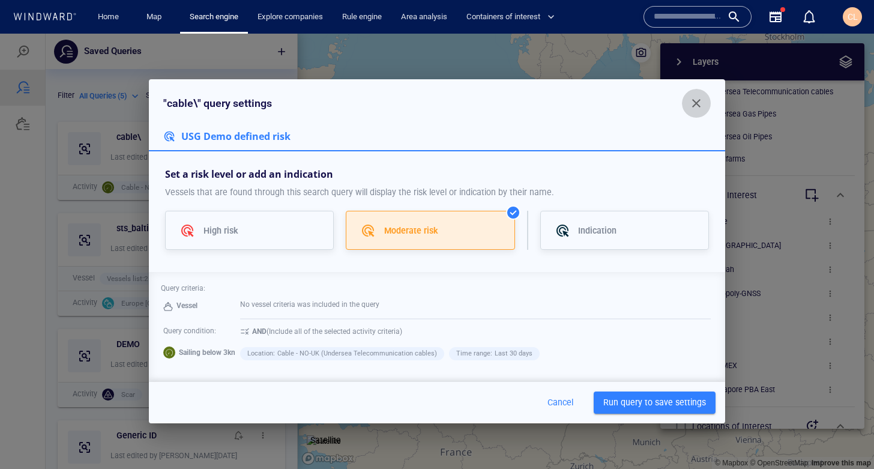
click at [698, 98] on span "button" at bounding box center [696, 103] width 14 height 14
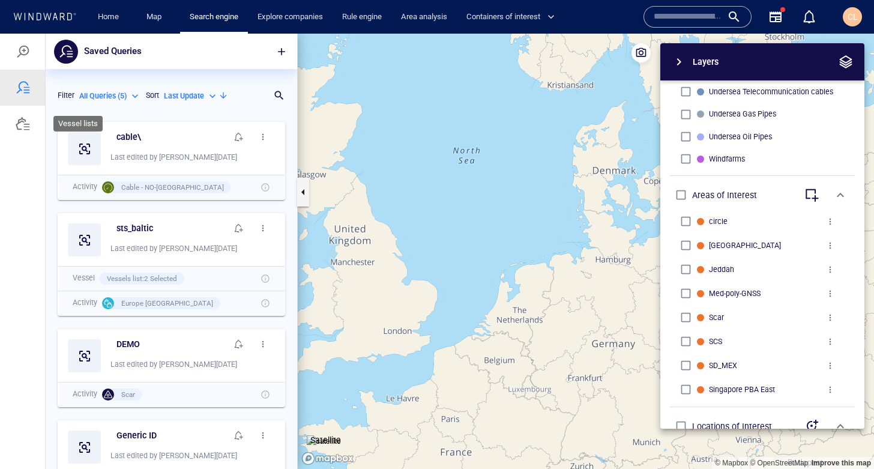
click at [24, 133] on div at bounding box center [22, 124] width 45 height 36
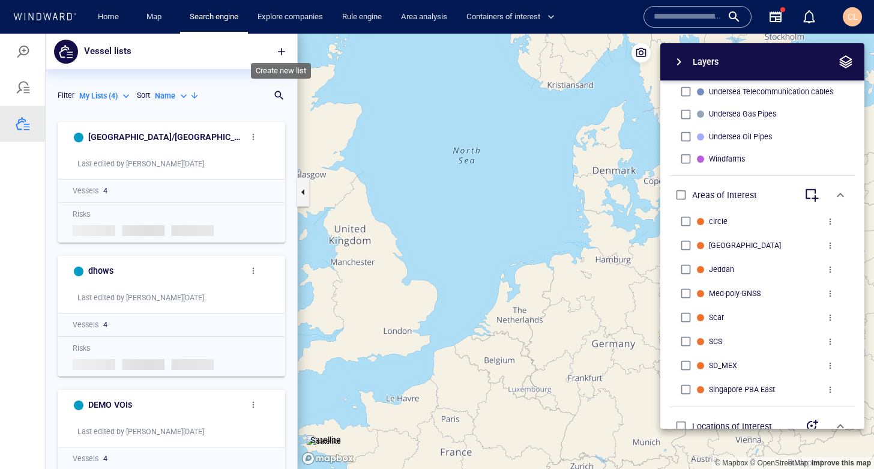
click at [282, 49] on span "button" at bounding box center [282, 52] width 12 height 12
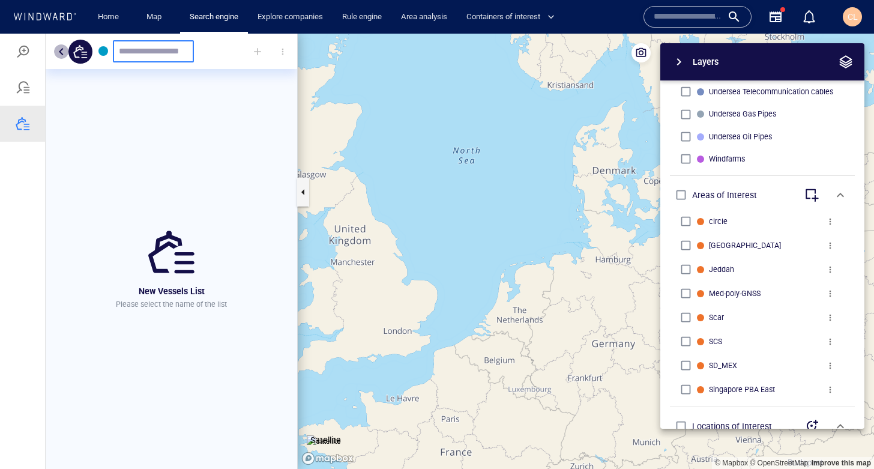
click at [58, 52] on button "button" at bounding box center [61, 51] width 14 height 14
